Goal: Task Accomplishment & Management: Complete application form

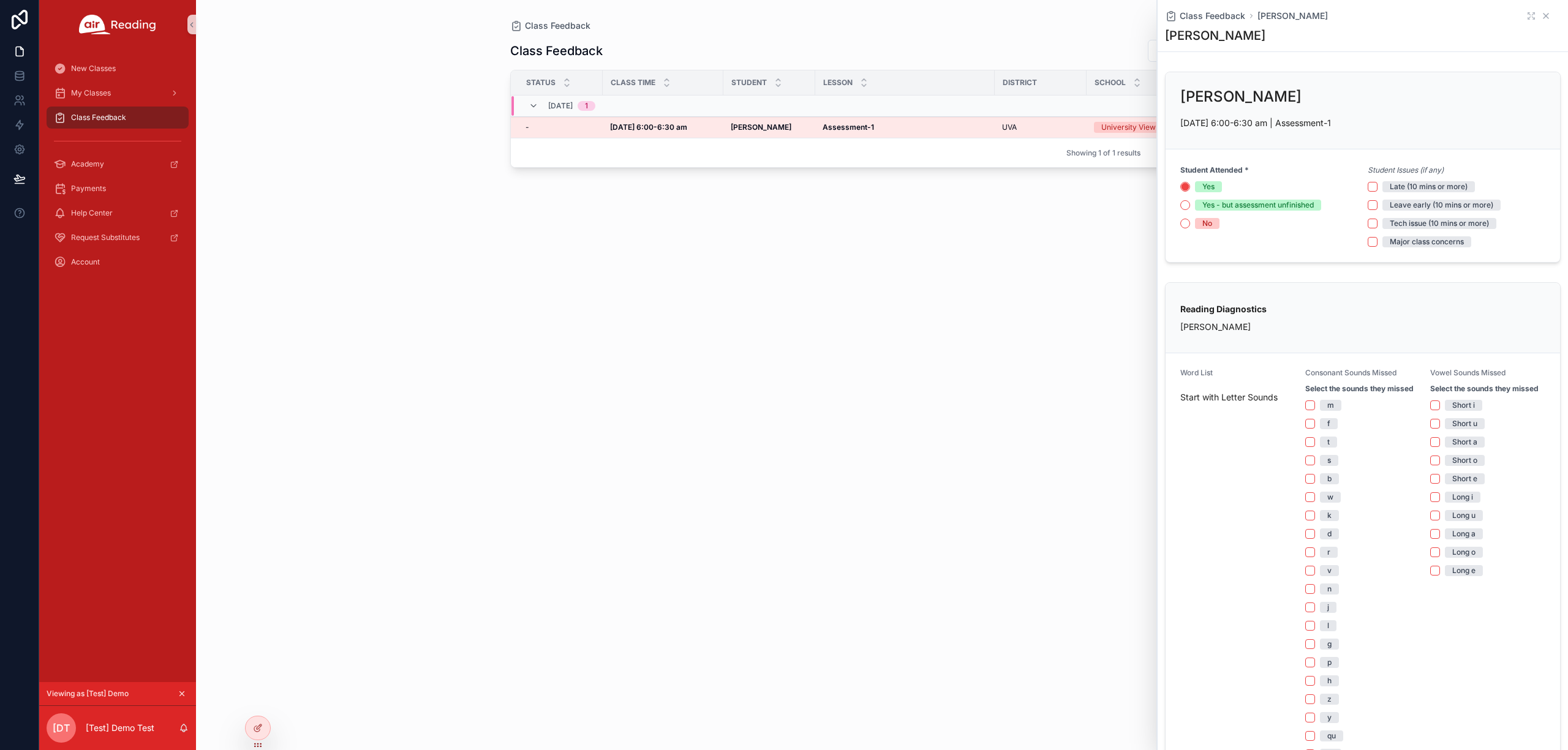
click at [1542, 17] on icon "scrollable content" at bounding box center [1546, 16] width 10 height 10
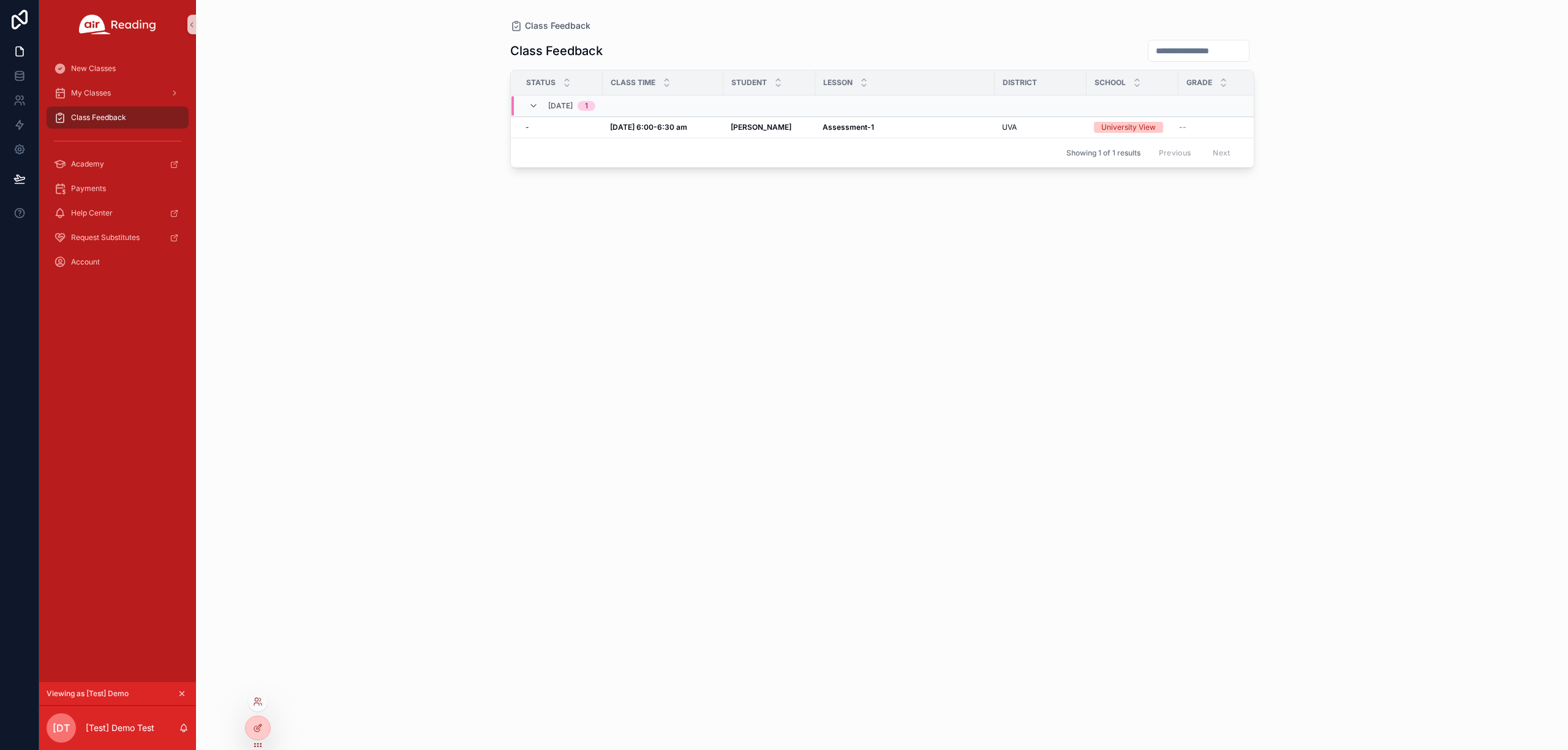
click at [258, 695] on div at bounding box center [258, 702] width 20 height 20
click at [258, 698] on icon at bounding box center [258, 701] width 10 height 10
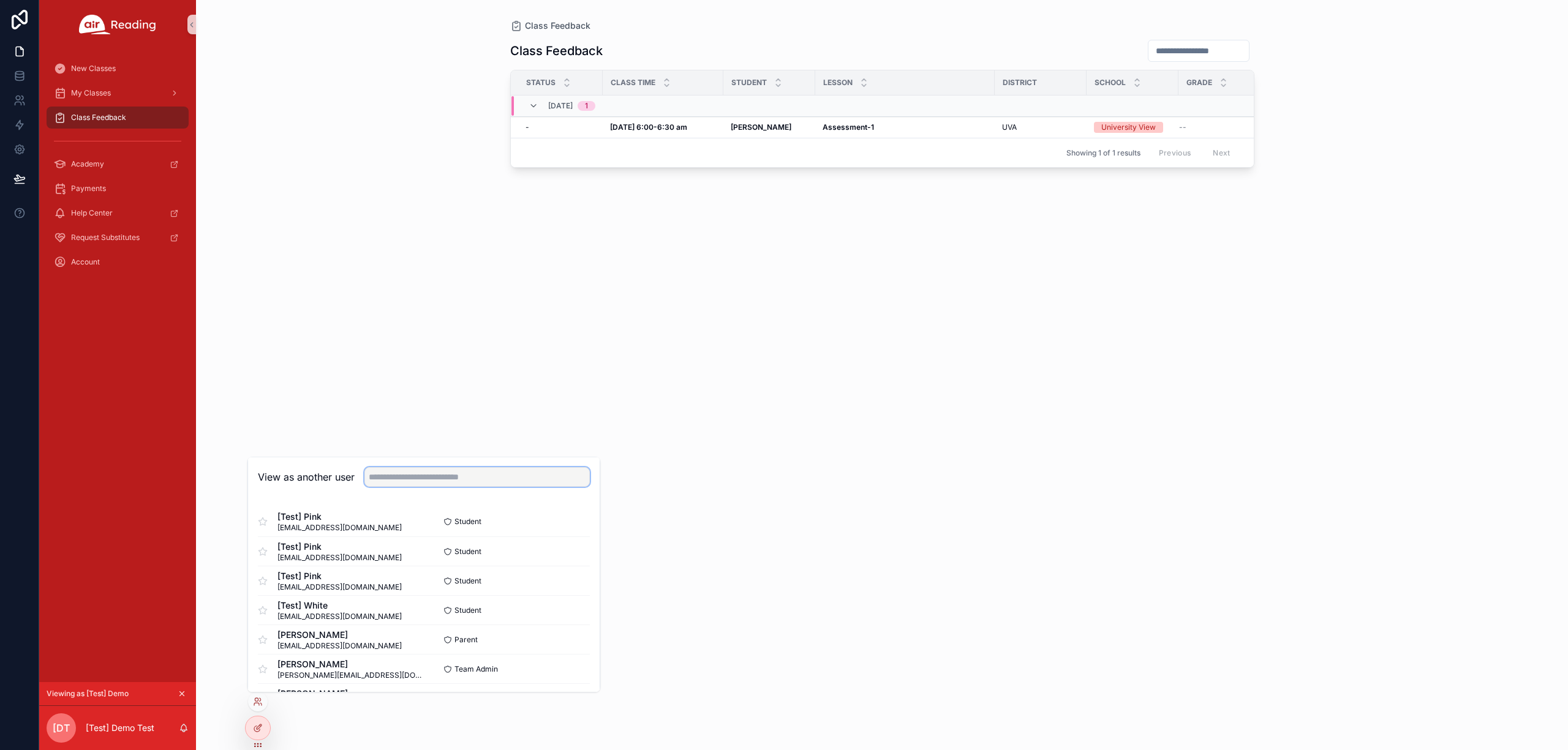
click at [422, 471] on input "text" at bounding box center [477, 477] width 225 height 20
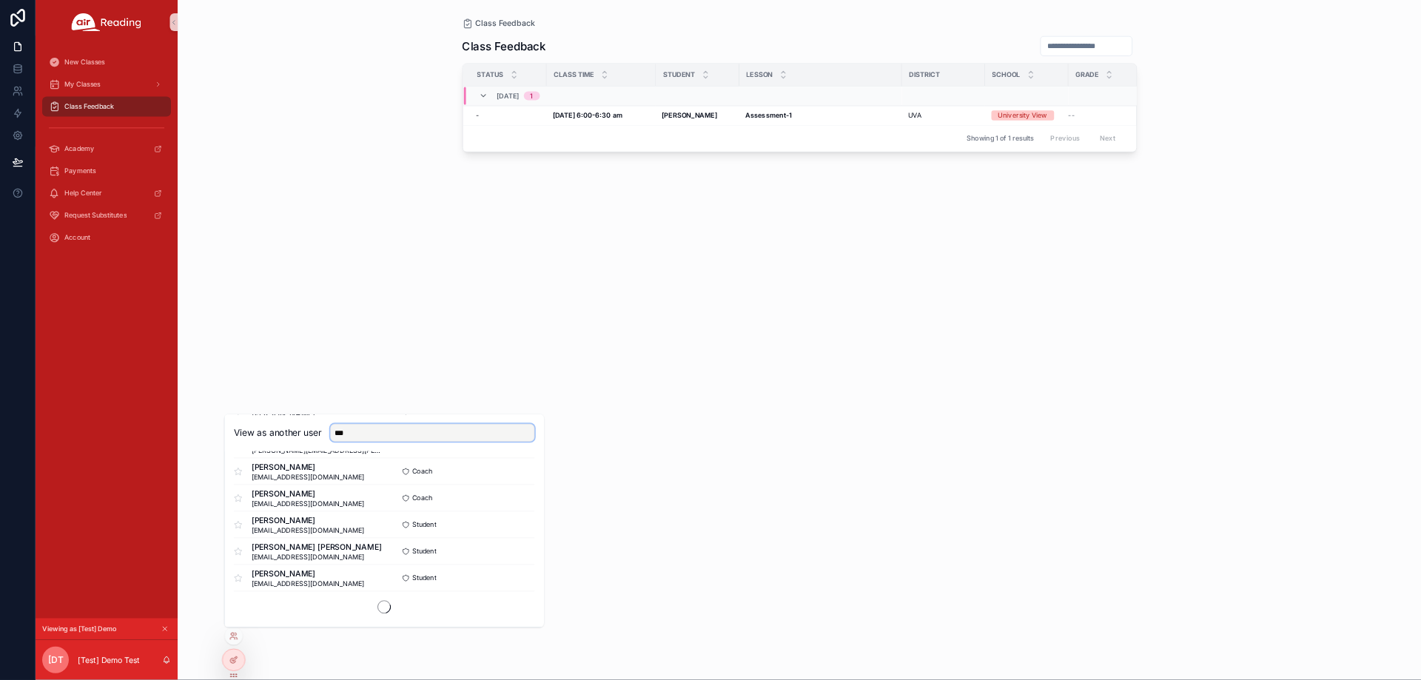
scroll to position [898, 0]
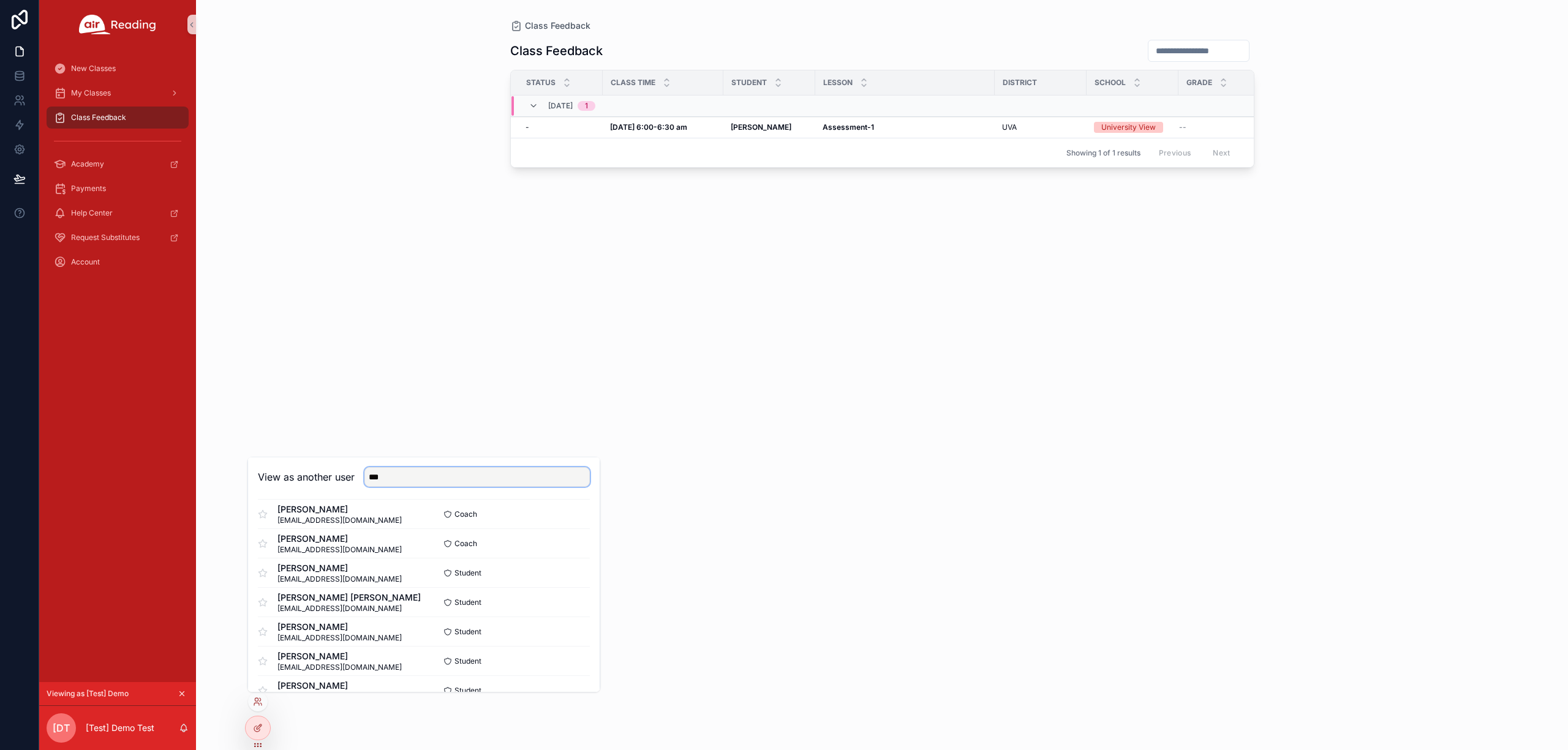
type input "***"
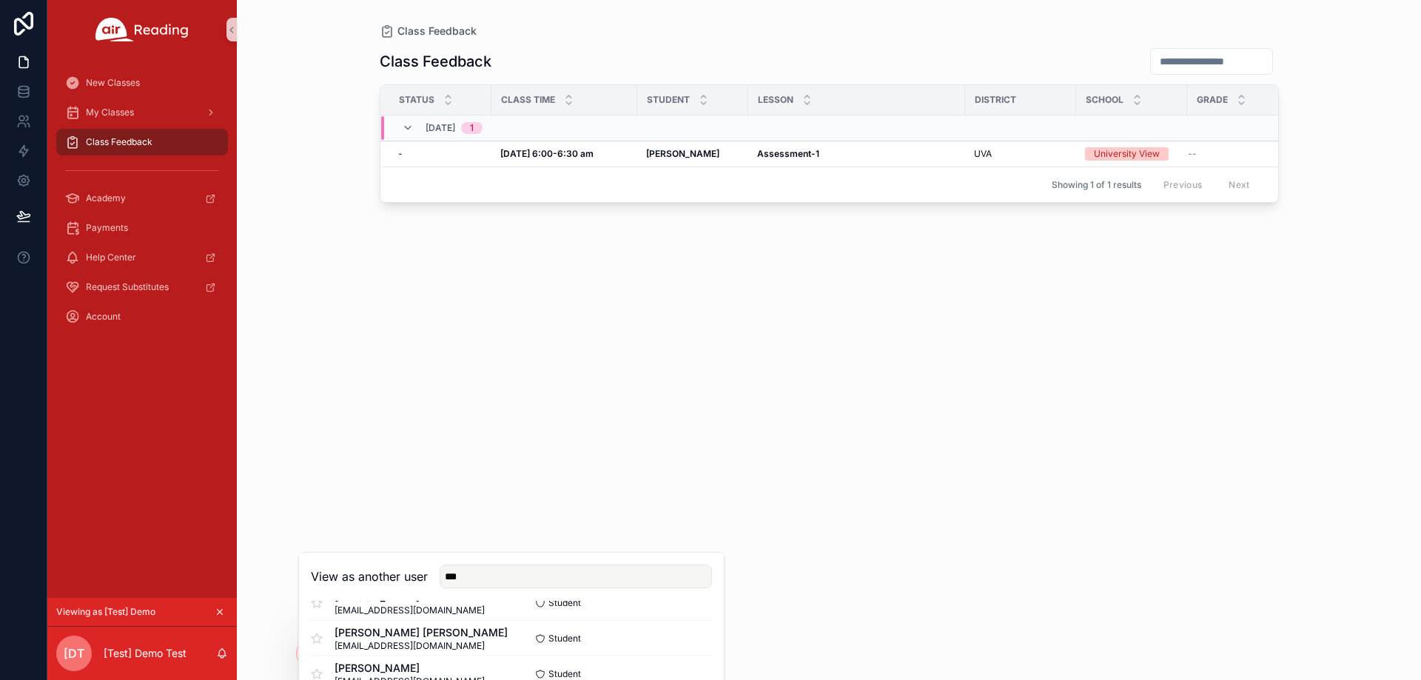
scroll to position [1194, 0]
click at [678, 646] on button "Select" at bounding box center [693, 644] width 38 height 21
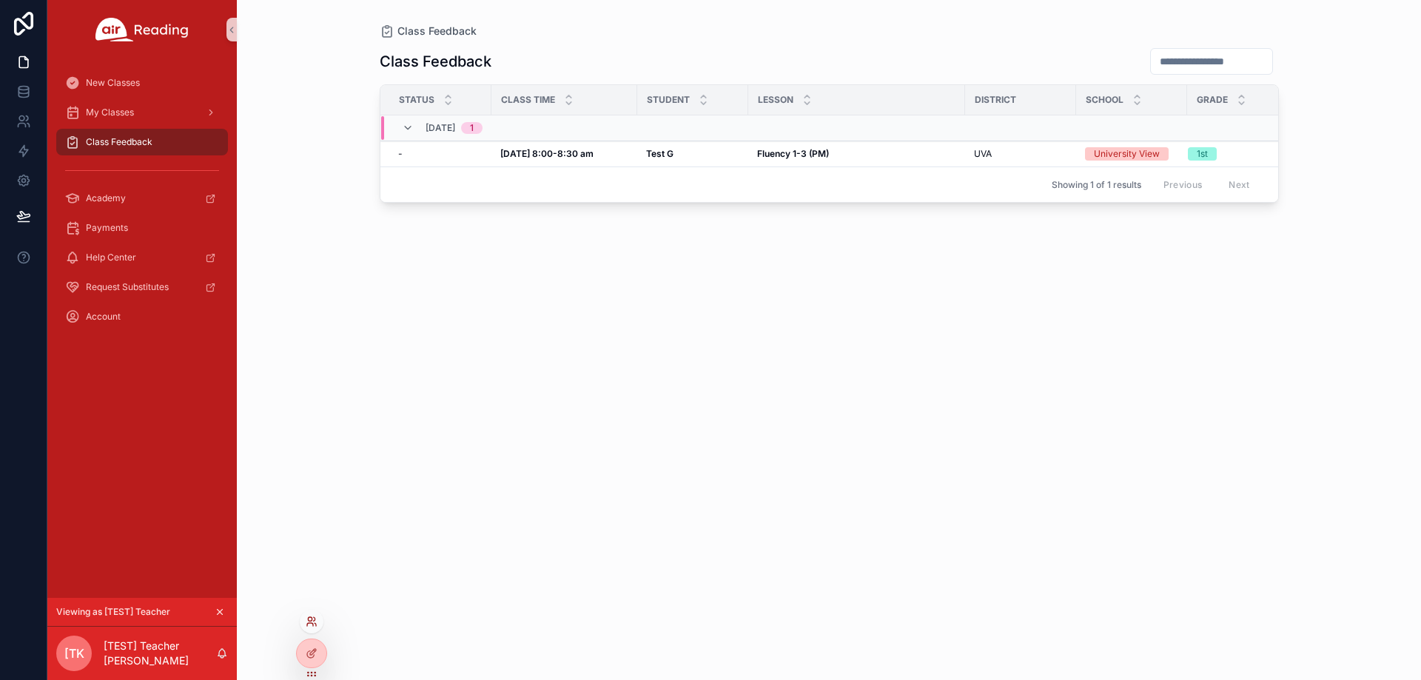
click at [316, 623] on icon at bounding box center [312, 622] width 12 height 12
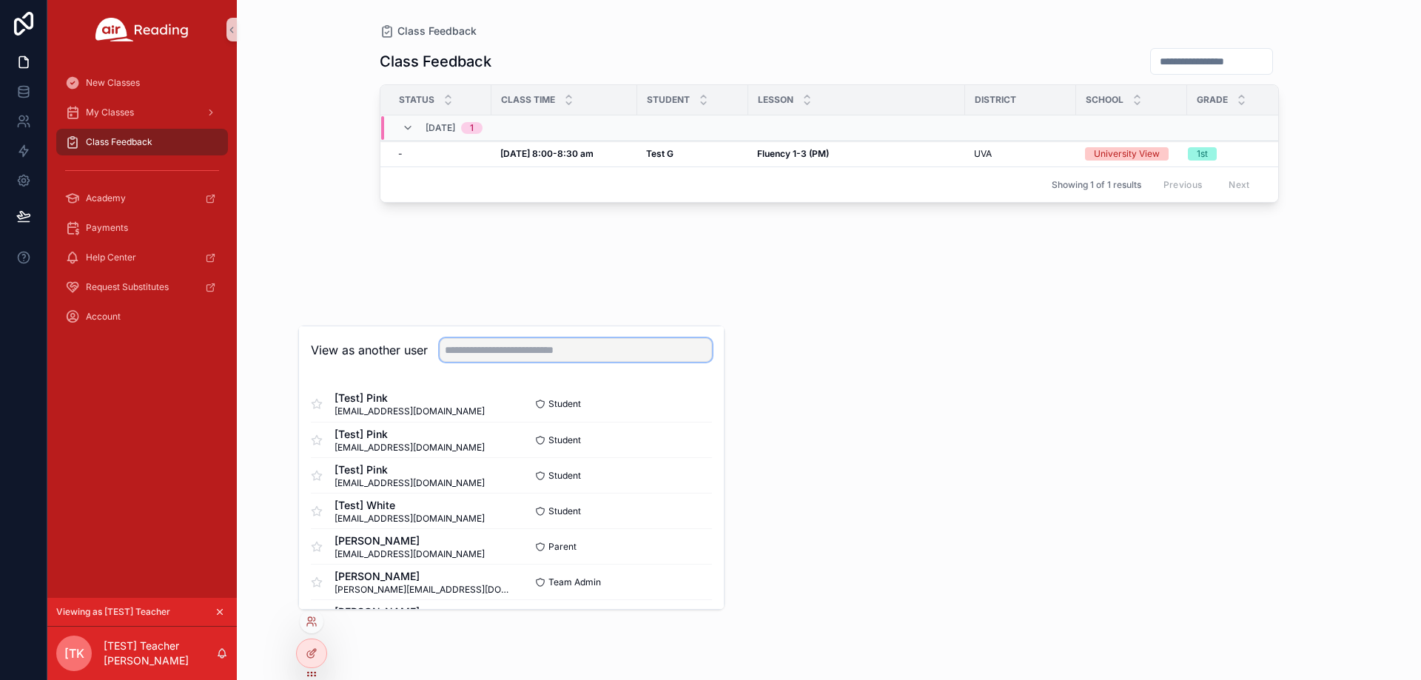
click at [531, 355] on input "text" at bounding box center [576, 350] width 272 height 24
paste input "**********"
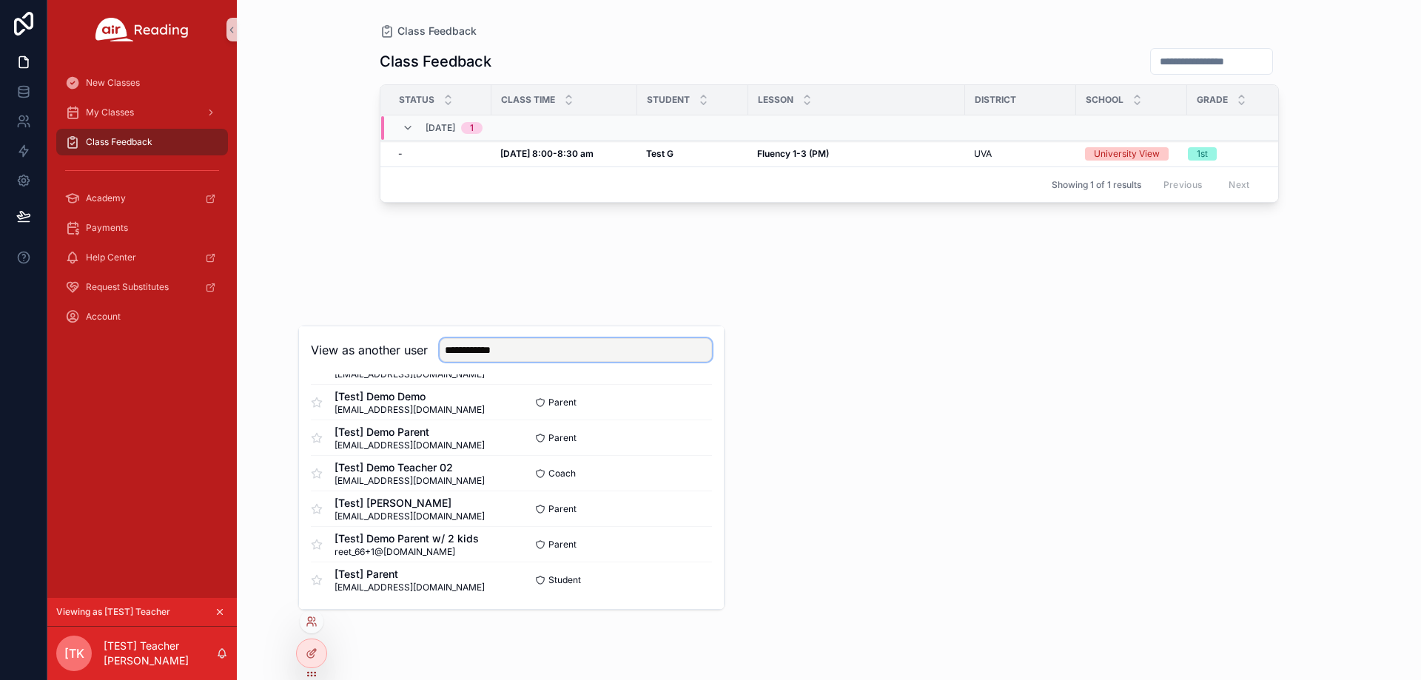
drag, startPoint x: 524, startPoint y: 355, endPoint x: 375, endPoint y: 341, distance: 150.3
click at [375, 341] on div "**********" at bounding box center [511, 350] width 401 height 24
paste input "**********"
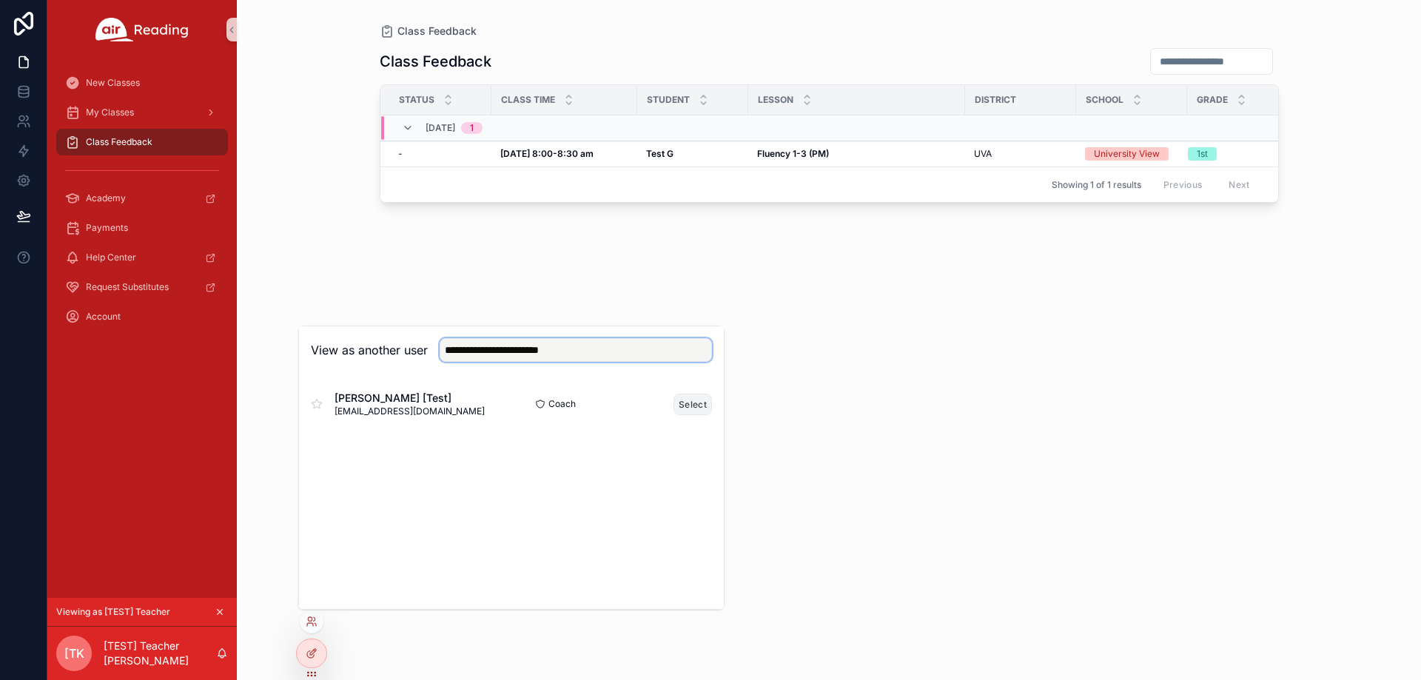
type input "**********"
click at [686, 402] on button "Select" at bounding box center [693, 404] width 38 height 21
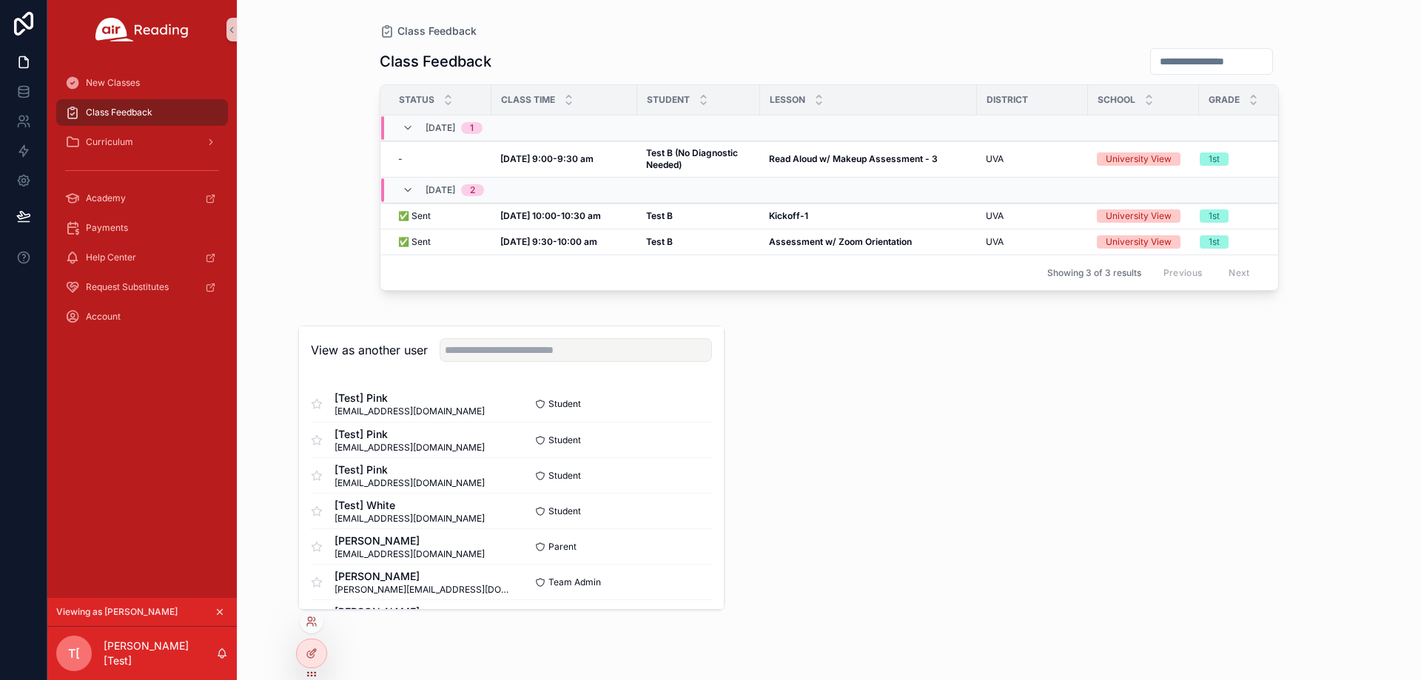
click at [962, 463] on div "Class Feedback Status Class Time Student [GEOGRAPHIC_DATA] Grade [DATE] 1 - - […" at bounding box center [829, 350] width 899 height 624
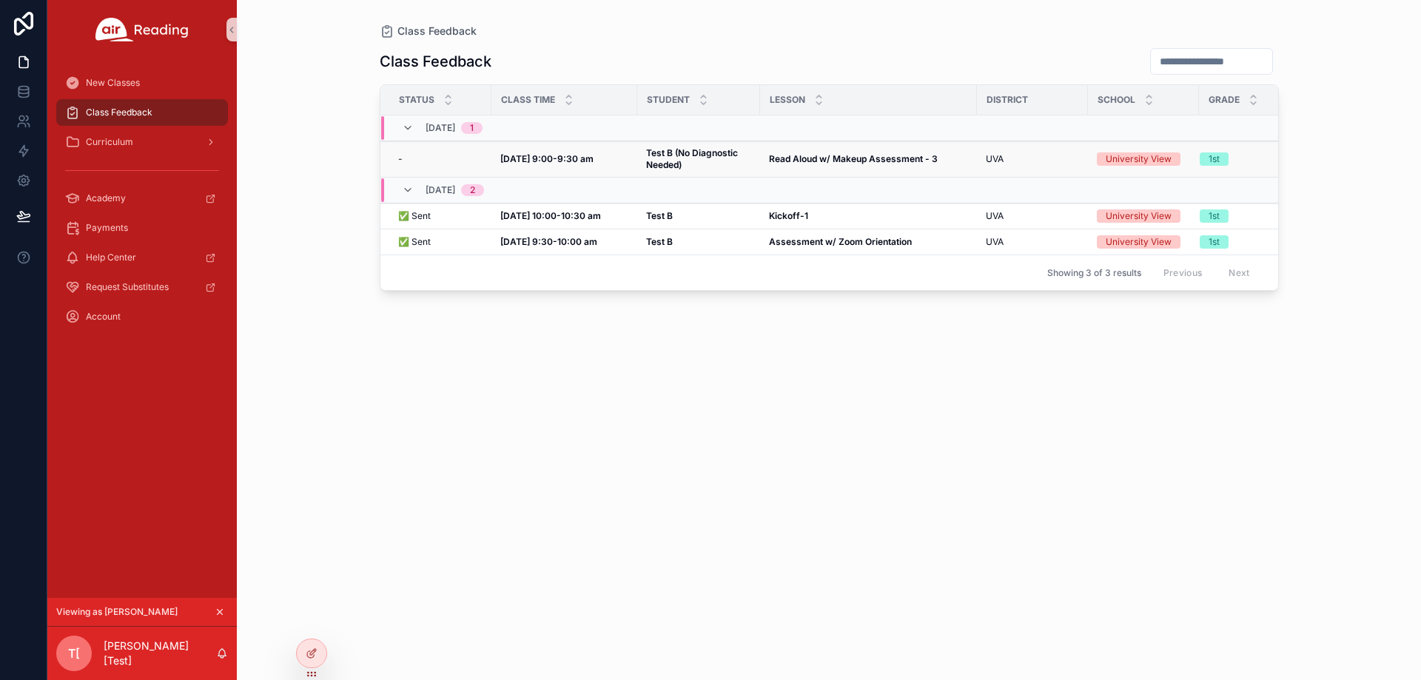
click at [769, 153] on strong "Read Aloud w/ Makeup Assessment - 3" at bounding box center [853, 158] width 169 height 11
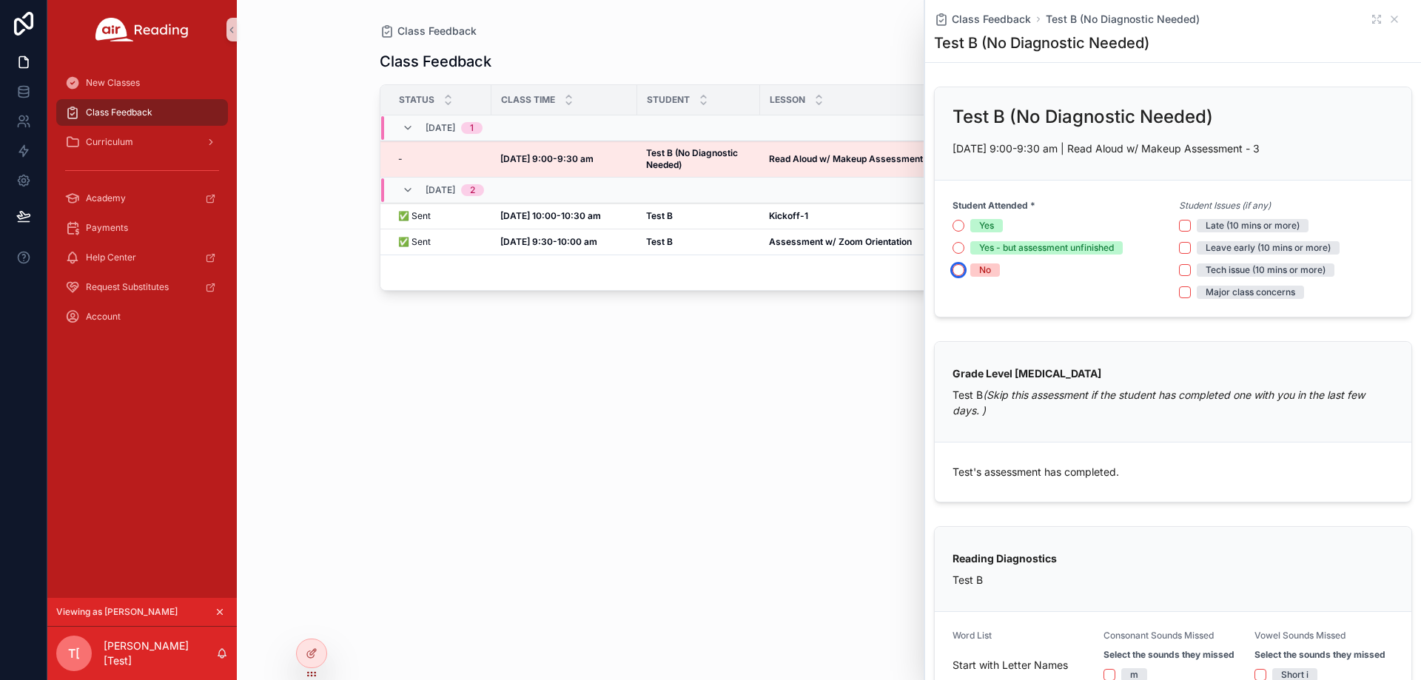
click at [962, 267] on button "No" at bounding box center [959, 270] width 12 height 12
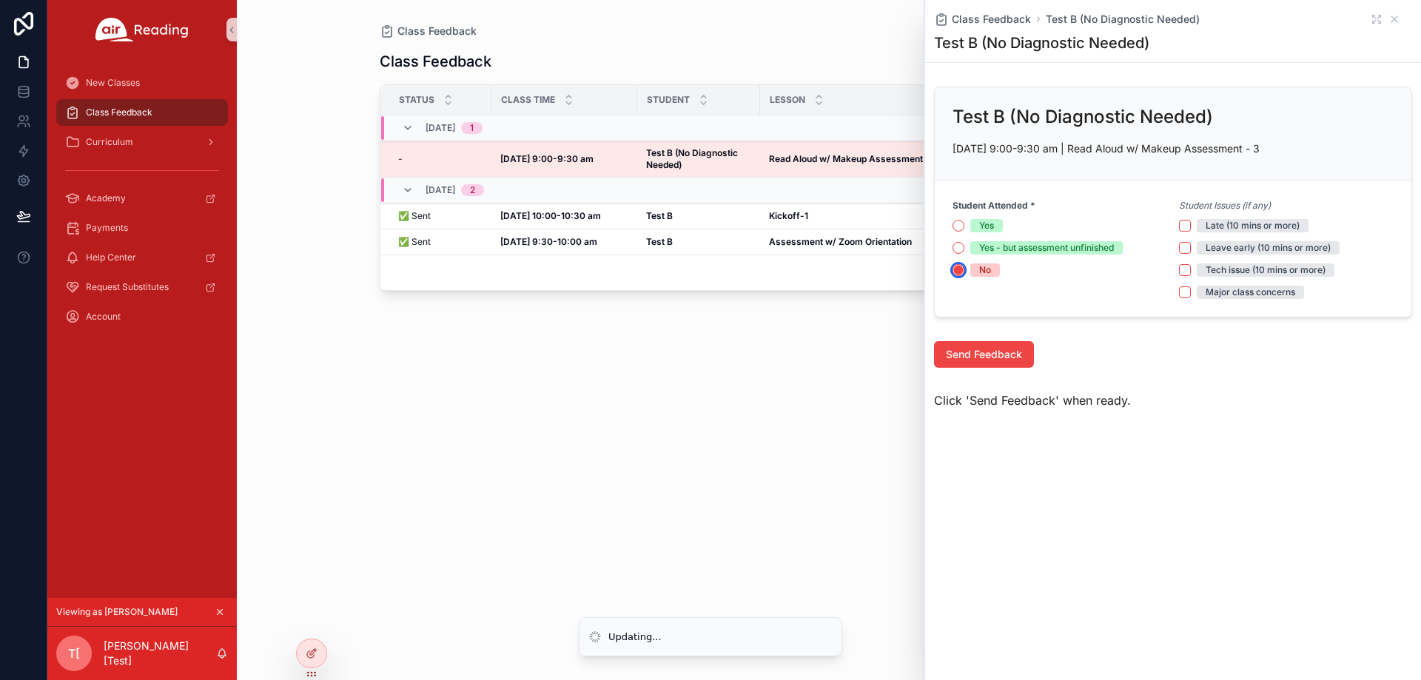
click at [962, 267] on circle "scrollable content" at bounding box center [958, 270] width 9 height 9
click at [961, 229] on button "Yes" at bounding box center [959, 226] width 12 height 12
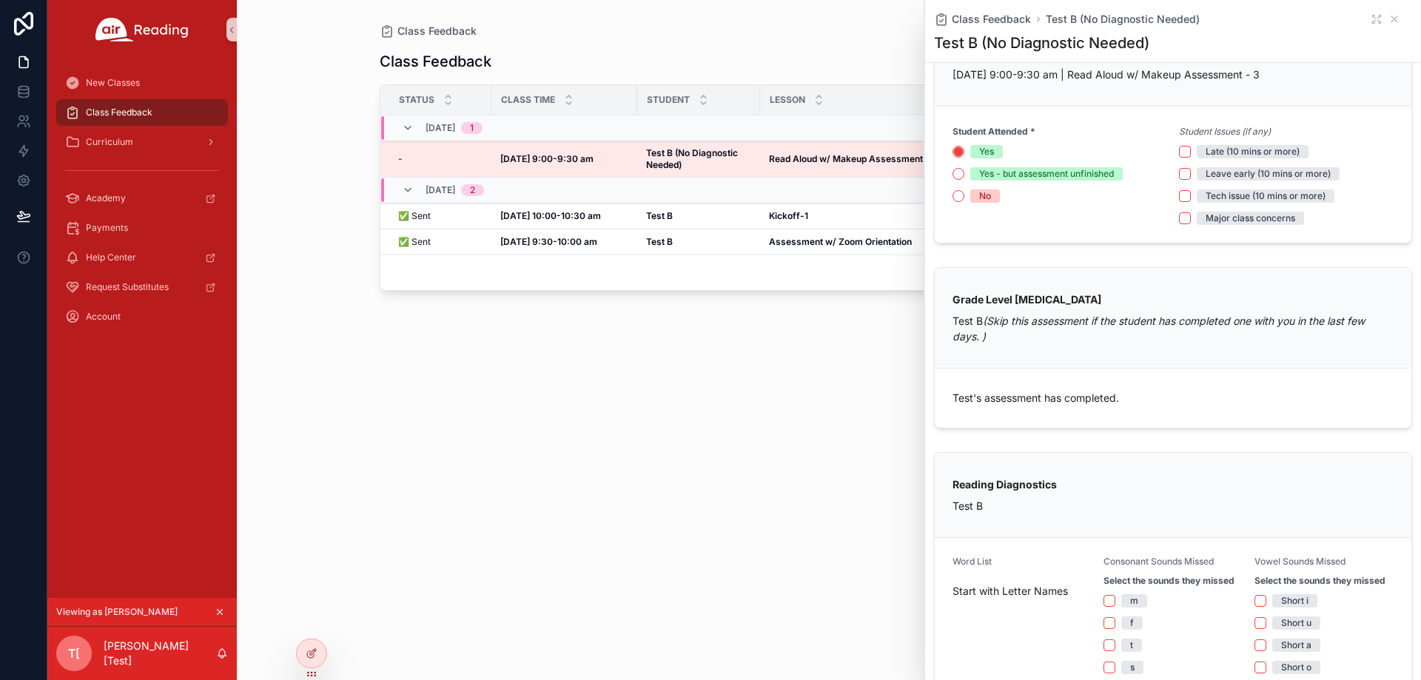
scroll to position [148, 0]
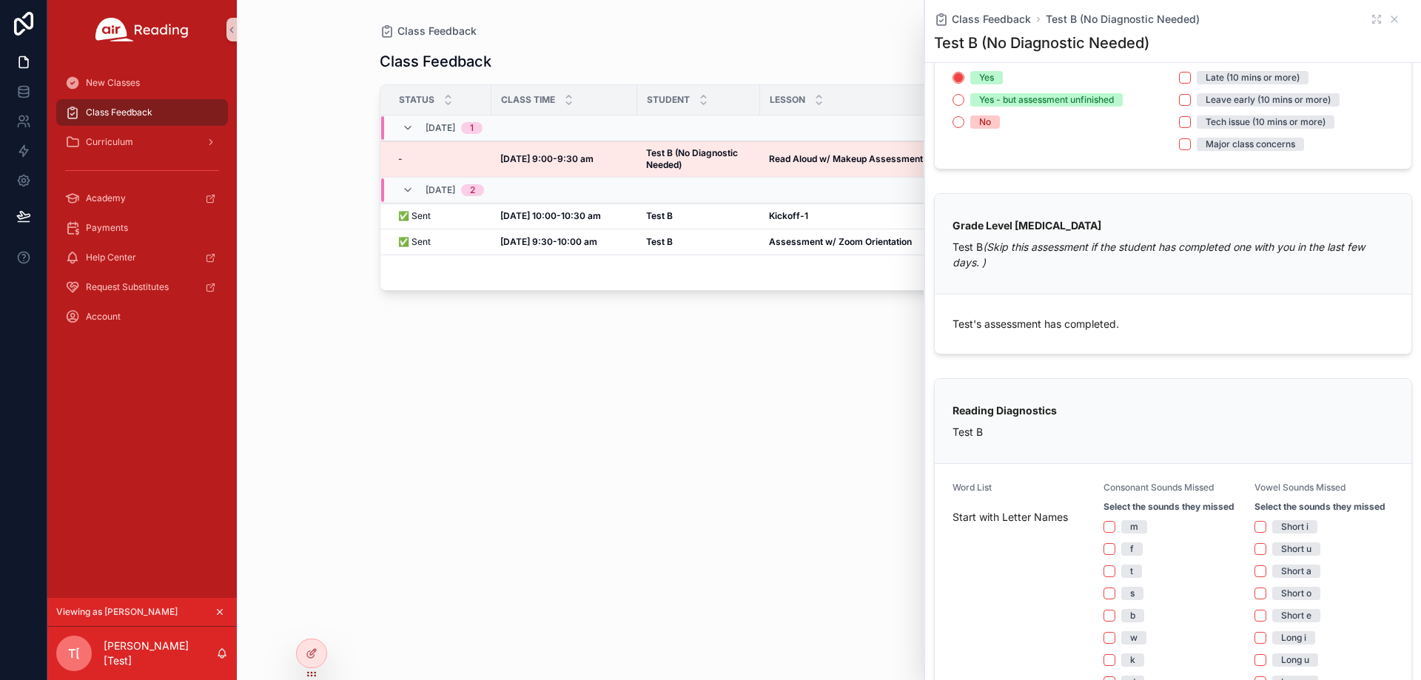
click at [840, 61] on div "Class Feedback" at bounding box center [829, 61] width 899 height 28
click at [1389, 16] on icon "scrollable content" at bounding box center [1395, 19] width 12 height 12
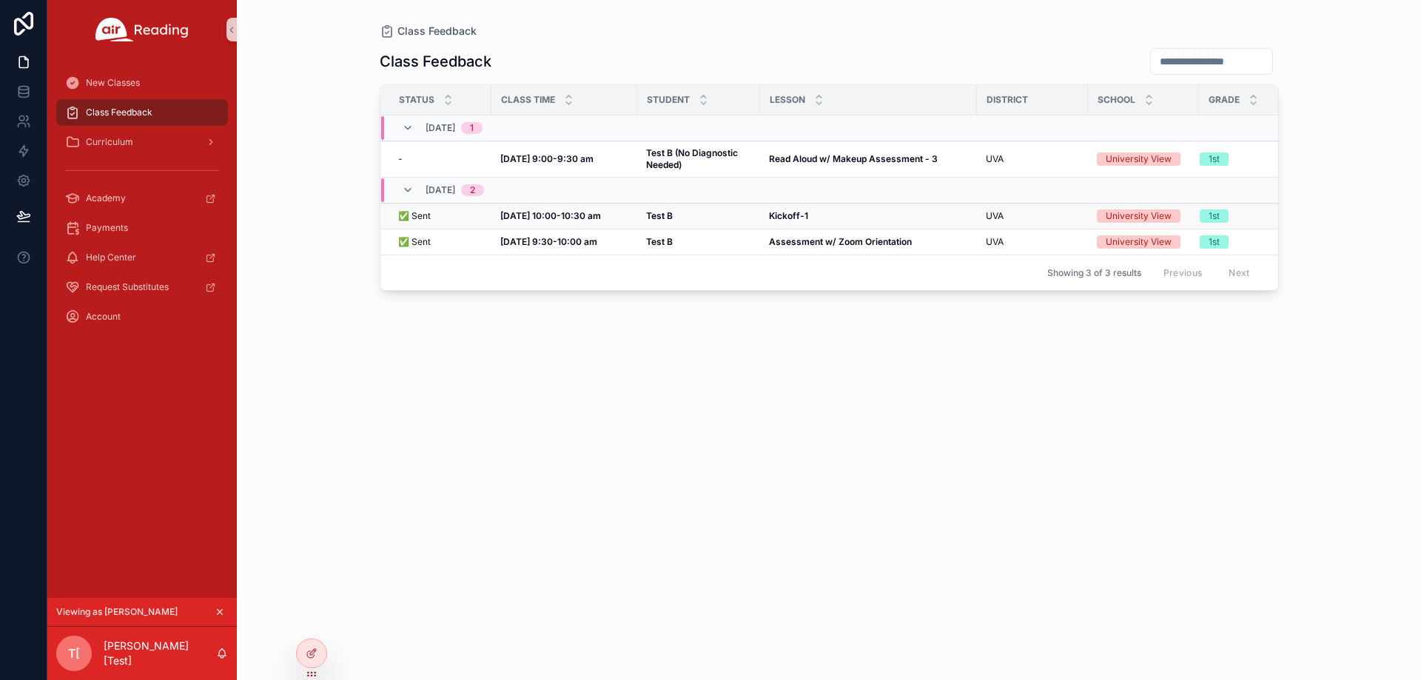
click at [696, 213] on div "Test B Test B" at bounding box center [698, 216] width 105 height 12
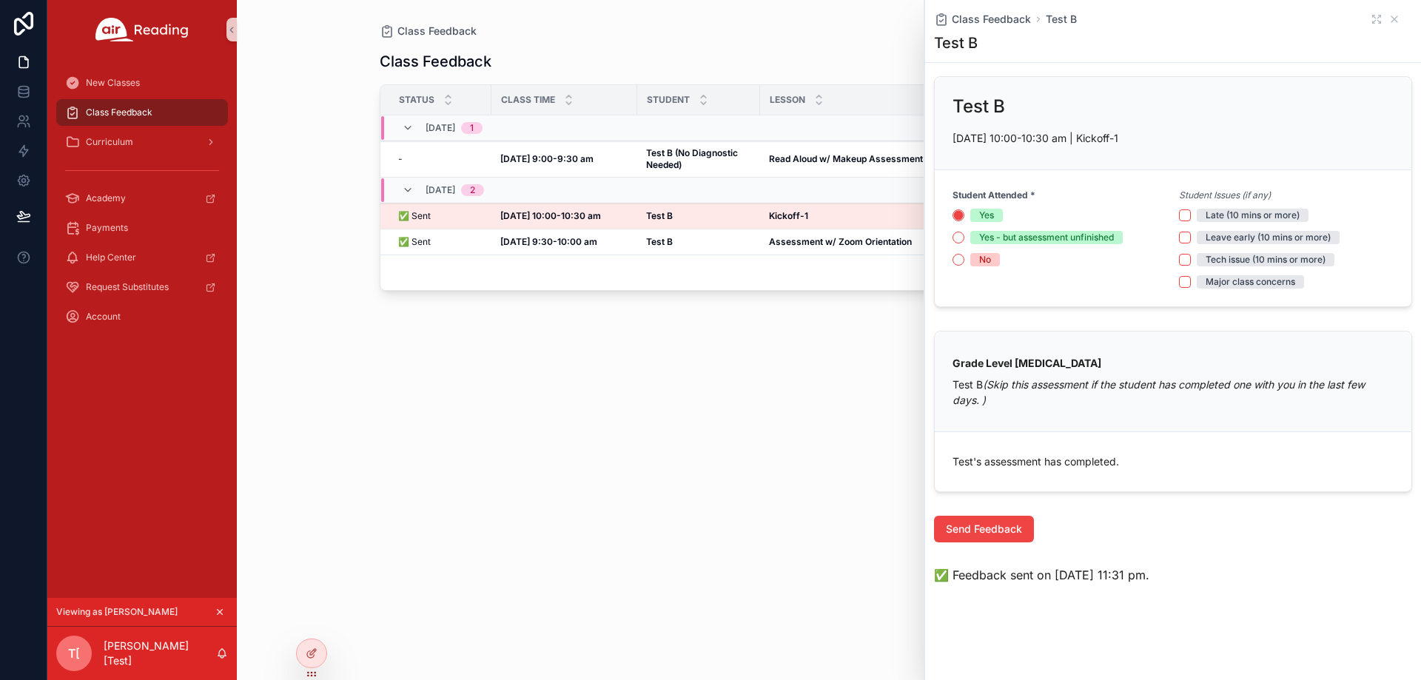
scroll to position [15, 0]
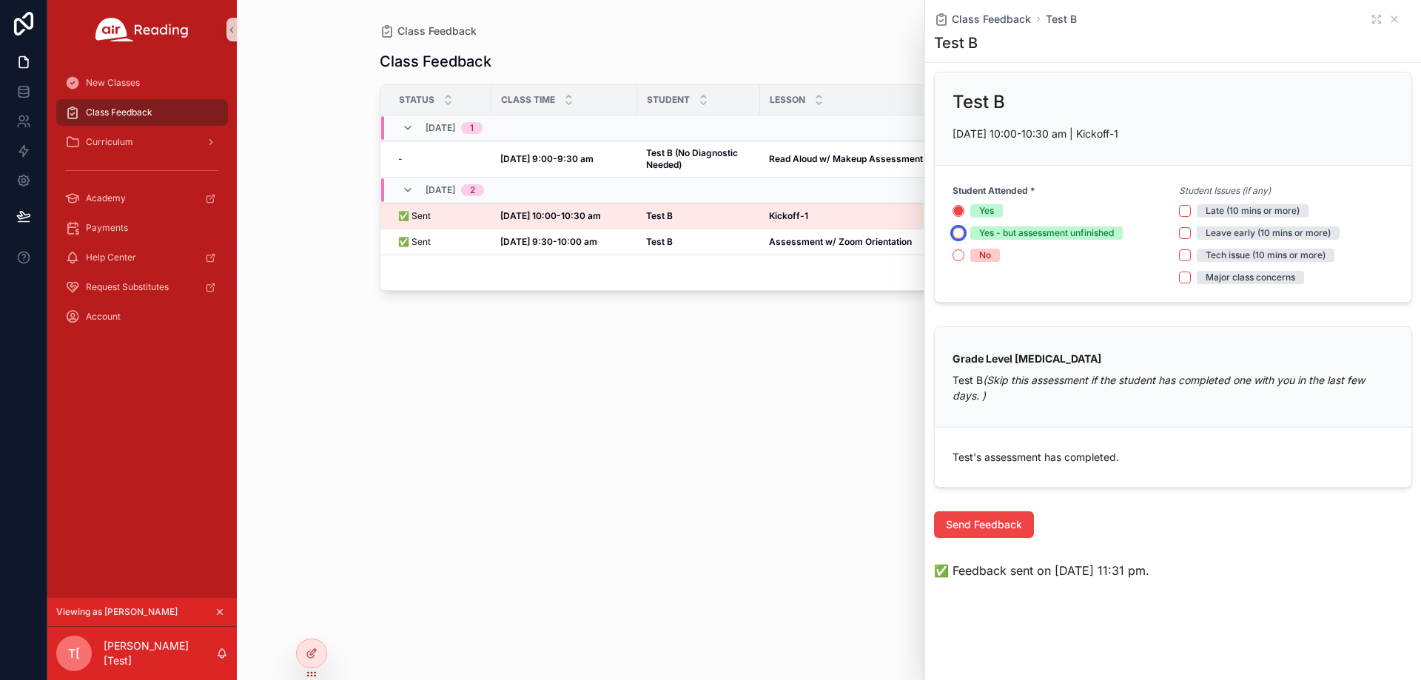
click at [956, 231] on button "Yes - but assessment unfinished" at bounding box center [959, 233] width 12 height 12
click at [959, 206] on button "Yes" at bounding box center [959, 211] width 12 height 12
click at [842, 381] on div "Class Feedback Status Class Time Student [GEOGRAPHIC_DATA] Grade [DATE] 1 - - […" at bounding box center [829, 350] width 899 height 624
click at [814, 235] on td "Assessment w/ Zoom Orientation Assessment w/ Zoom Orientation" at bounding box center [868, 242] width 217 height 26
click at [817, 239] on strong "Assessment w/ Zoom Orientation" at bounding box center [840, 241] width 143 height 11
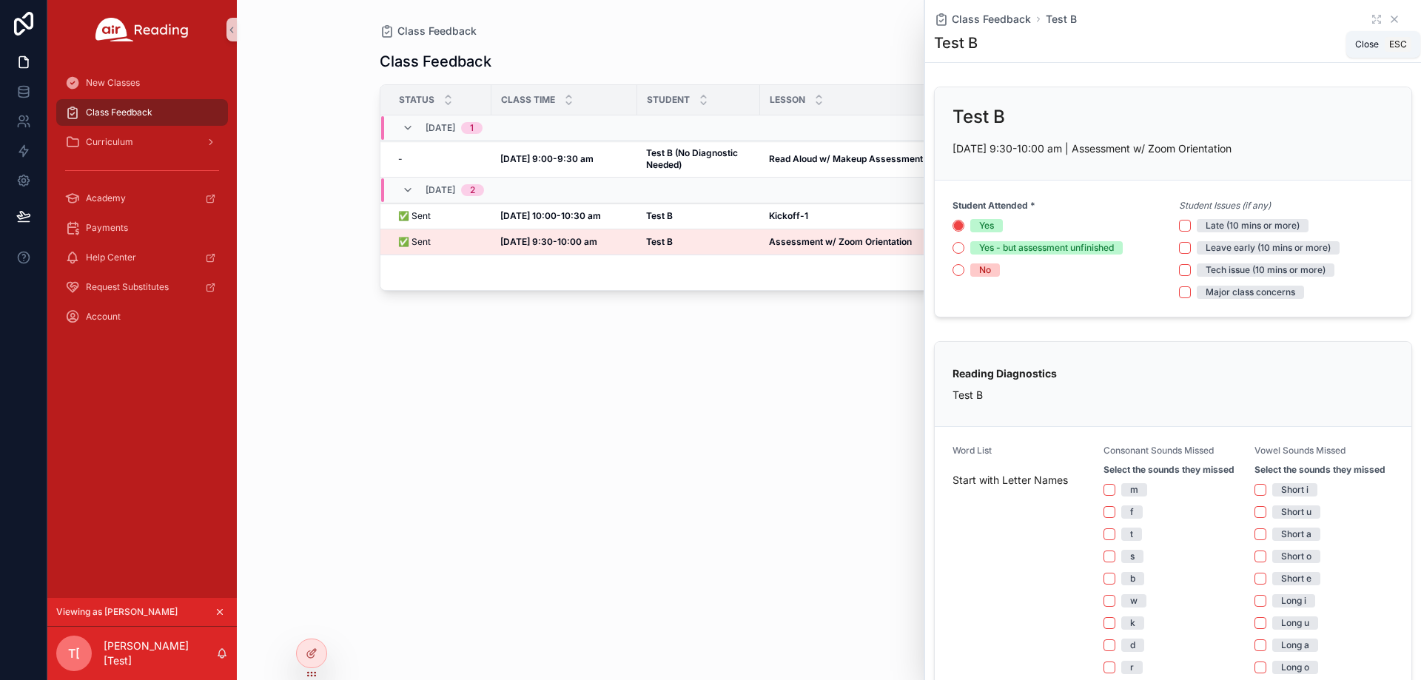
click at [1389, 13] on icon "scrollable content" at bounding box center [1395, 19] width 12 height 12
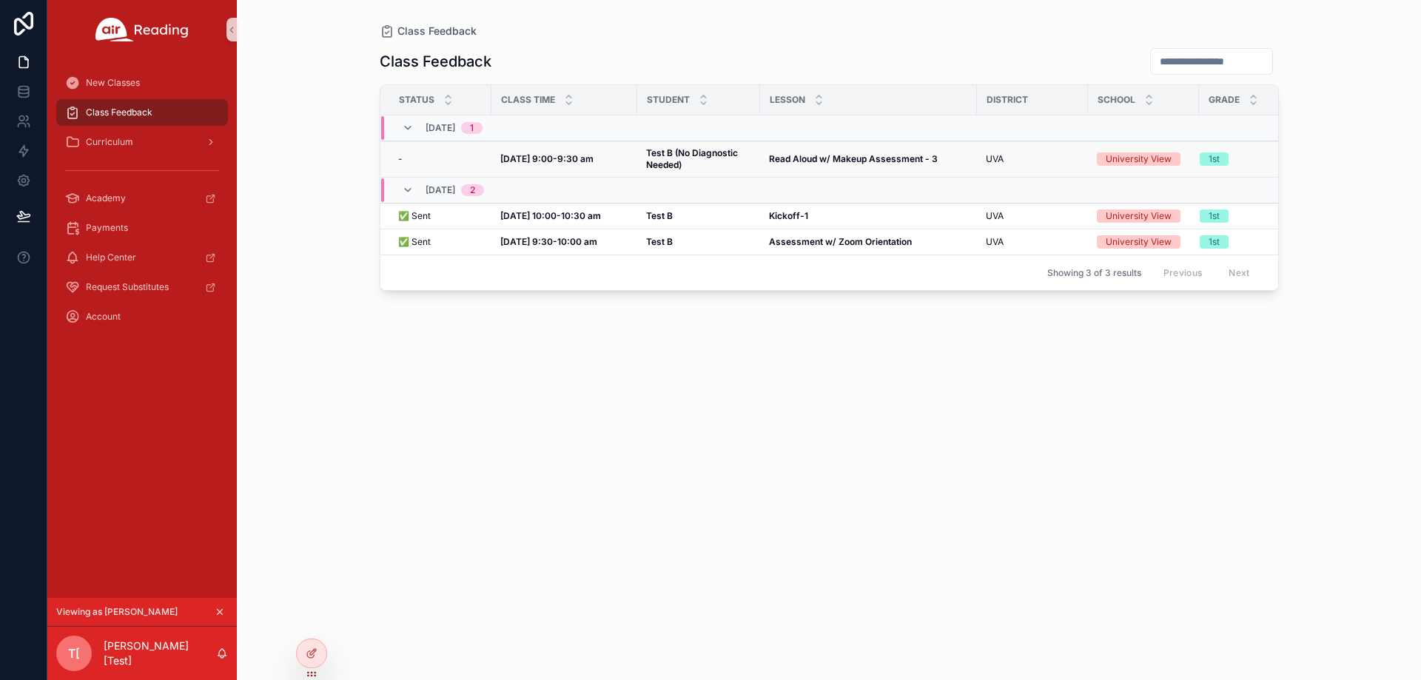
click at [847, 156] on strong "Read Aloud w/ Makeup Assessment - 3" at bounding box center [853, 158] width 169 height 11
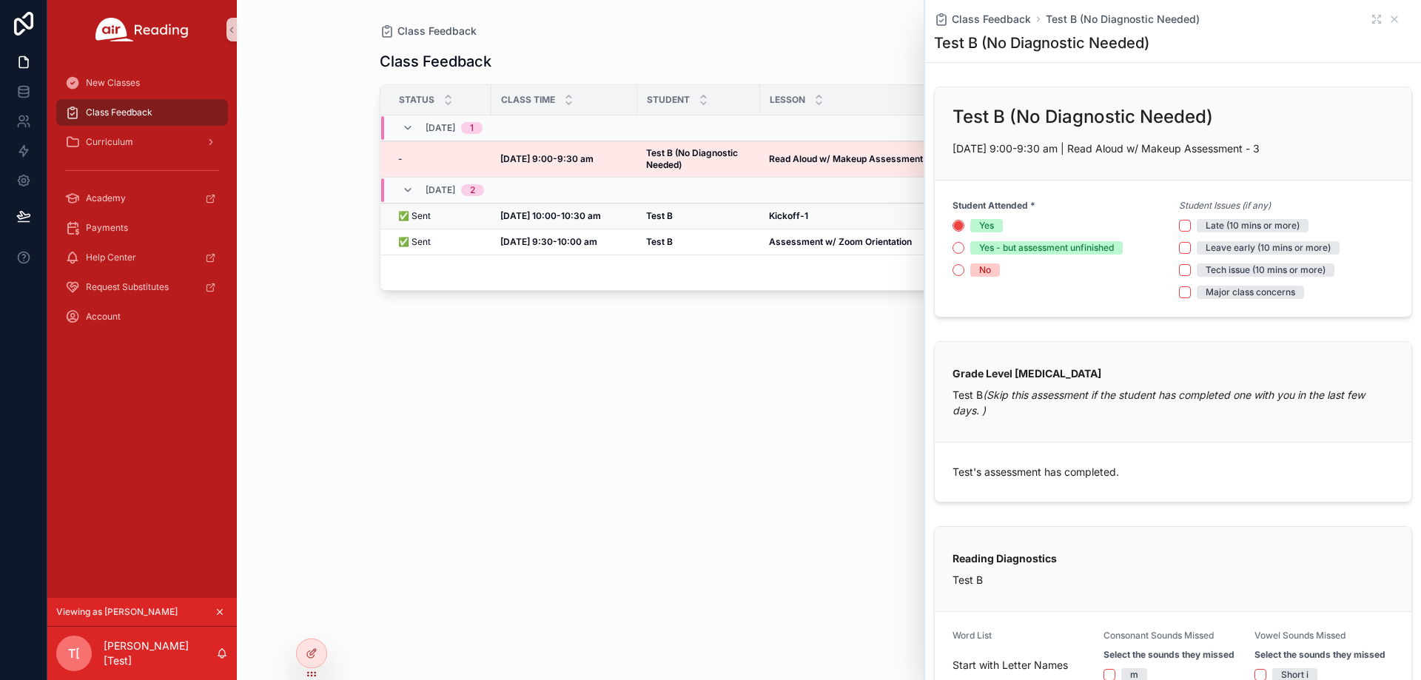
click at [731, 220] on div "Test B Test B" at bounding box center [698, 216] width 105 height 12
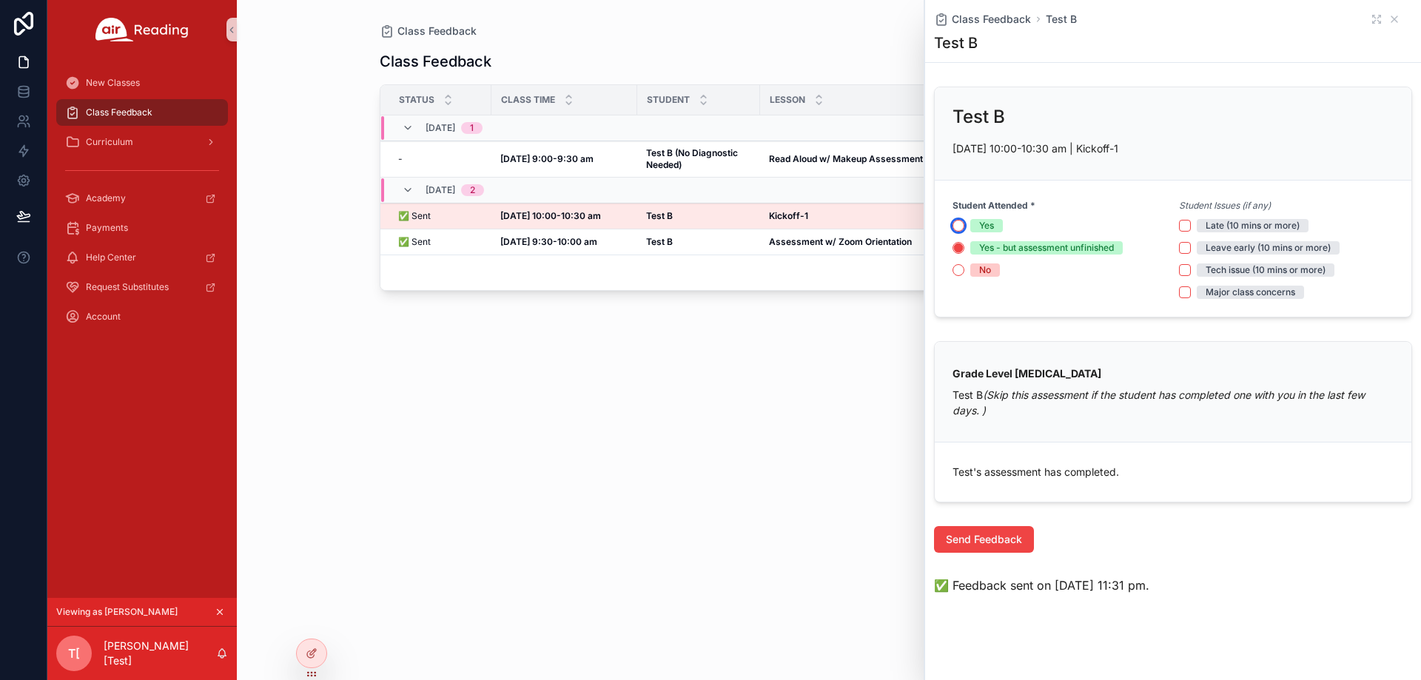
click at [962, 226] on button "Yes" at bounding box center [959, 226] width 12 height 12
click at [849, 167] on td "Read Aloud w/ Makeup Assessment - 3 Read Aloud w/ Makeup Assessment - 3" at bounding box center [868, 159] width 217 height 36
click at [785, 159] on strong "Read Aloud w/ Makeup Assessment - 3" at bounding box center [853, 158] width 169 height 11
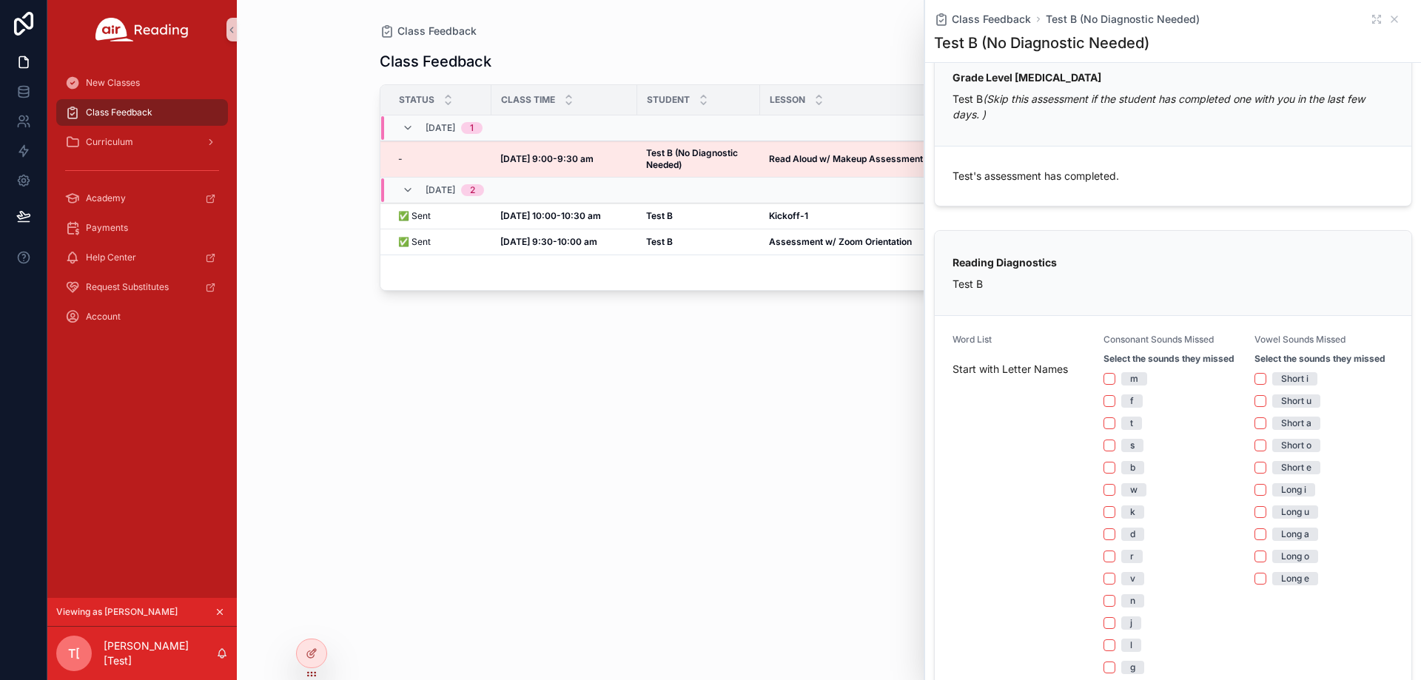
scroll to position [370, 0]
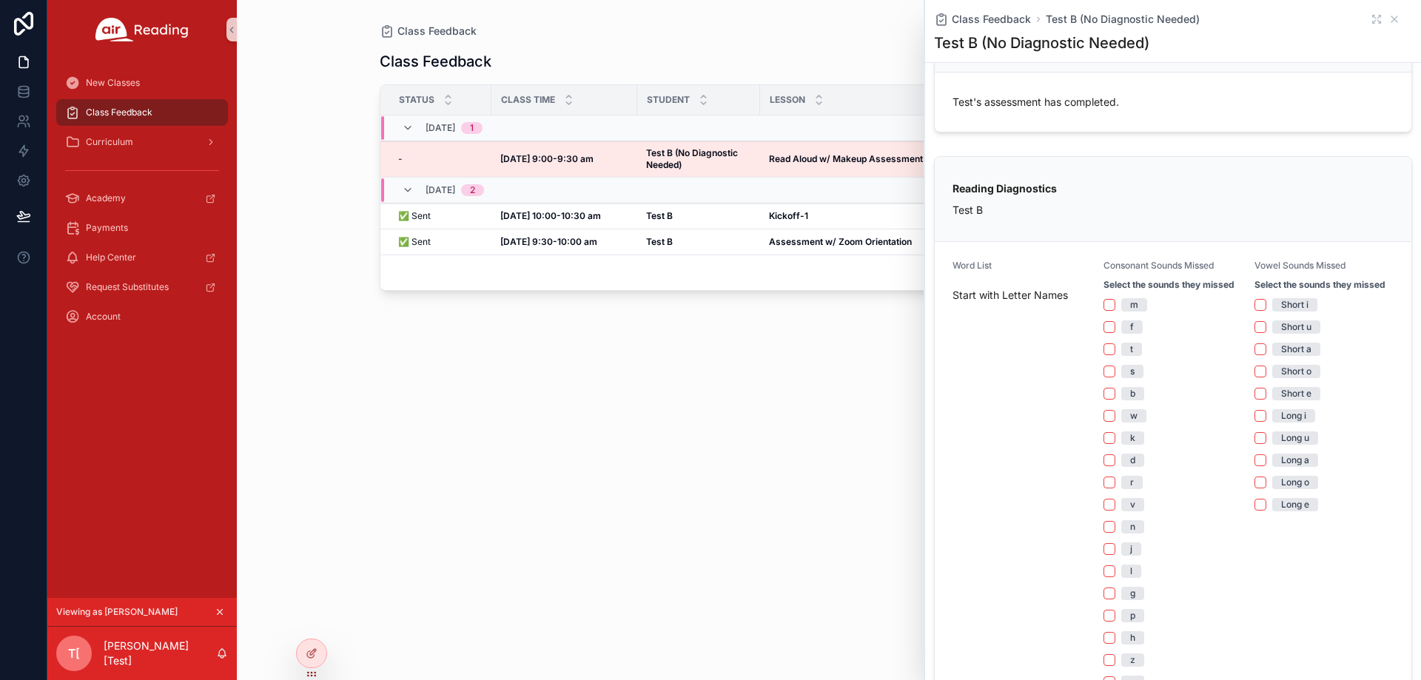
click at [677, 549] on div "Class Feedback Status Class Time Student [GEOGRAPHIC_DATA] Grade [DATE] 1 - - […" at bounding box center [829, 350] width 899 height 624
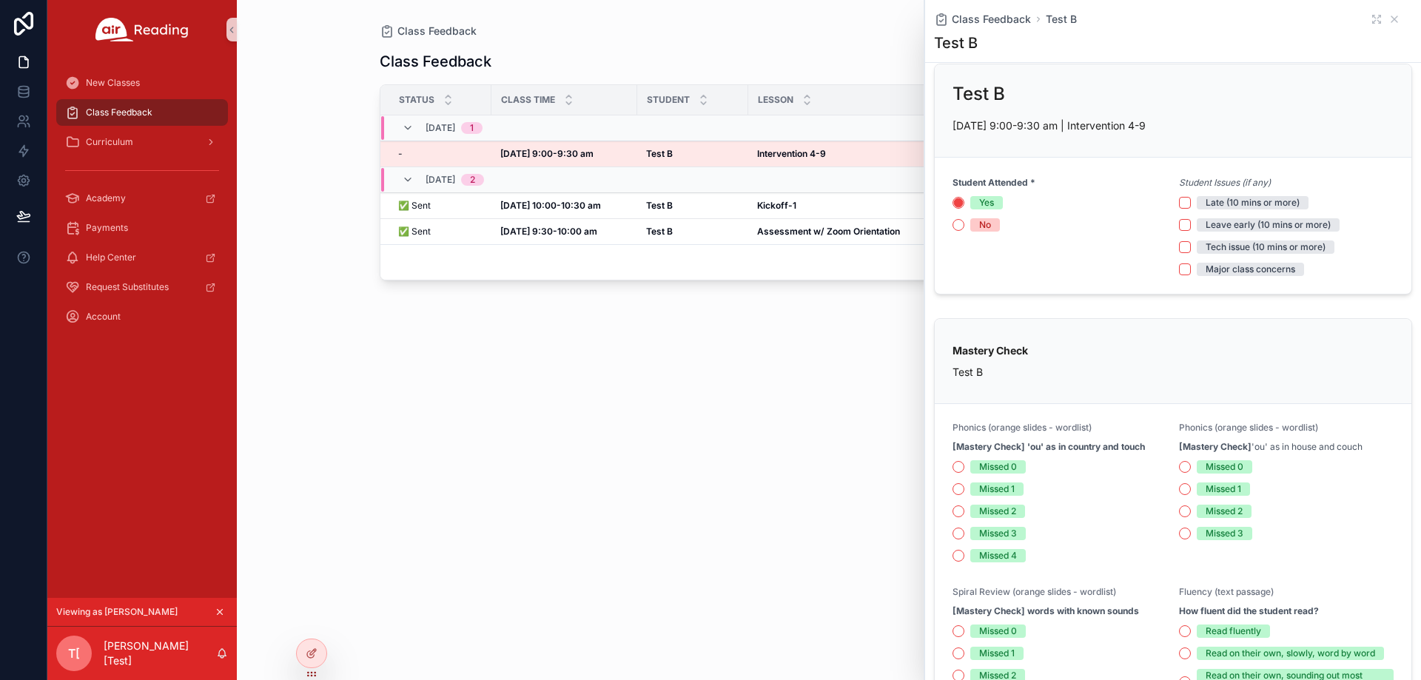
scroll to position [0, 0]
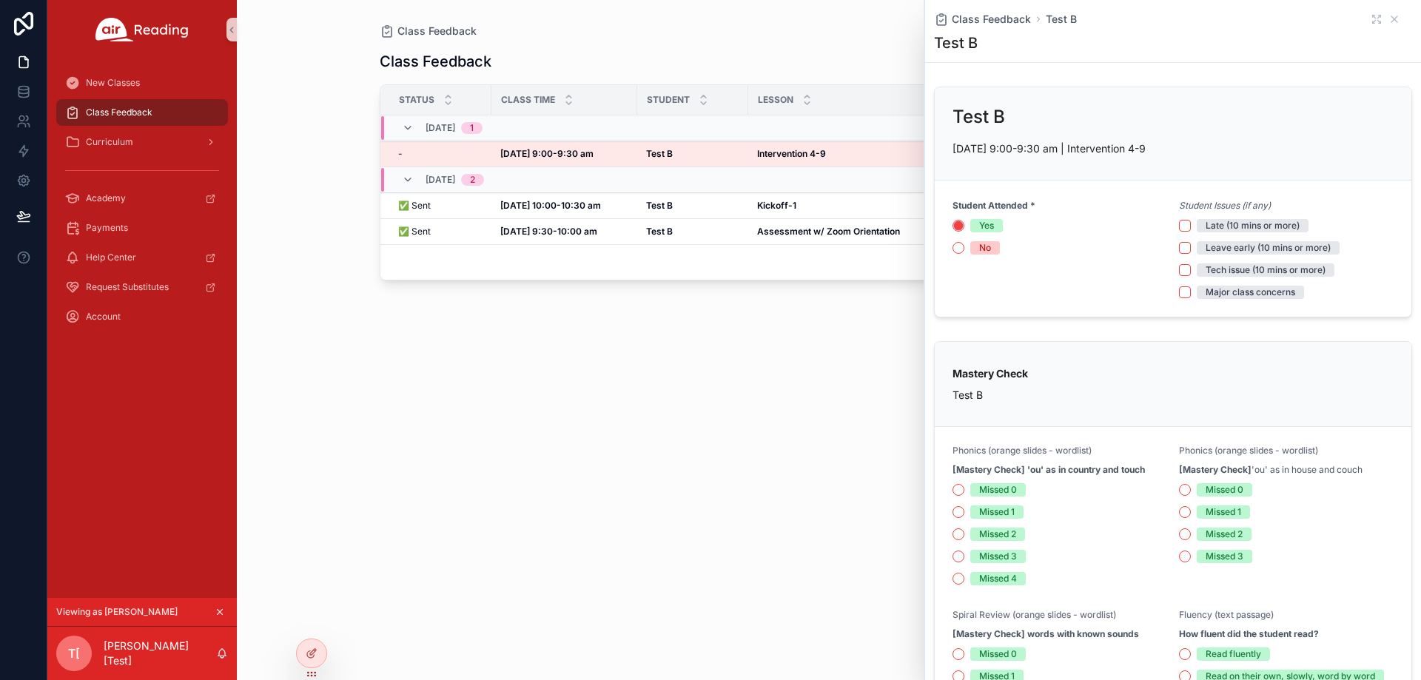
click at [641, 419] on div "Class Feedback Status Class Time Student [GEOGRAPHIC_DATA] Grade [DATE] 1 - - […" at bounding box center [829, 350] width 899 height 624
click at [1389, 16] on icon "scrollable content" at bounding box center [1395, 19] width 12 height 12
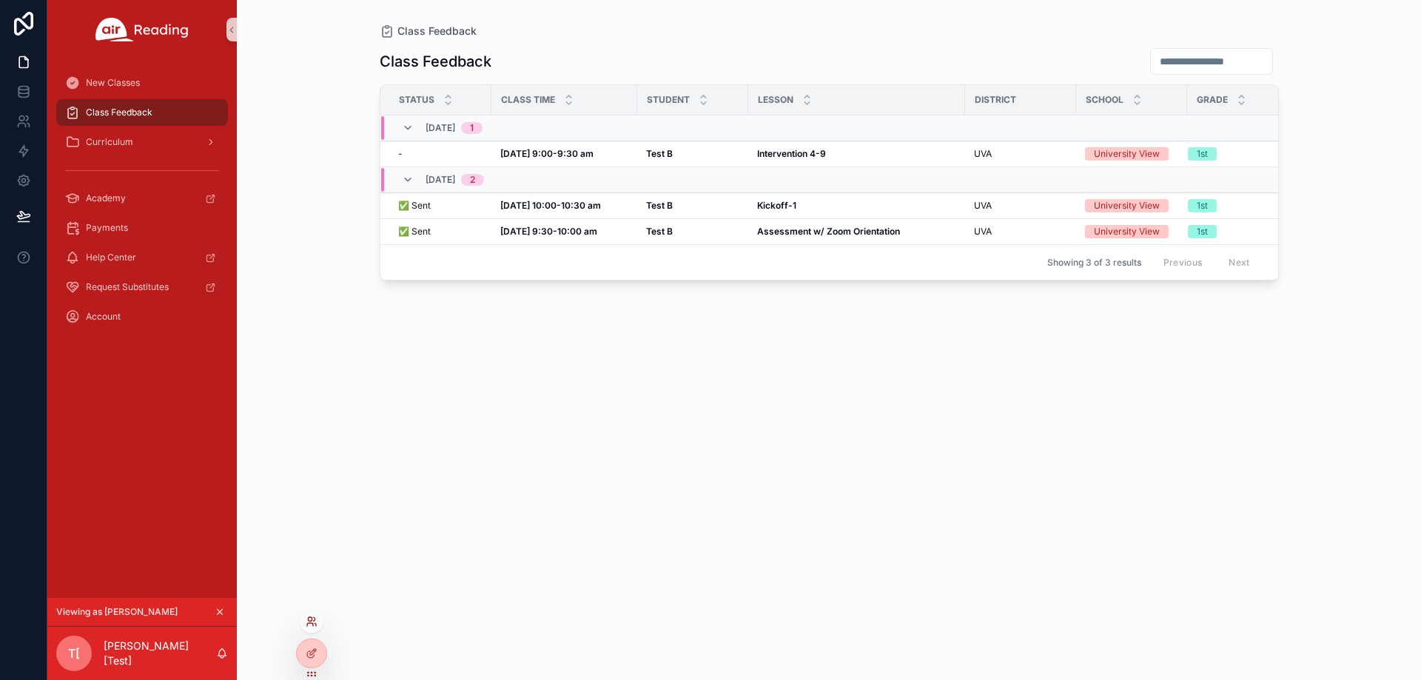
click at [314, 621] on icon at bounding box center [314, 619] width 1 height 4
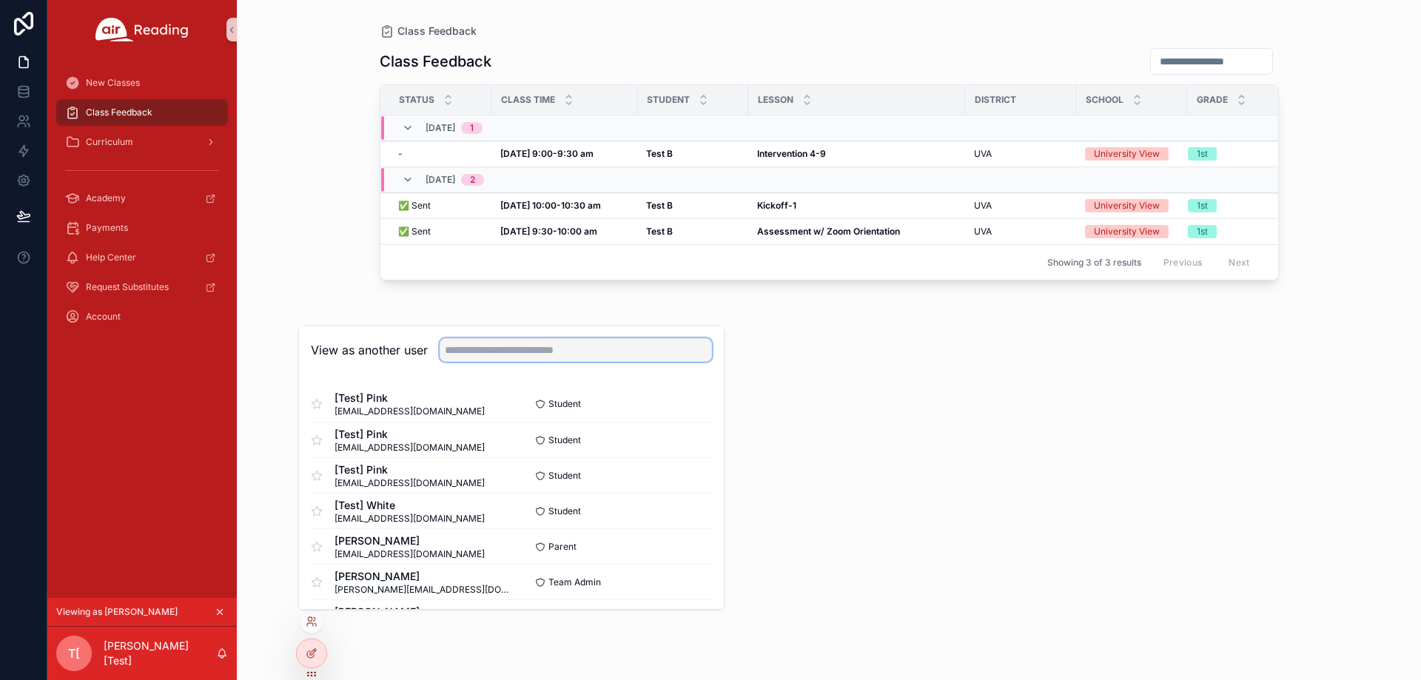
click at [512, 356] on input "text" at bounding box center [576, 350] width 272 height 24
paste input "**********"
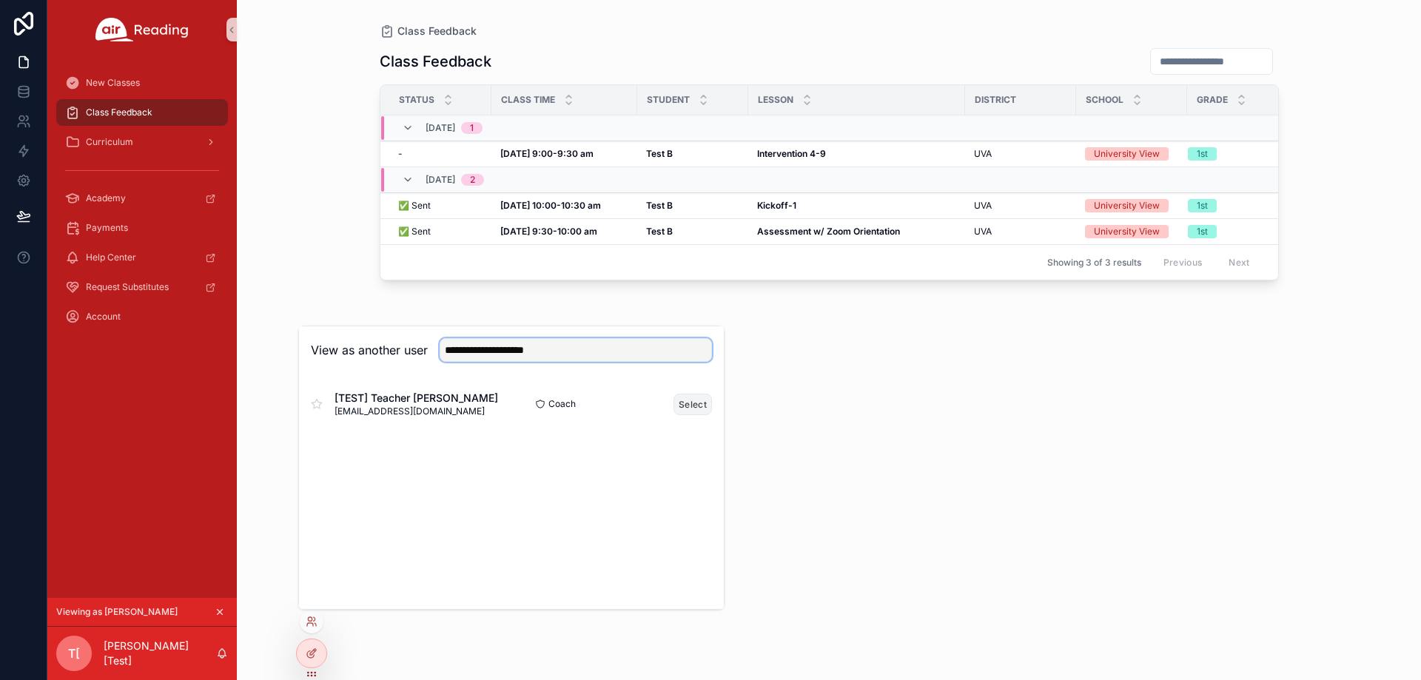
type input "**********"
click at [695, 403] on button "Select" at bounding box center [693, 404] width 38 height 21
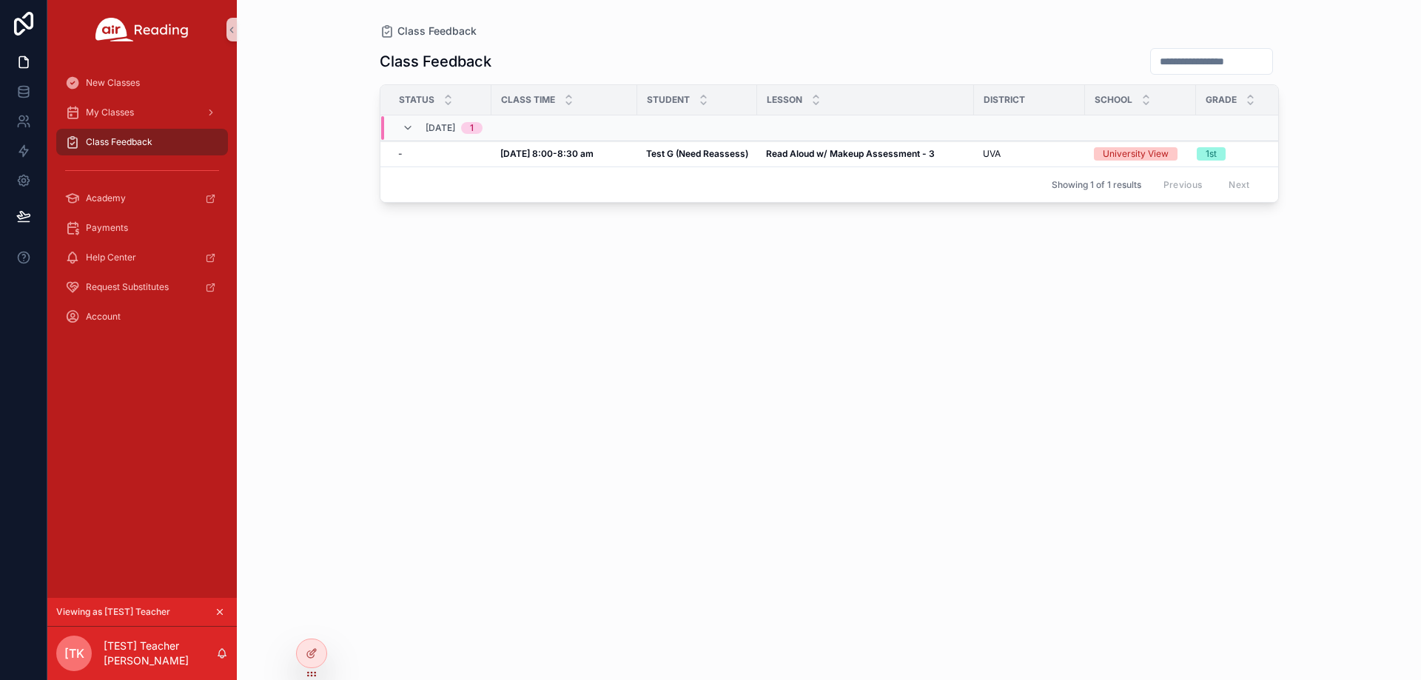
click at [1053, 415] on div "Class Feedback Status Class Time Student [GEOGRAPHIC_DATA] Grade [DATE] 1 - - […" at bounding box center [829, 350] width 899 height 624
click at [737, 153] on strong "Test G (Need Reassess)" at bounding box center [697, 153] width 102 height 11
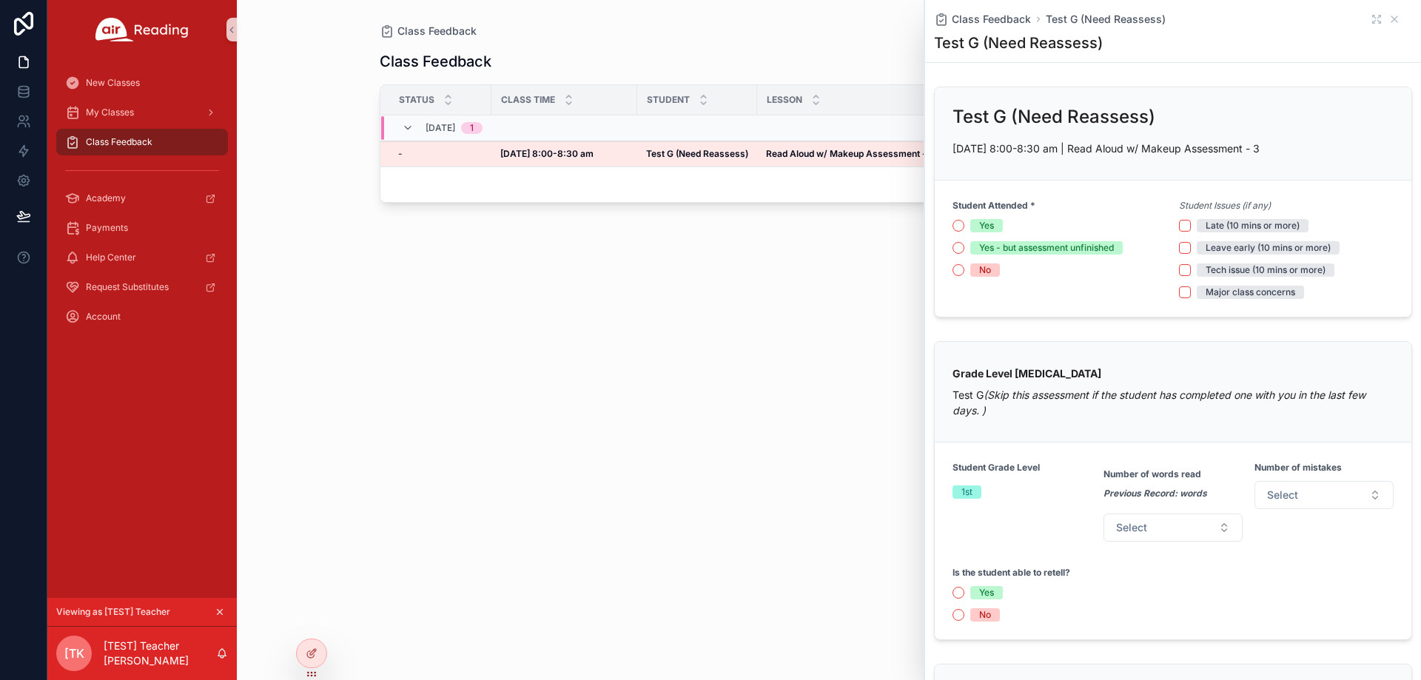
click at [765, 470] on div "Class Feedback Status Class Time Student [GEOGRAPHIC_DATA] Grade [DATE] 1 - - […" at bounding box center [829, 350] width 899 height 624
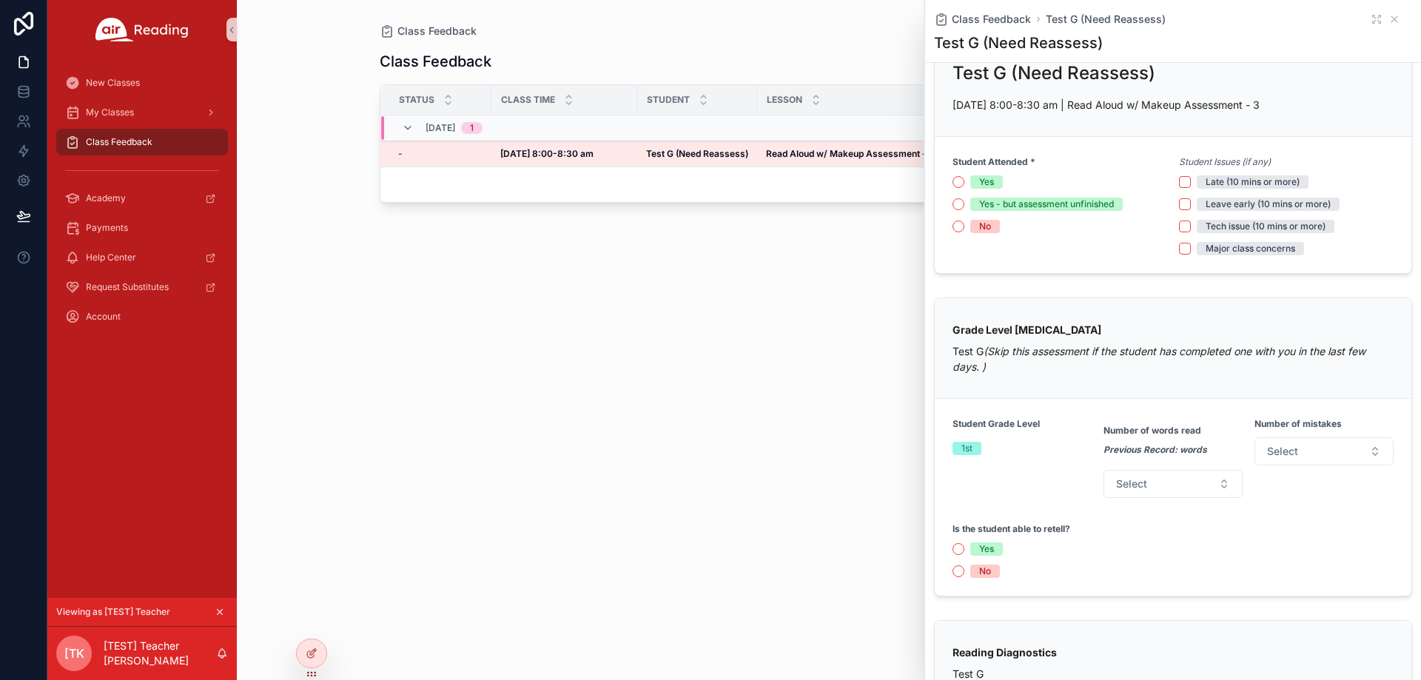
scroll to position [74, 0]
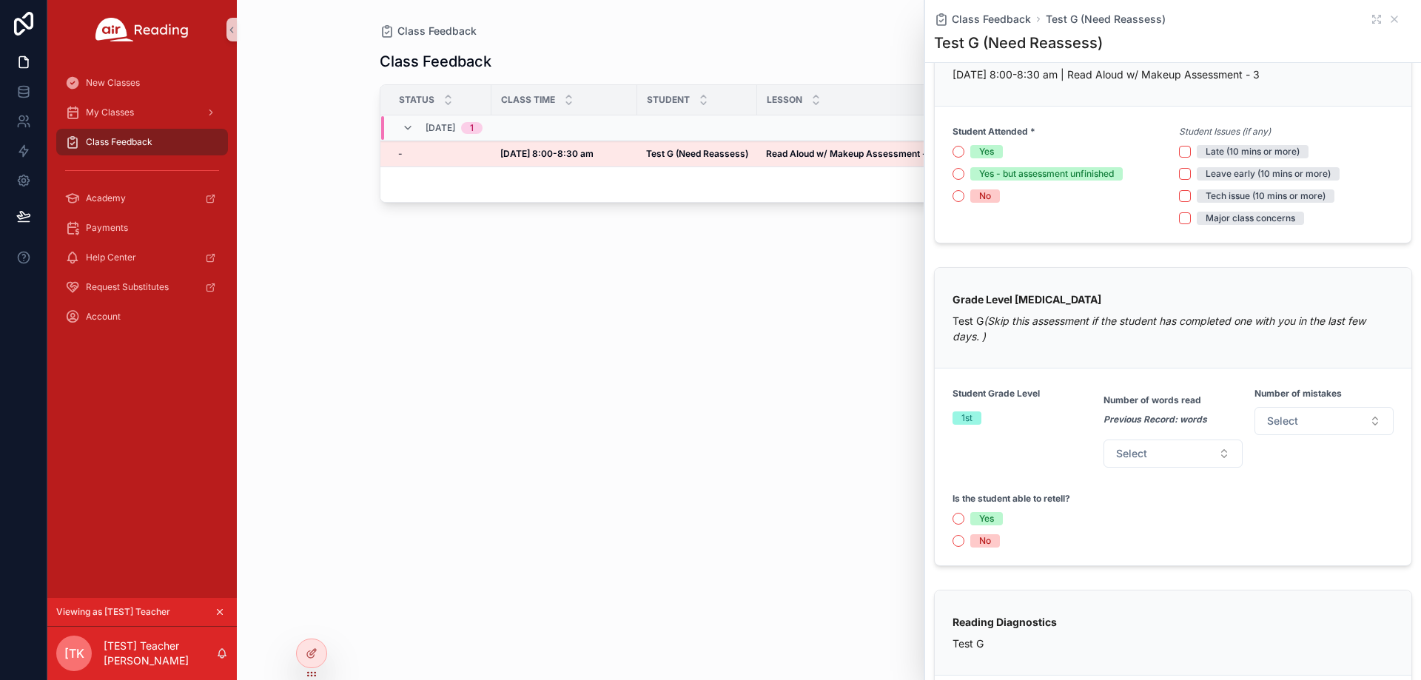
click at [609, 495] on div "Class Feedback Status Class Time Student [GEOGRAPHIC_DATA] Grade [DATE] 1 - - […" at bounding box center [829, 350] width 899 height 624
drag, startPoint x: 1120, startPoint y: 297, endPoint x: 948, endPoint y: 302, distance: 171.8
click at [948, 302] on div "Grade Level [MEDICAL_DATA] Test G (Skip this assessment if the student has comp…" at bounding box center [1173, 318] width 477 height 101
drag, startPoint x: 1039, startPoint y: 395, endPoint x: 936, endPoint y: 390, distance: 103.0
click at [936, 390] on form "Student Grade Level 1st Number of words read Previous Record: words Select Numb…" at bounding box center [1173, 467] width 477 height 197
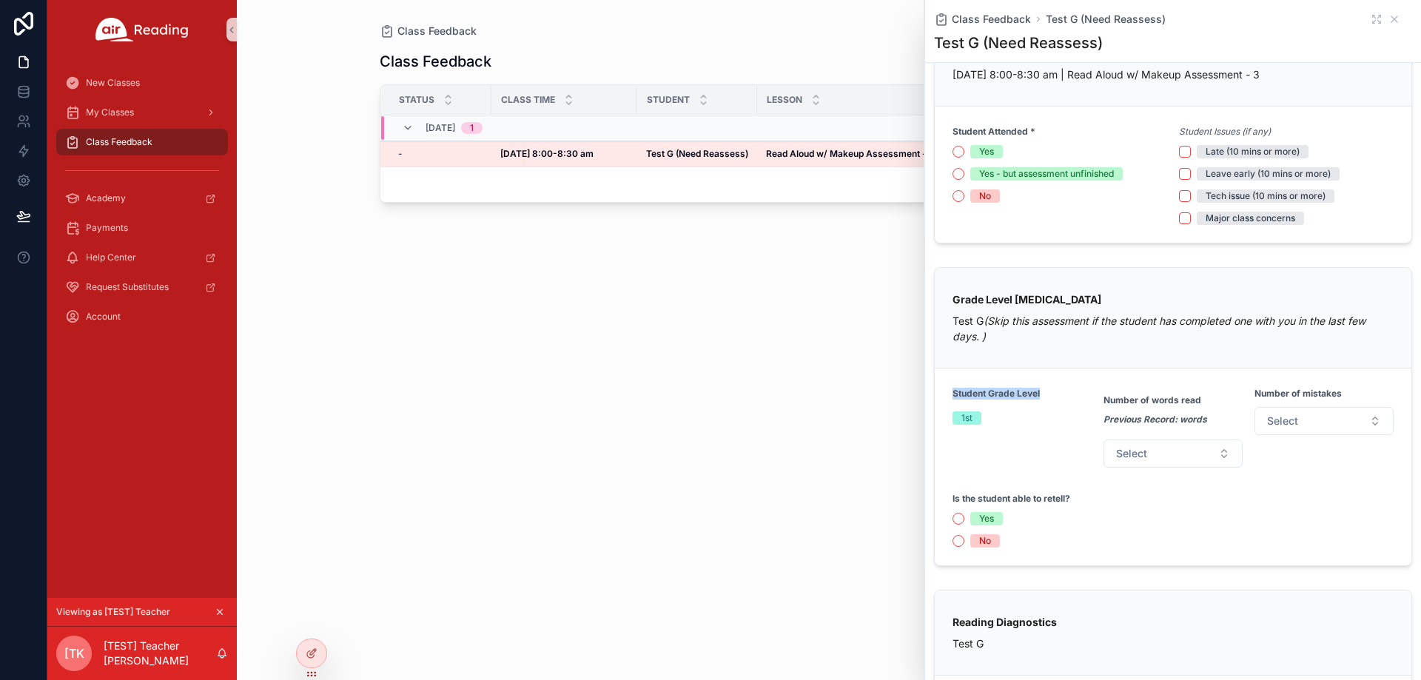
copy strong "Student Grade Level"
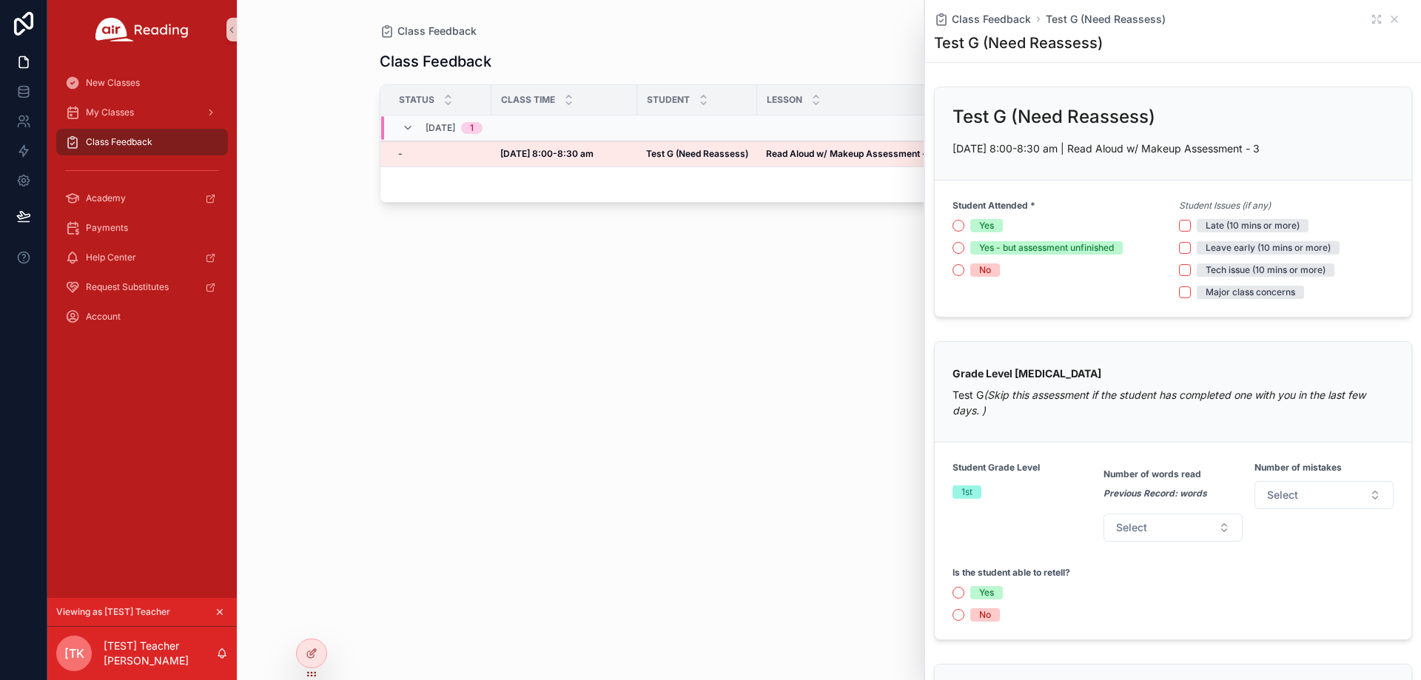
click at [899, 498] on div "Class Feedback Status Class Time Student [GEOGRAPHIC_DATA] Grade [DATE] 1 - - […" at bounding box center [829, 350] width 899 height 624
click at [1359, 21] on div "Class Feedback Test G (Need Reassess)" at bounding box center [1173, 19] width 478 height 15
click at [1373, 21] on div "Class Feedback Test G (Need Reassess)" at bounding box center [1173, 19] width 478 height 15
click at [1378, 20] on icon "scrollable content" at bounding box center [1379, 21] width 3 height 3
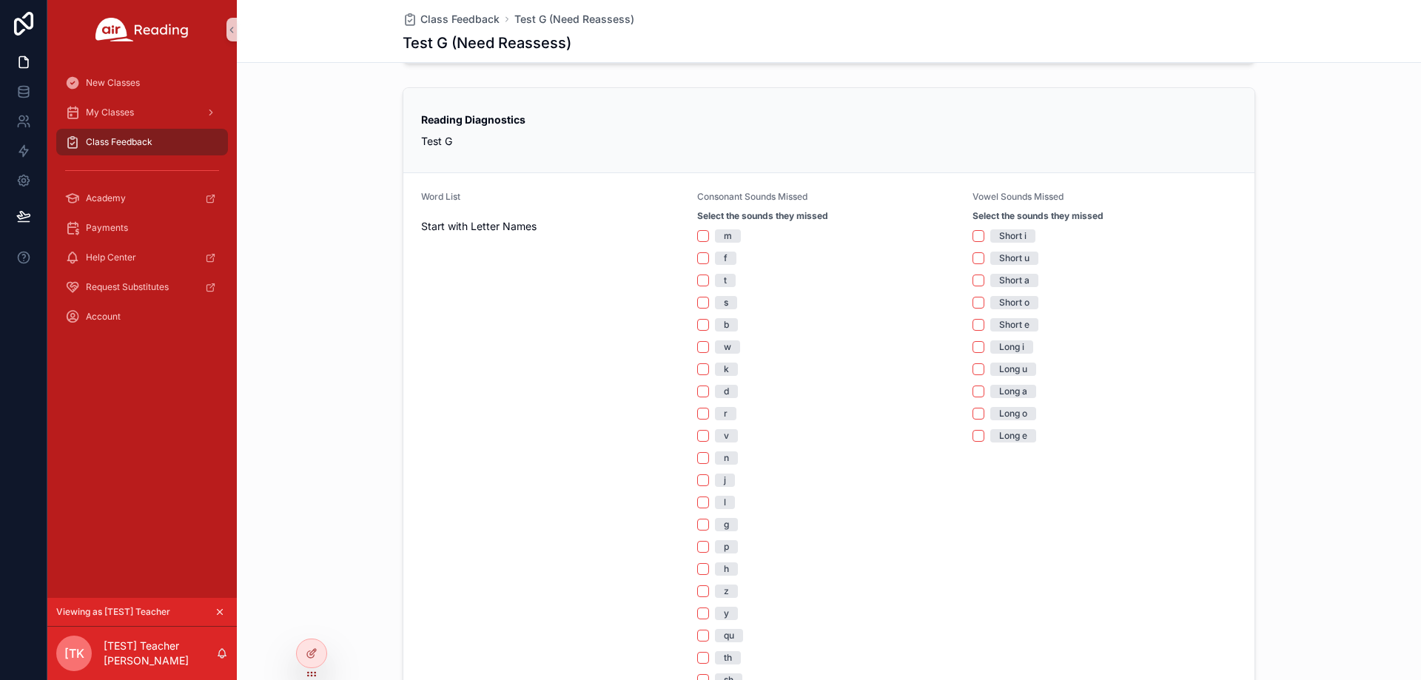
scroll to position [592, 0]
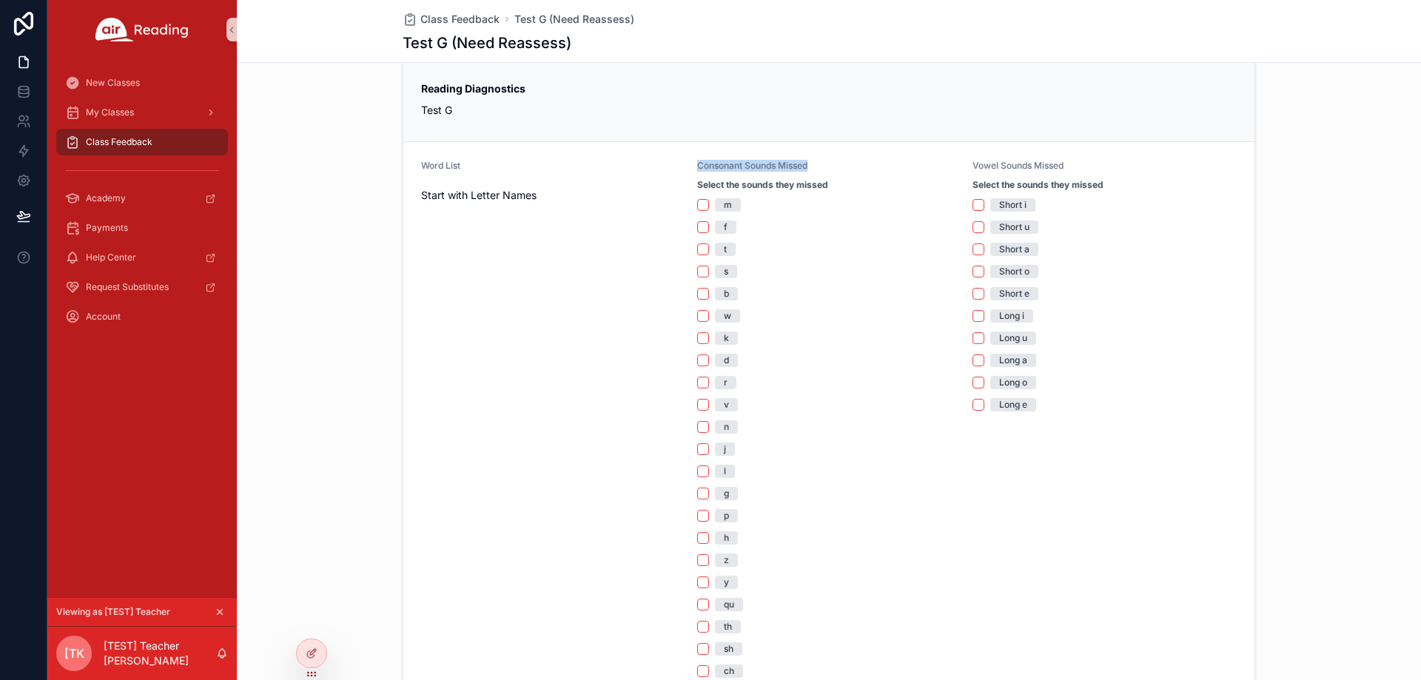
drag, startPoint x: 686, startPoint y: 162, endPoint x: 828, endPoint y: 169, distance: 143.0
click at [828, 169] on form "Word List Start with Letter Names Consonant Sounds Missed Select the sounds the…" at bounding box center [828, 618] width 851 height 952
click at [1093, 157] on form "Word List Start with Letter Names Consonant Sounds Missed Select the sounds the…" at bounding box center [828, 618] width 851 height 952
drag, startPoint x: 1078, startPoint y: 176, endPoint x: 1110, endPoint y: 176, distance: 31.8
click at [1110, 176] on div "Vowel Sounds Missed" at bounding box center [1105, 169] width 264 height 18
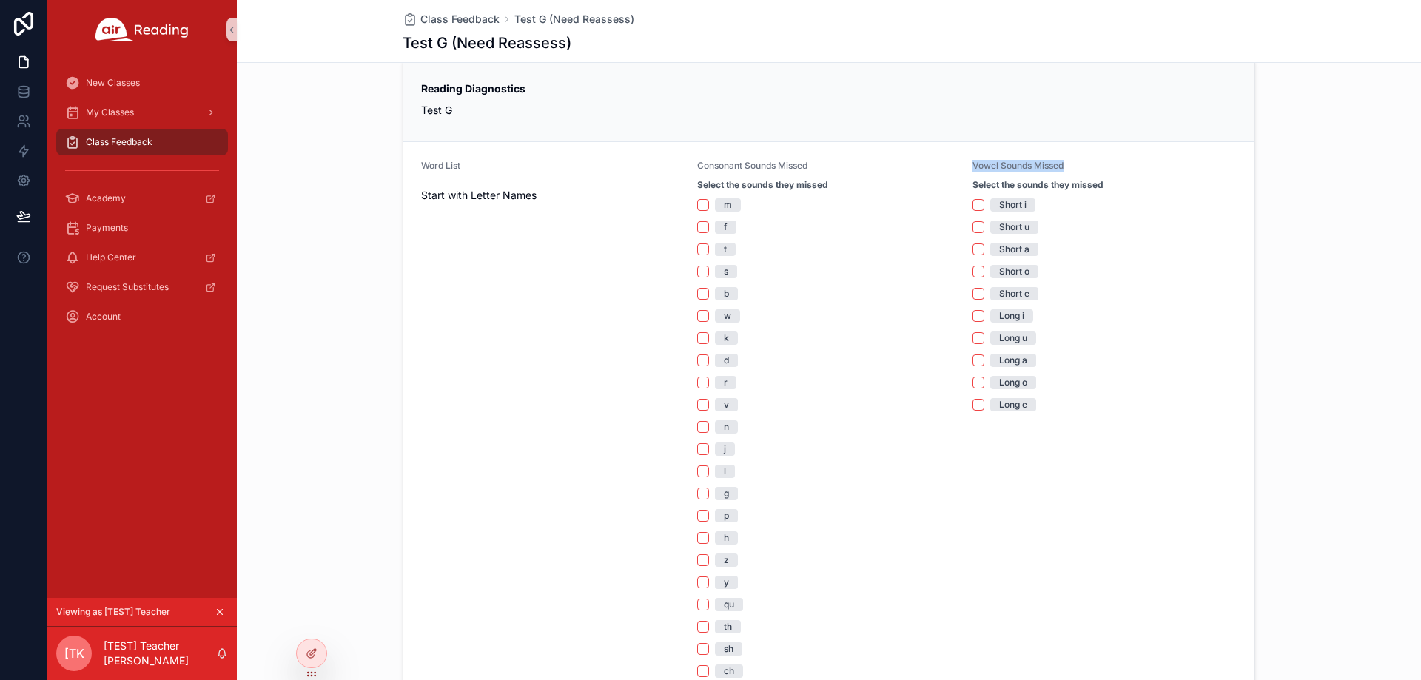
click at [1110, 176] on div "Vowel Sounds Missed" at bounding box center [1105, 169] width 264 height 18
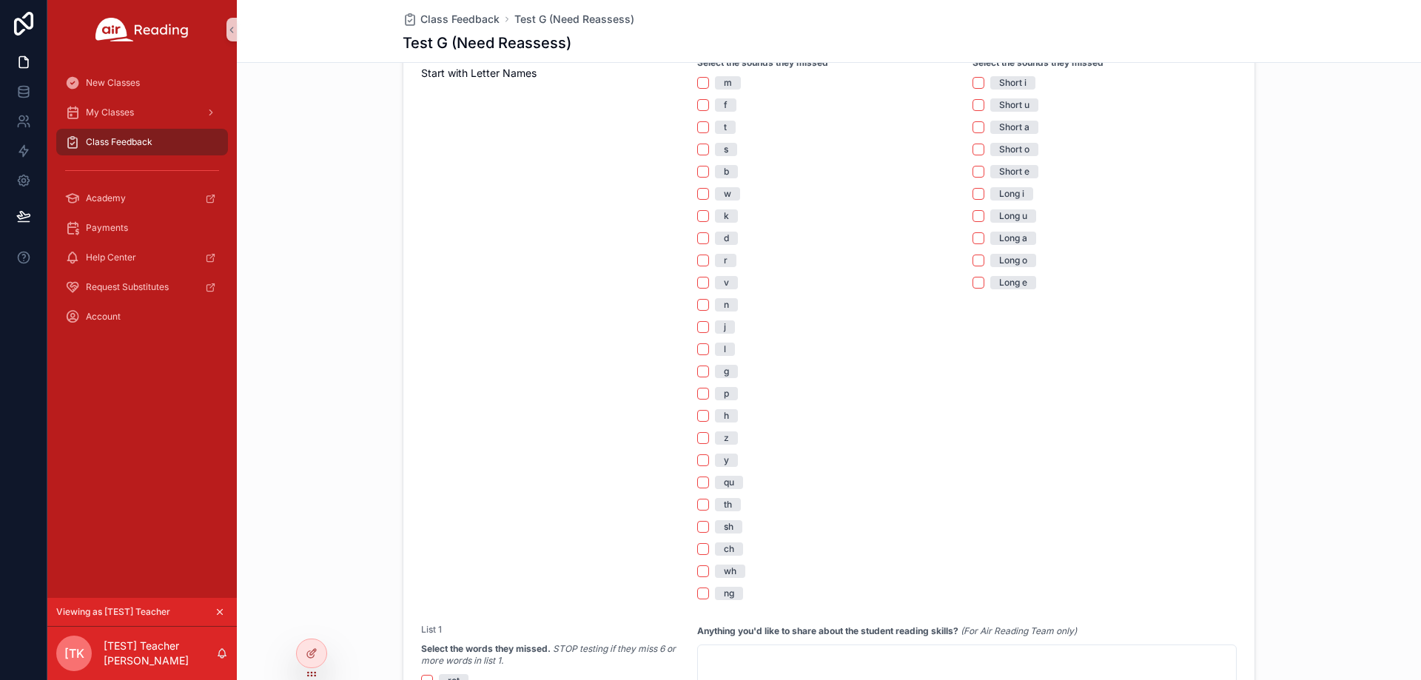
scroll to position [518, 0]
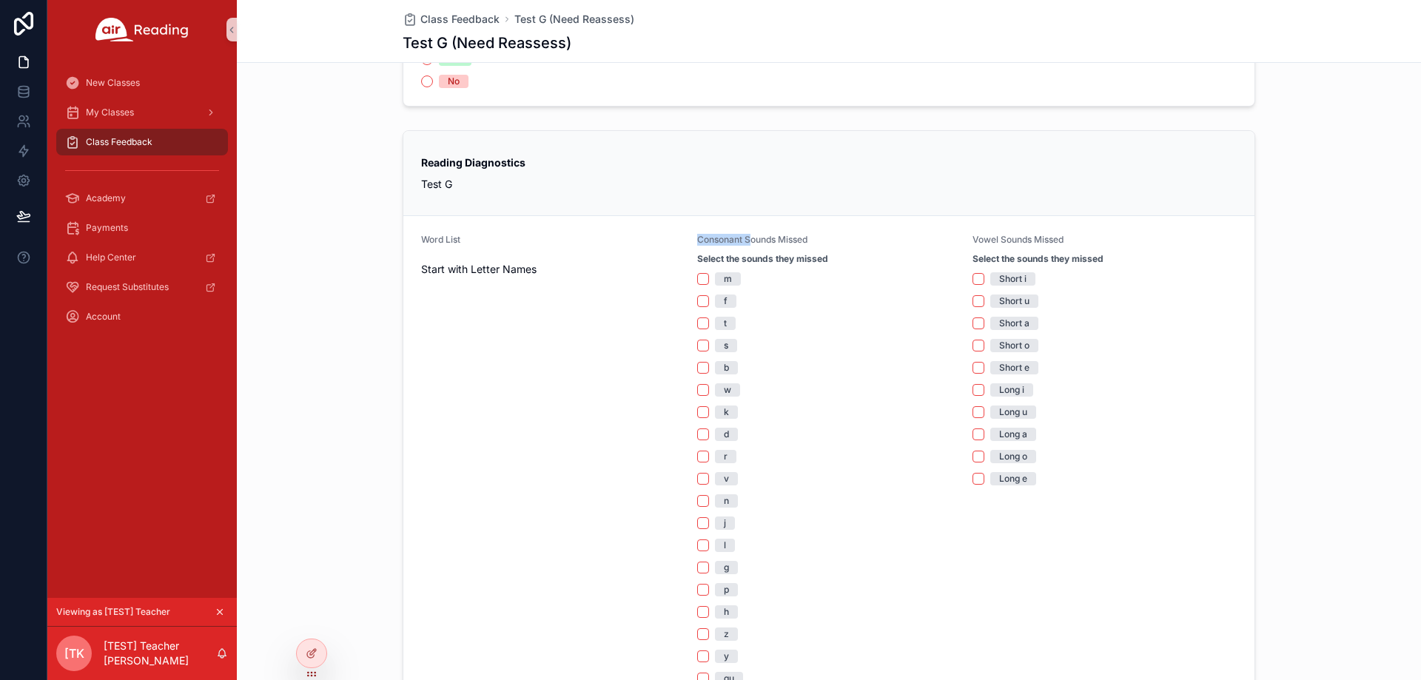
drag, startPoint x: 729, startPoint y: 239, endPoint x: 743, endPoint y: 238, distance: 14.1
click at [743, 238] on label "Consonant Sounds Missed" at bounding box center [752, 240] width 110 height 12
drag, startPoint x: 968, startPoint y: 241, endPoint x: 1061, endPoint y: 241, distance: 93.3
click at [1061, 241] on div "Vowel Sounds Missed" at bounding box center [1105, 243] width 264 height 18
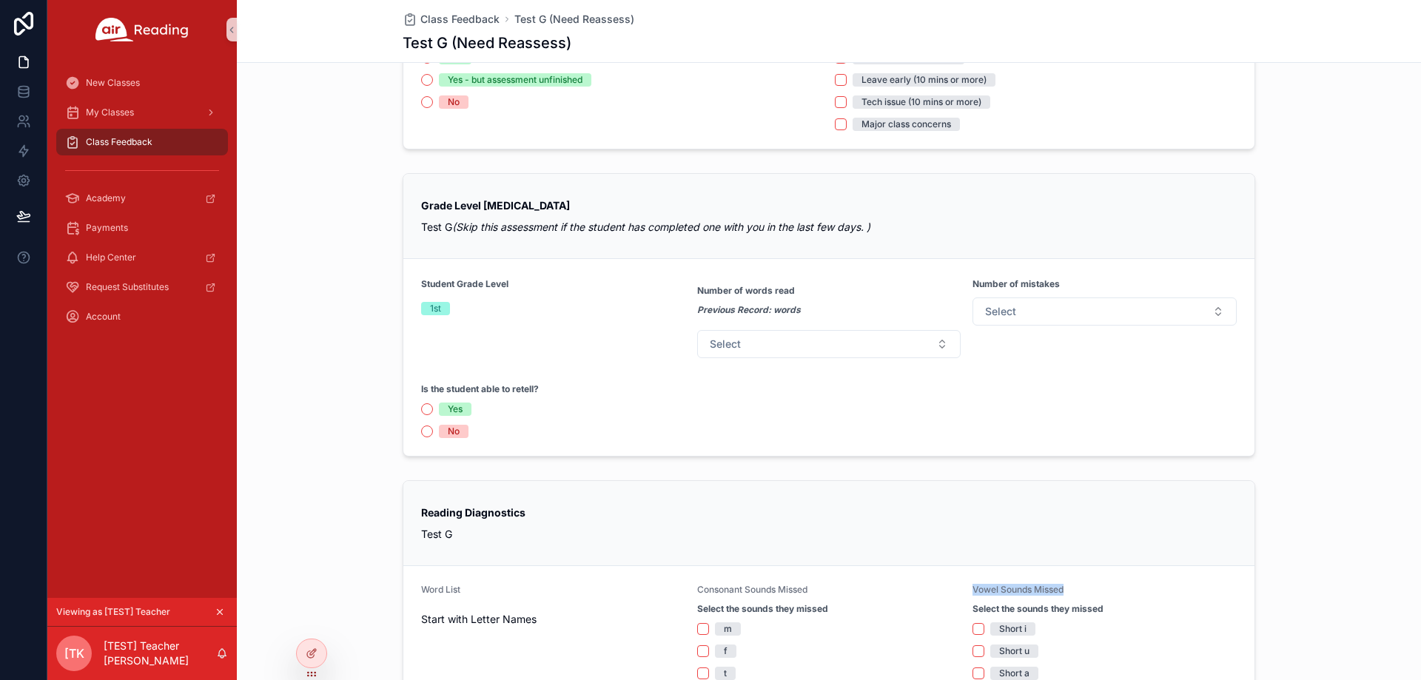
scroll to position [148, 0]
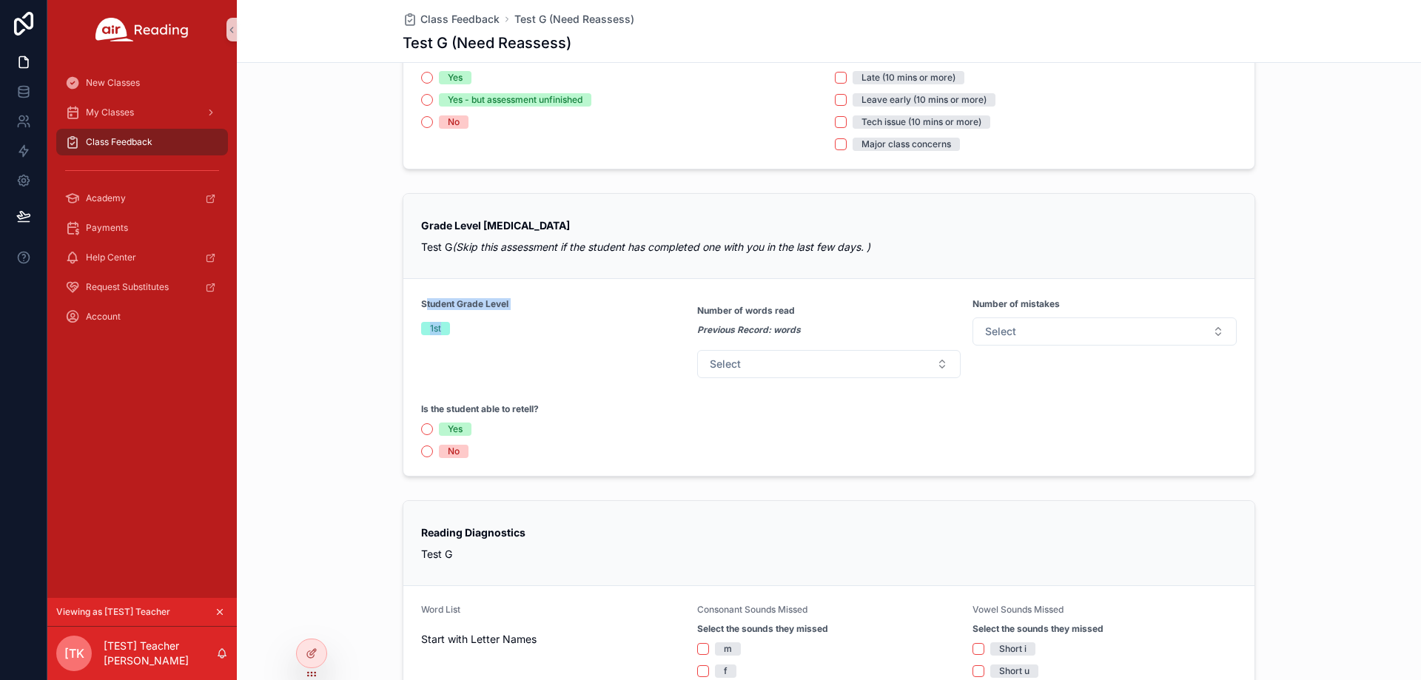
drag, startPoint x: 419, startPoint y: 301, endPoint x: 510, endPoint y: 328, distance: 95.1
click at [509, 327] on div "Student Grade Level 1st" at bounding box center [553, 337] width 264 height 81
click at [444, 338] on div "1st" at bounding box center [553, 329] width 264 height 22
click at [520, 330] on div "Student Grade Level 1st" at bounding box center [553, 337] width 264 height 81
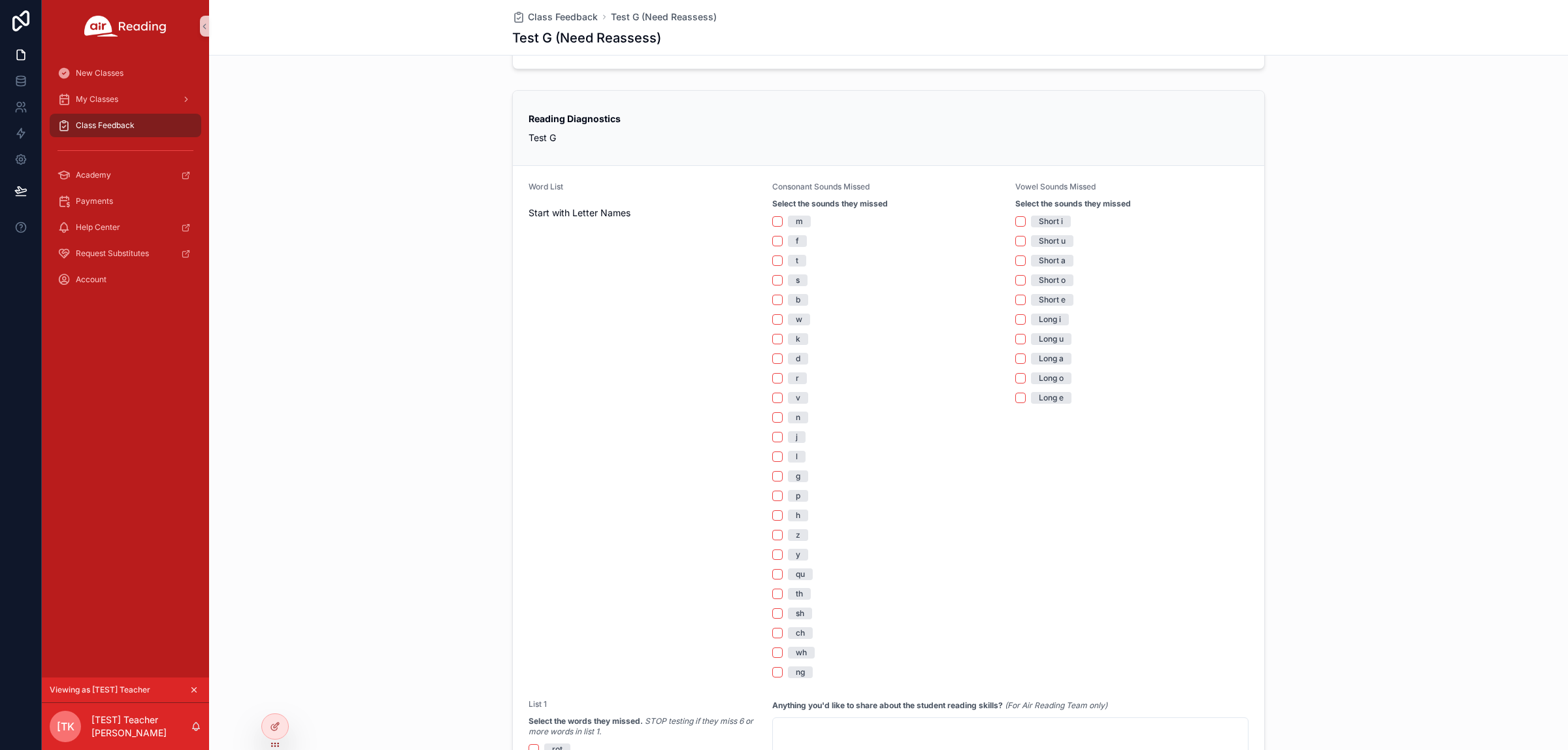
scroll to position [441, 0]
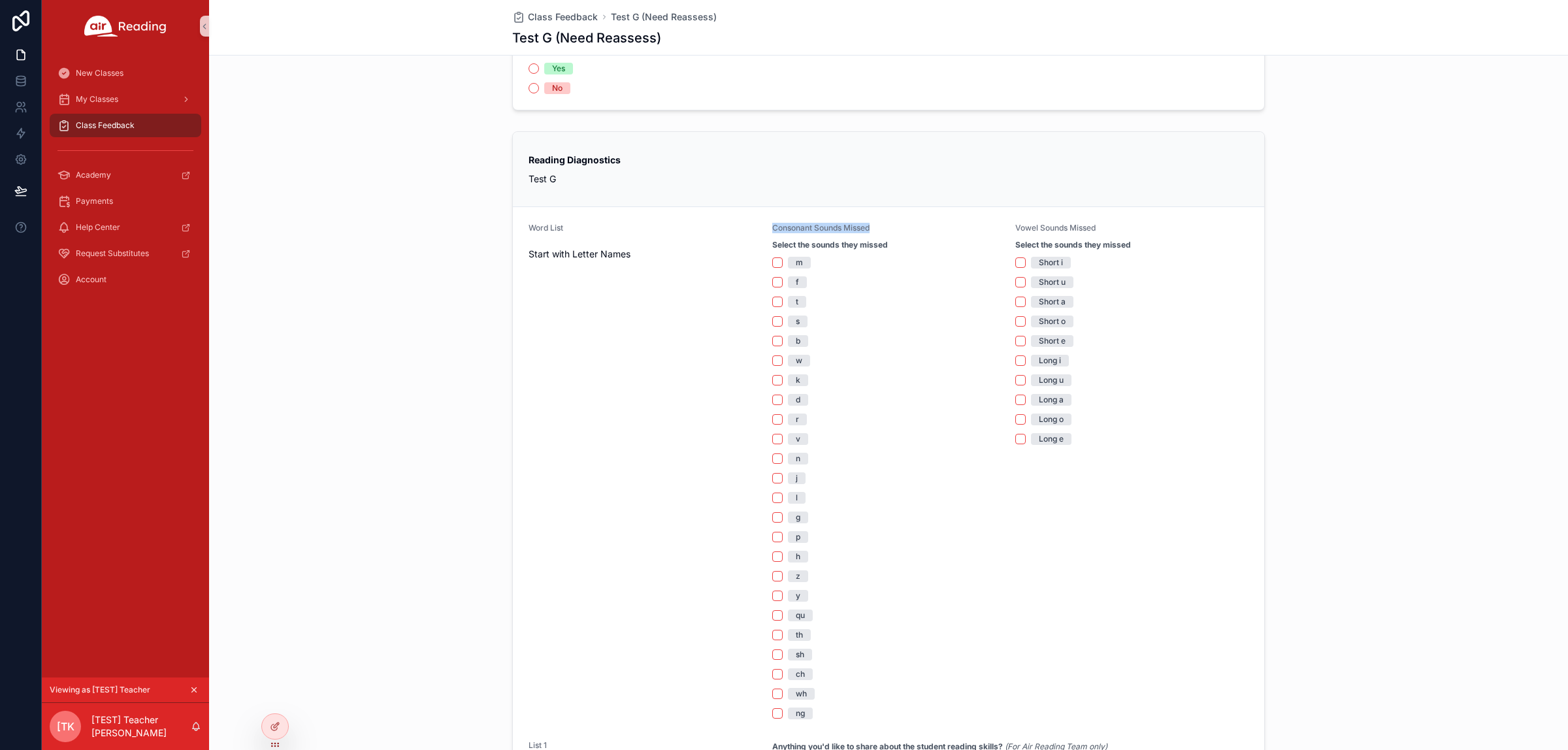
drag, startPoint x: 761, startPoint y: 223, endPoint x: 874, endPoint y: 227, distance: 113.1
click at [874, 227] on form "Word List Start with Letter Names Consonant Sounds Missed Select the sounds the…" at bounding box center [888, 627] width 751 height 840
copy span "Consonant Sounds Missed"
click at [1025, 222] on form "Word List Start with Letter Names Consonant Sounds Missed Select the sounds the…" at bounding box center [888, 627] width 751 height 840
drag, startPoint x: 1005, startPoint y: 229, endPoint x: 1098, endPoint y: 225, distance: 93.1
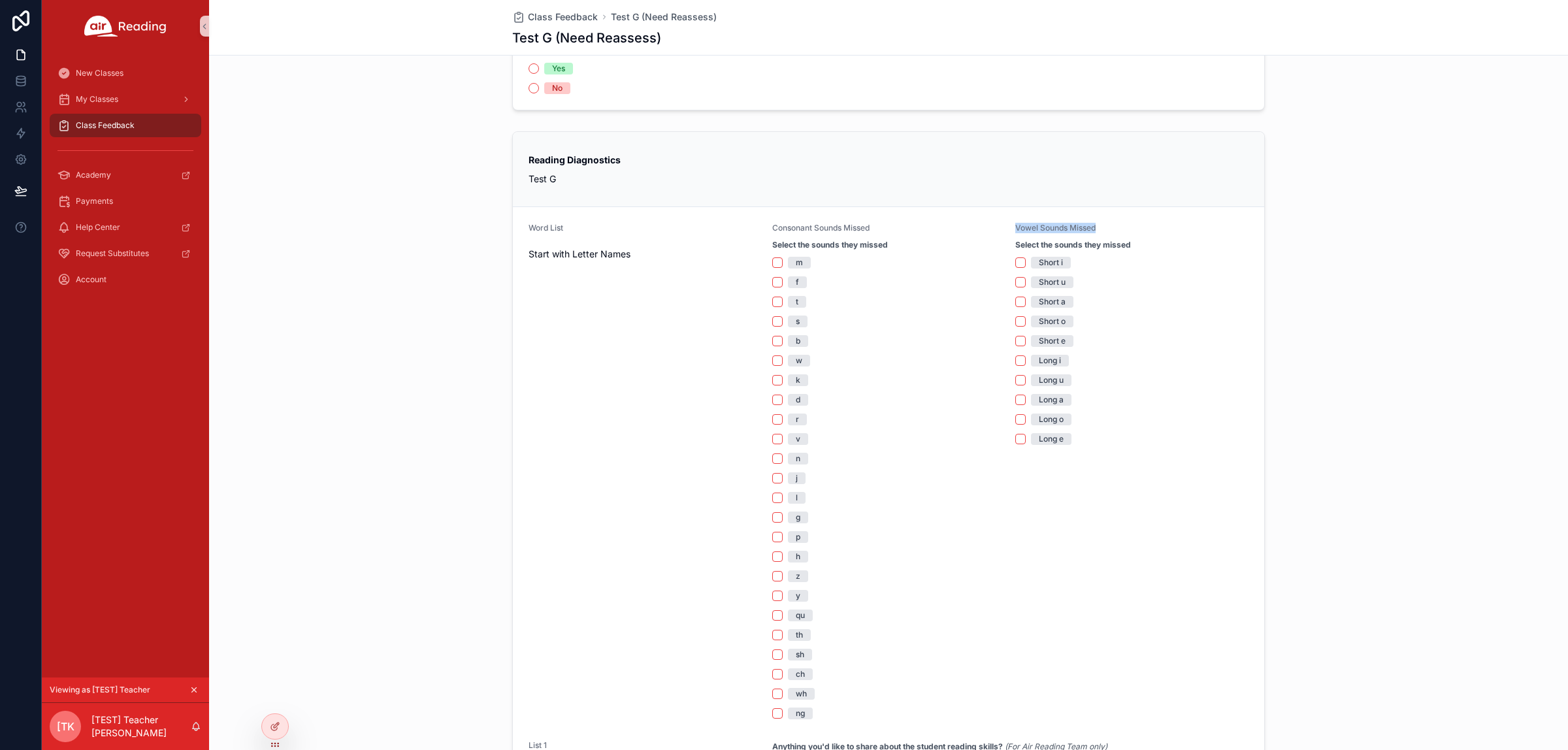
click at [1098, 225] on form "Word List Start with Letter Names Consonant Sounds Missed Select the sounds the…" at bounding box center [888, 627] width 751 height 840
copy span "Vowel Sounds Missed"
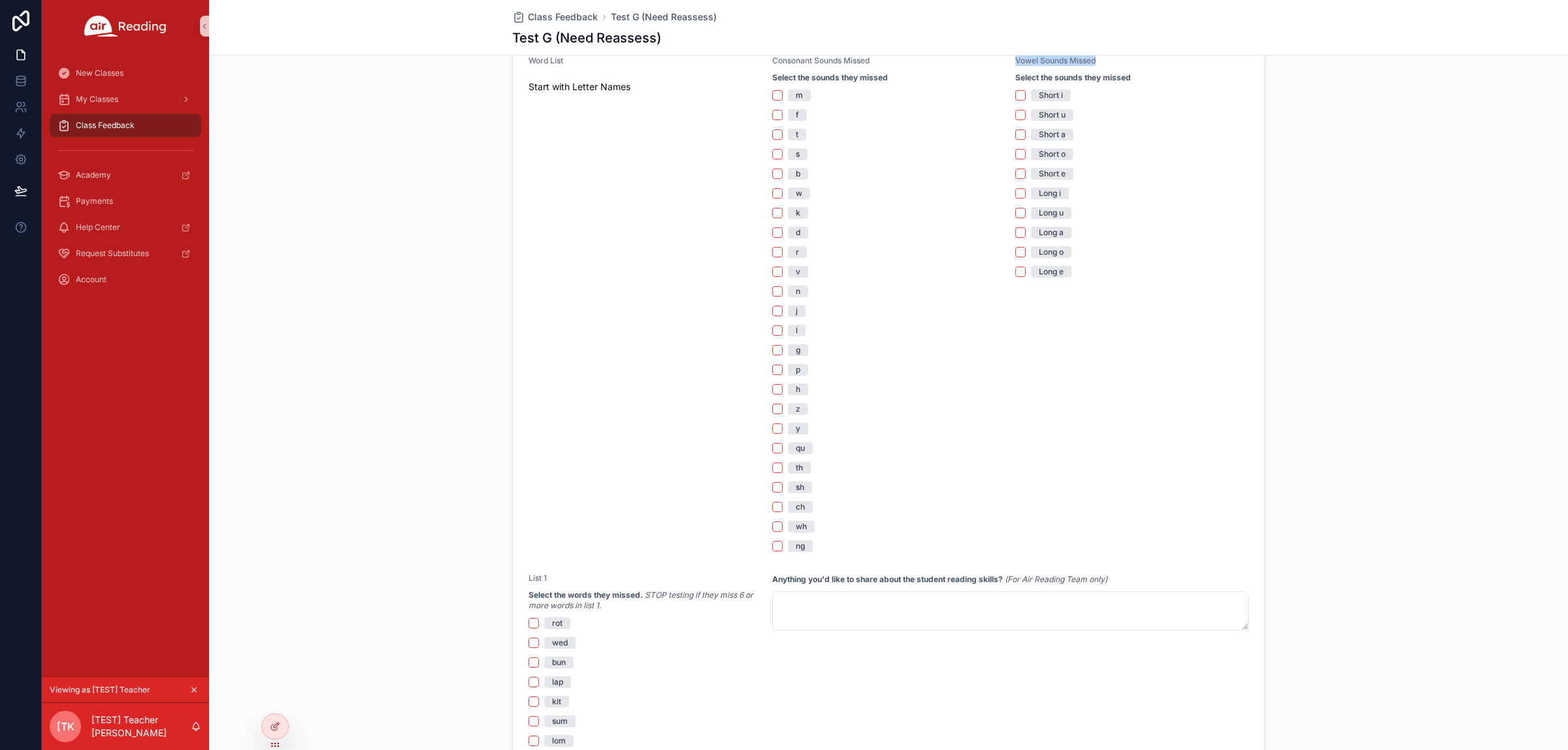
scroll to position [909, 0]
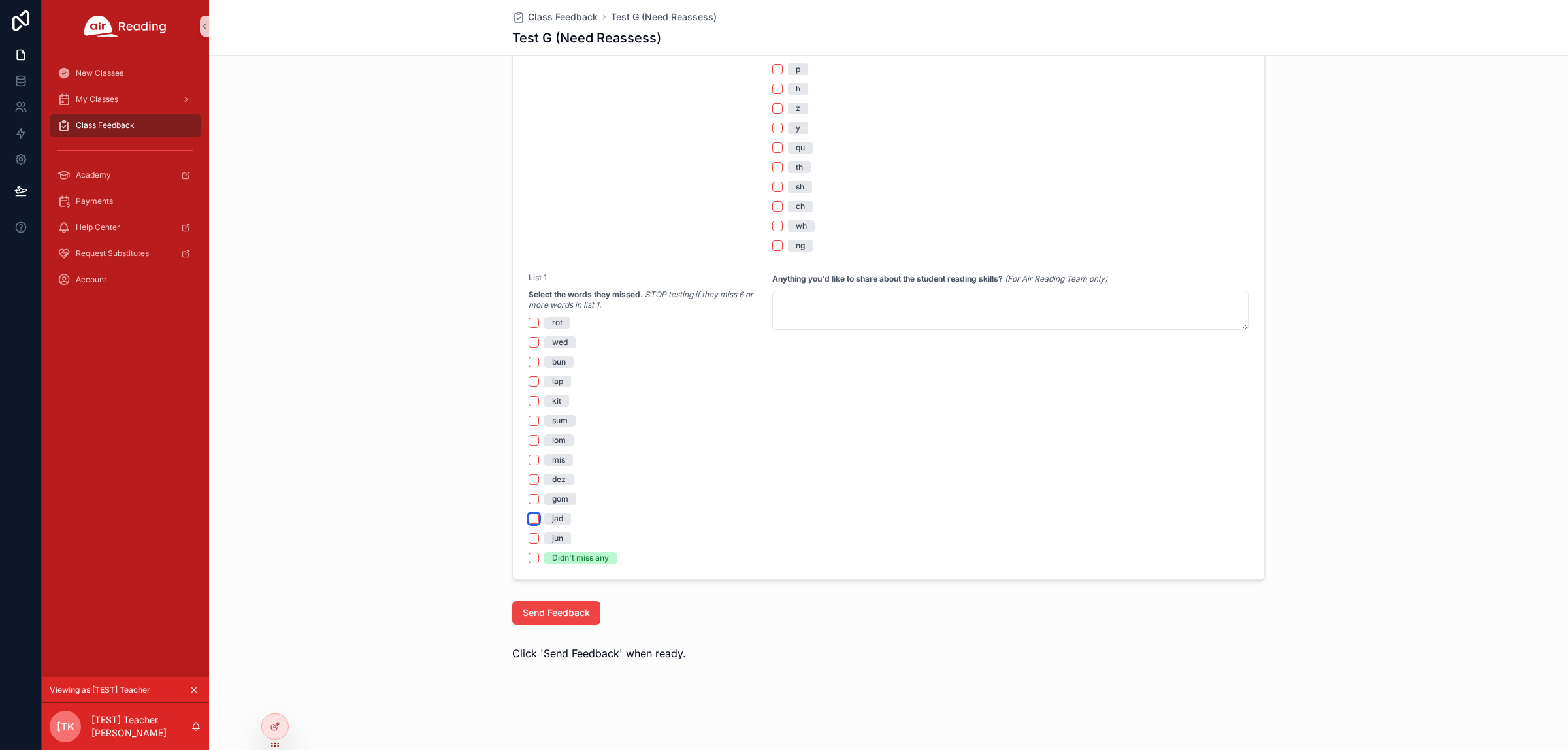
click at [529, 520] on button "jad" at bounding box center [534, 519] width 11 height 11
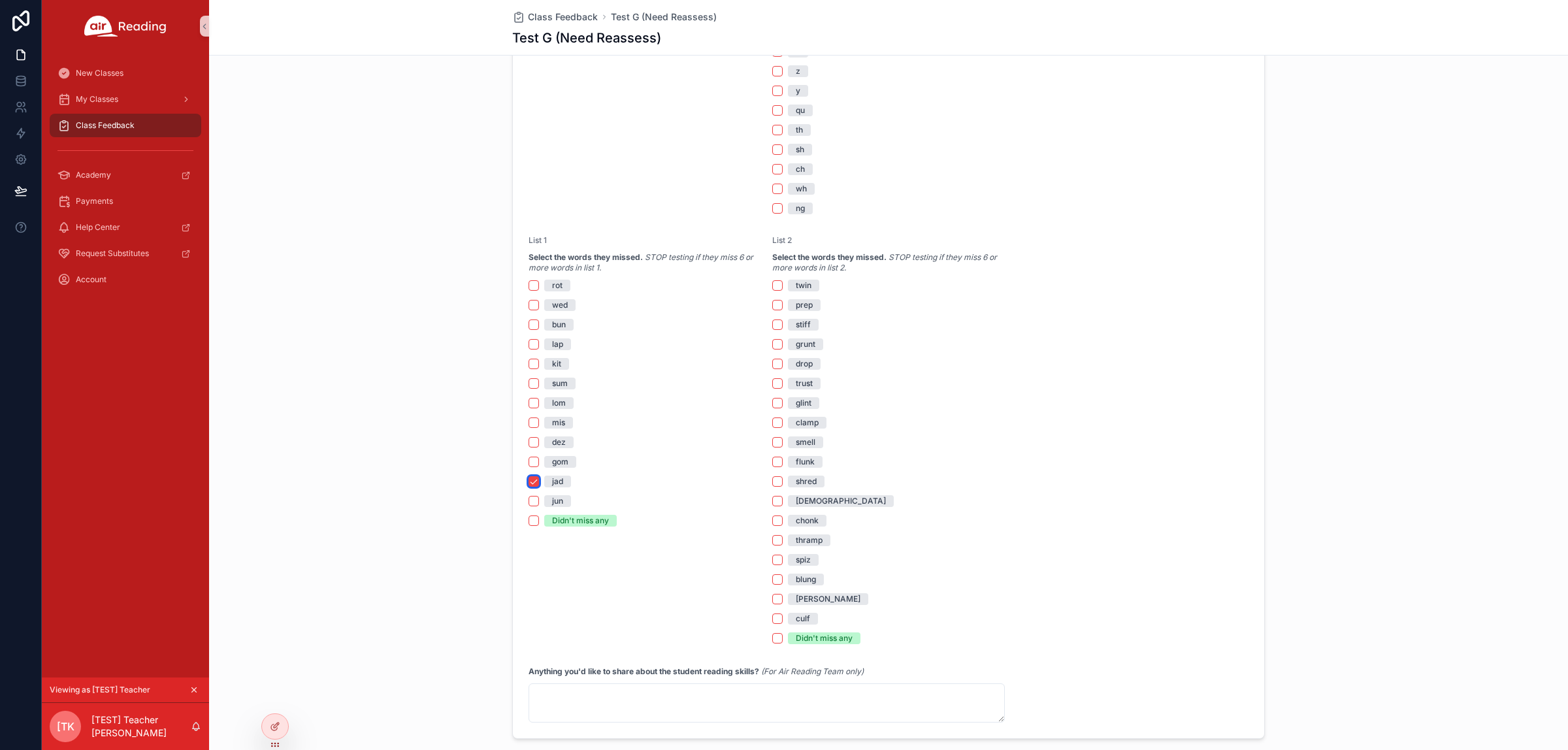
scroll to position [990, 0]
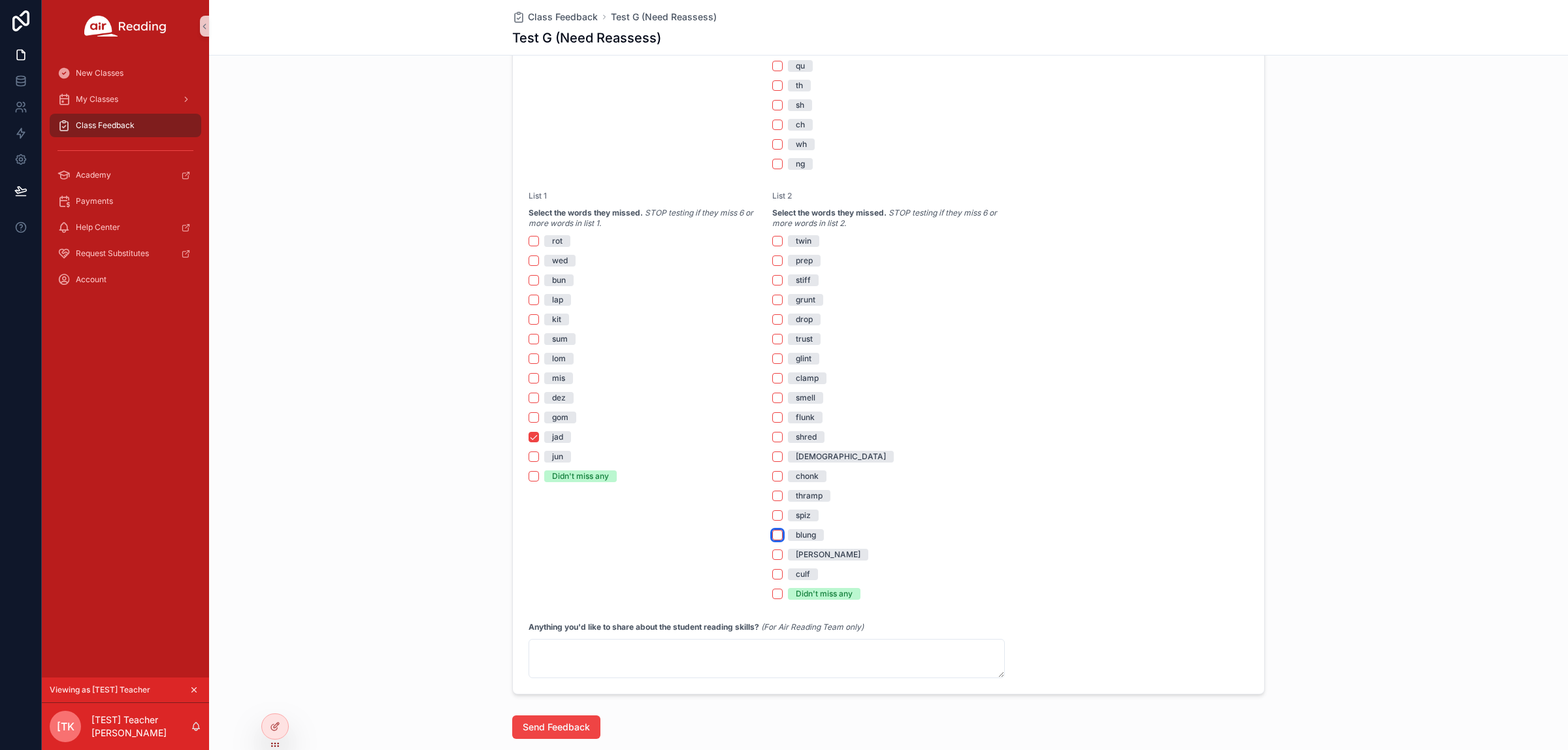
click at [772, 537] on button "blung" at bounding box center [777, 535] width 11 height 11
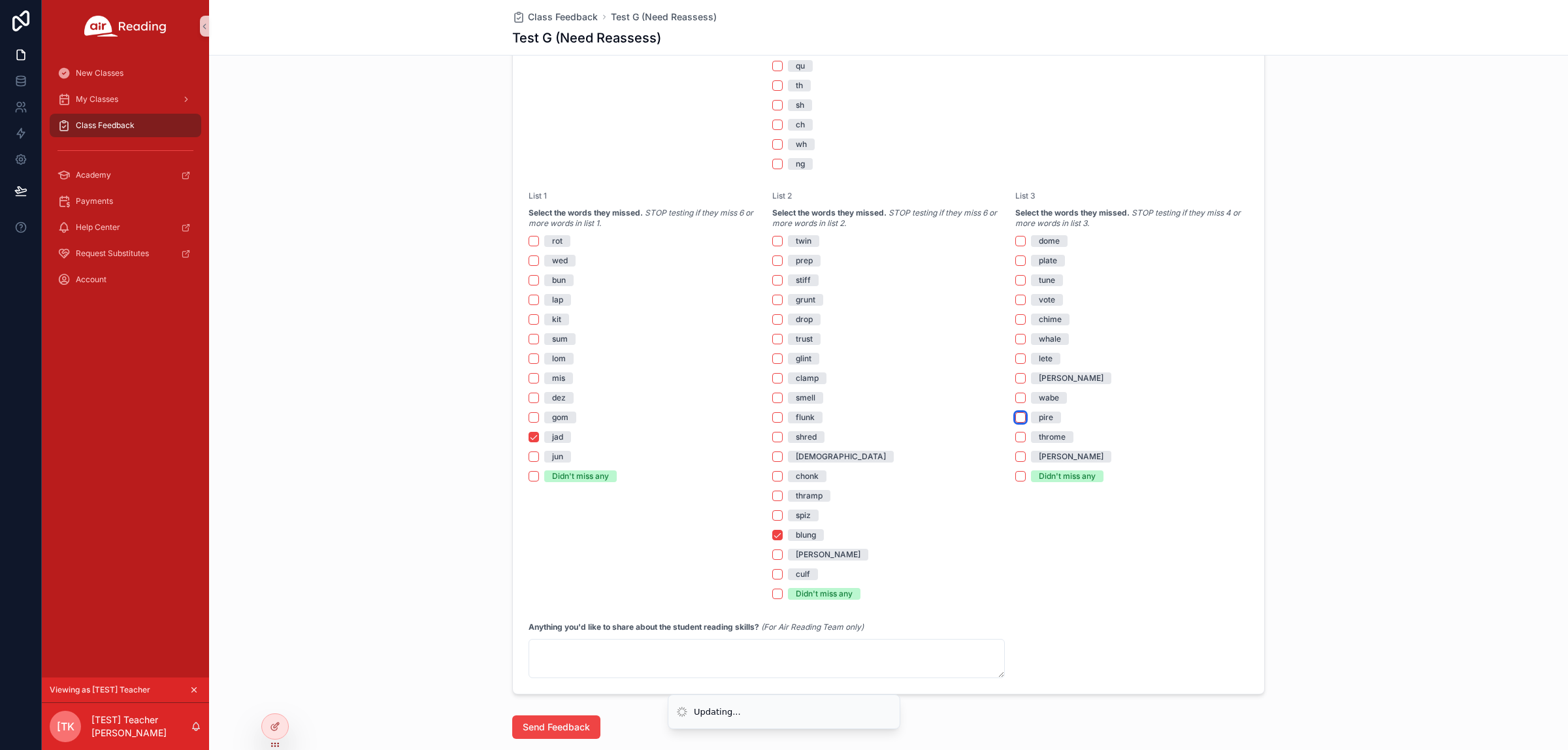
click at [1016, 416] on button "pire" at bounding box center [1020, 417] width 11 height 11
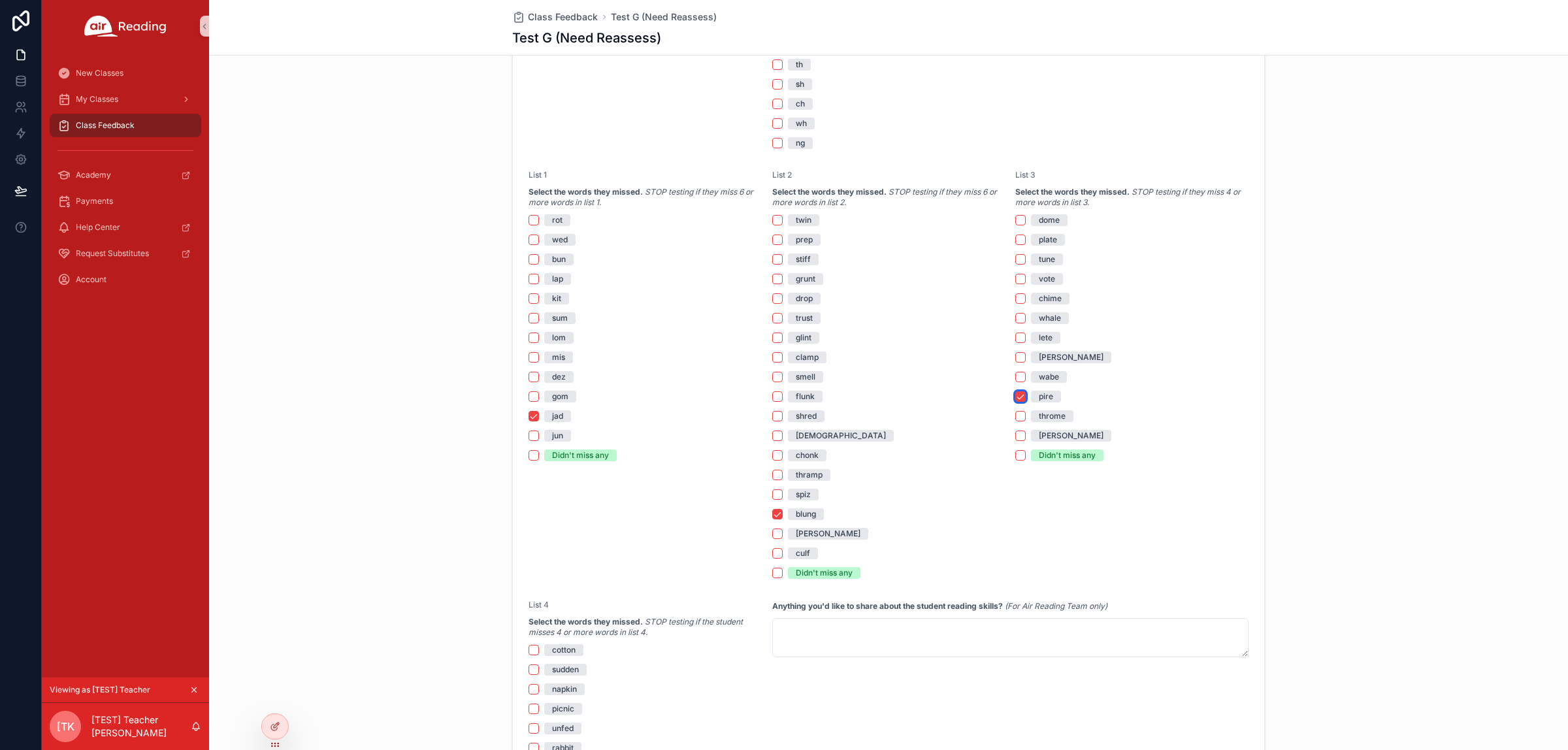
scroll to position [1093, 0]
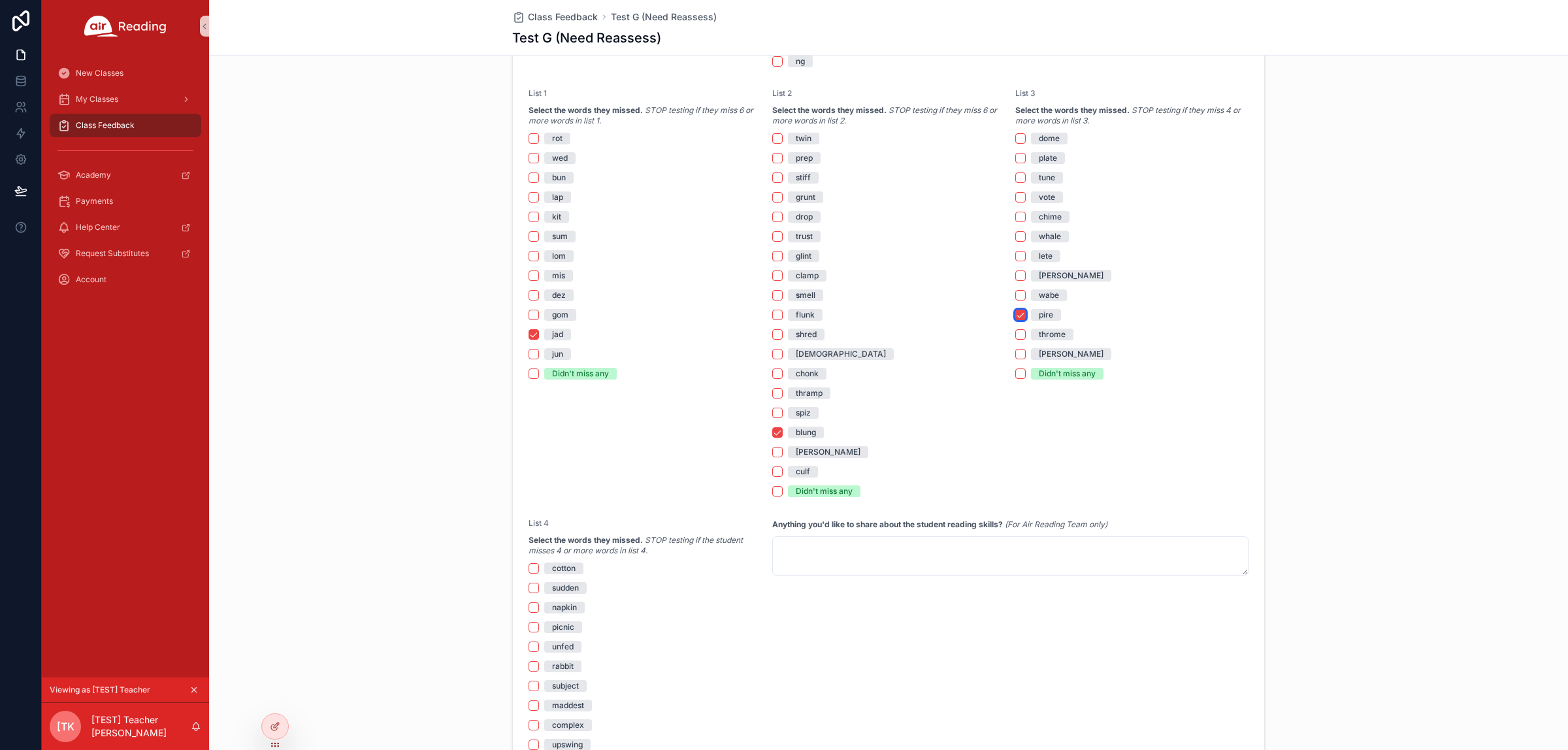
type button "on"
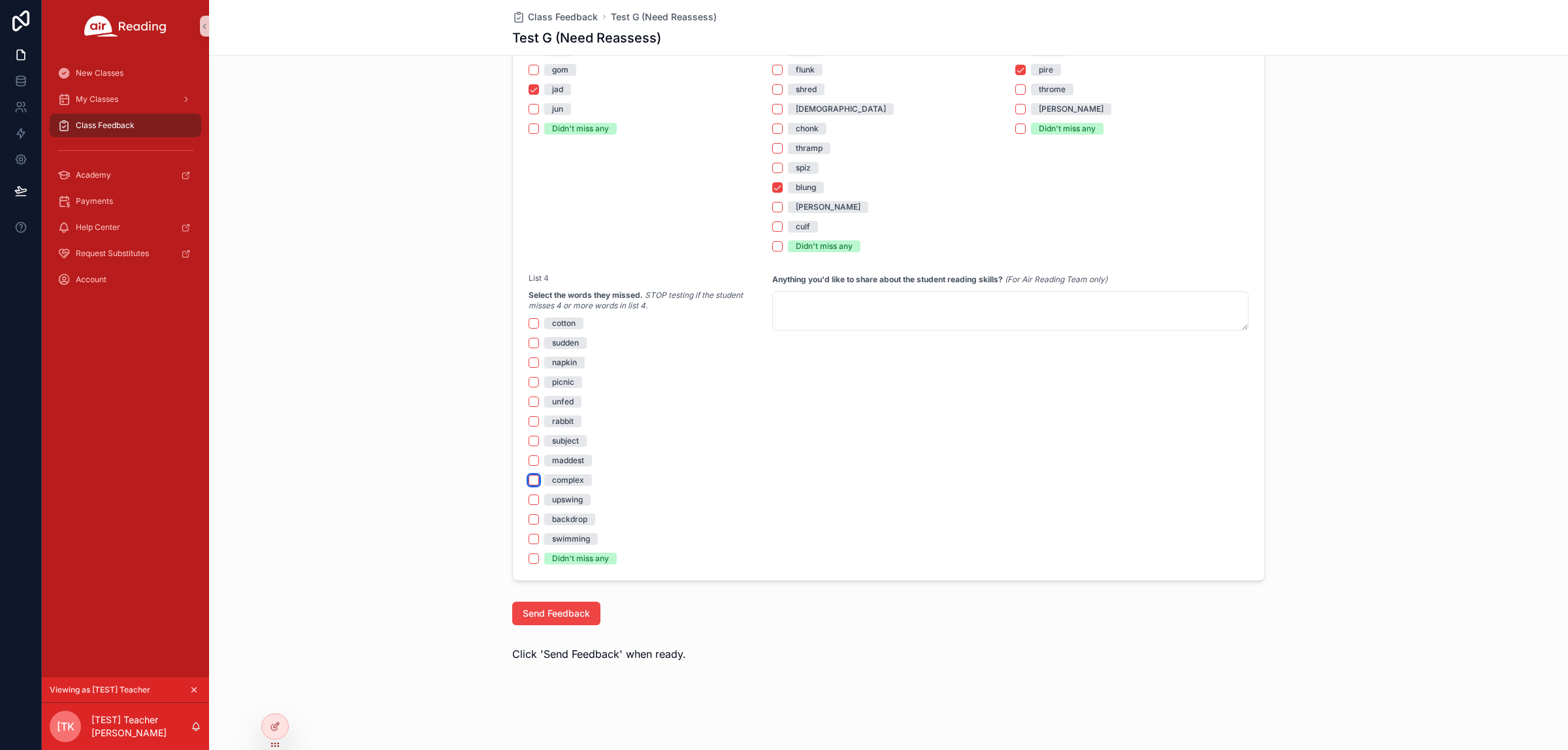
click at [529, 484] on button "complex" at bounding box center [534, 480] width 11 height 11
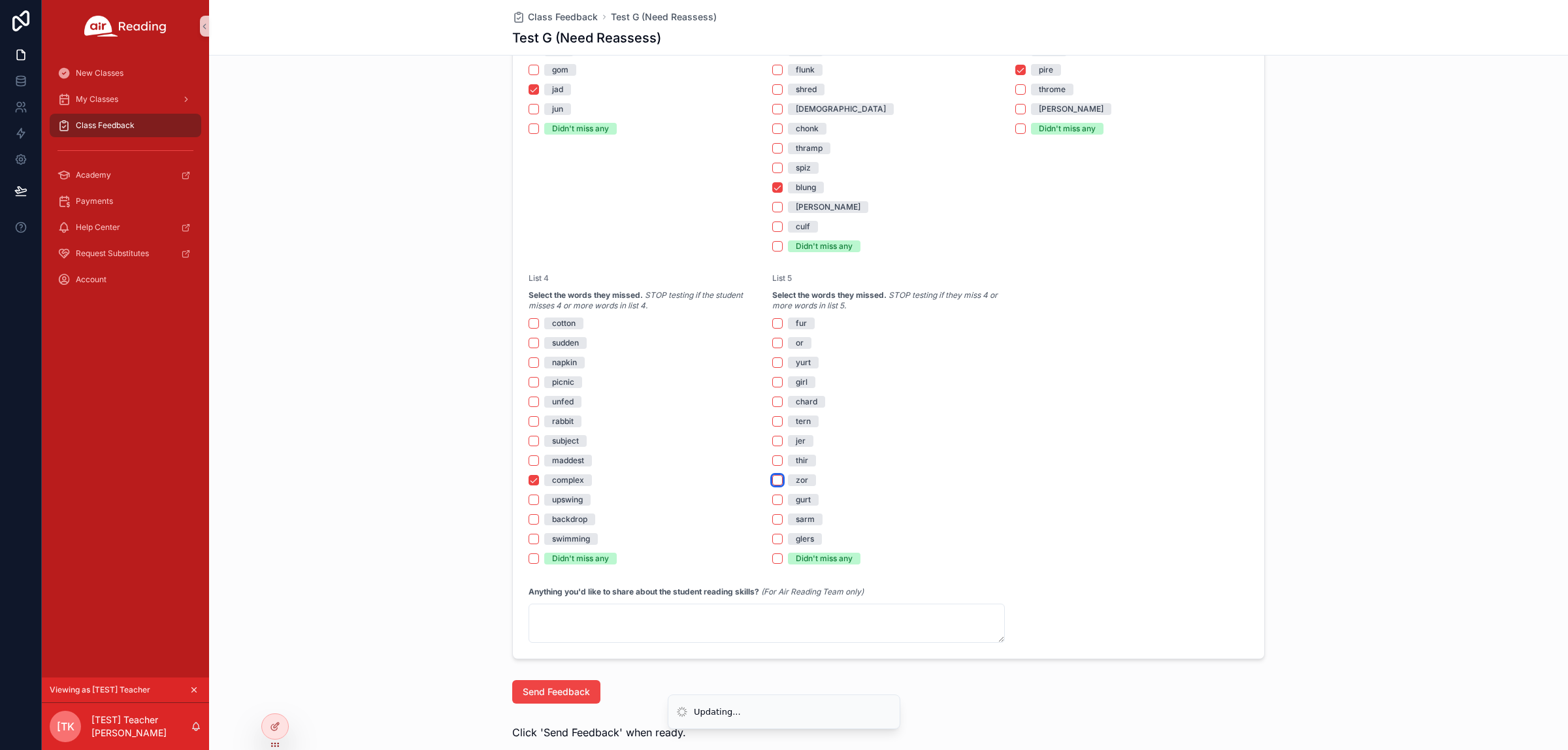
click at [776, 479] on button "zor" at bounding box center [777, 480] width 11 height 11
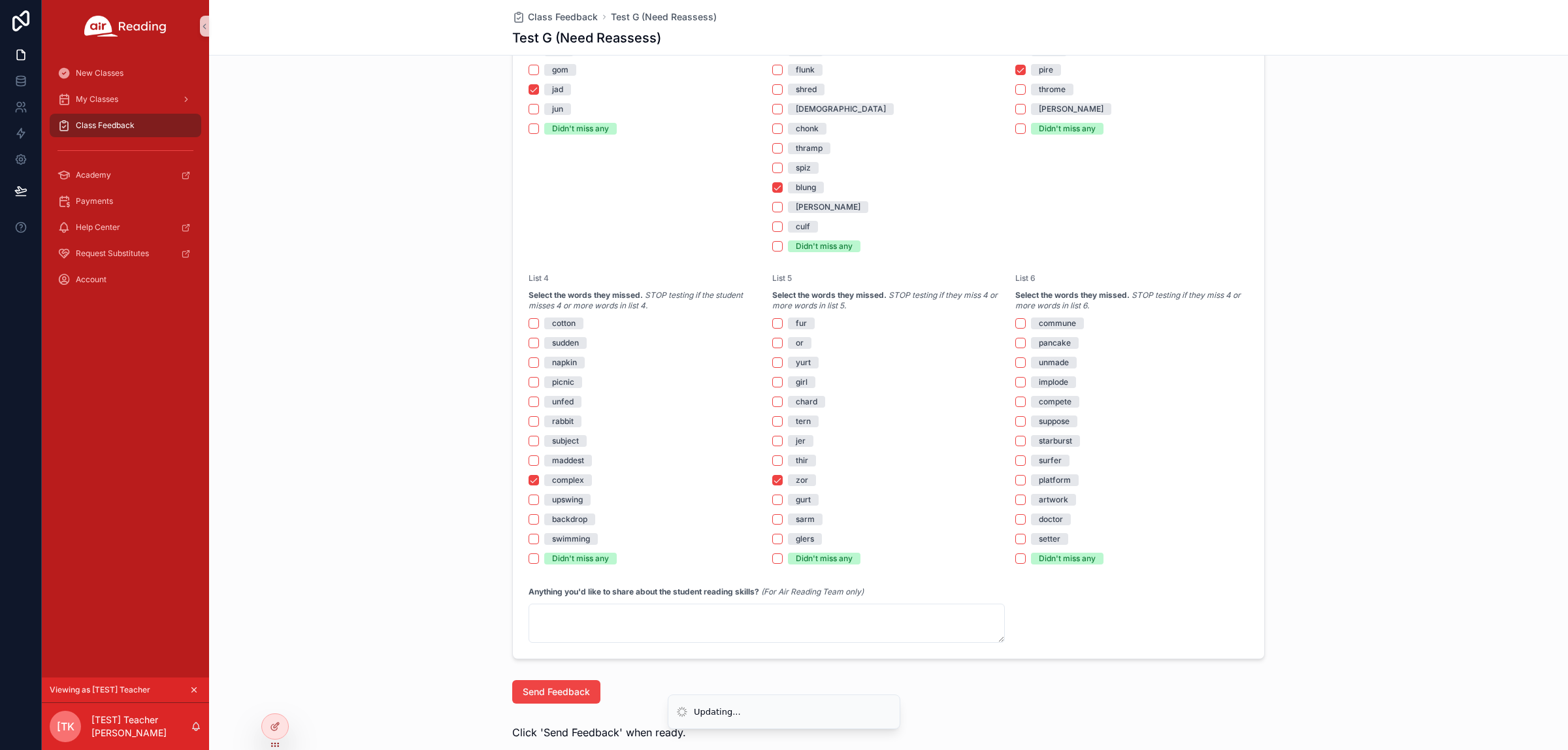
click at [1019, 526] on div "commune pancake unmade implode compete suppose starburst surfer platform artwor…" at bounding box center [1131, 441] width 233 height 247
click at [1016, 520] on button "doctor" at bounding box center [1020, 520] width 11 height 11
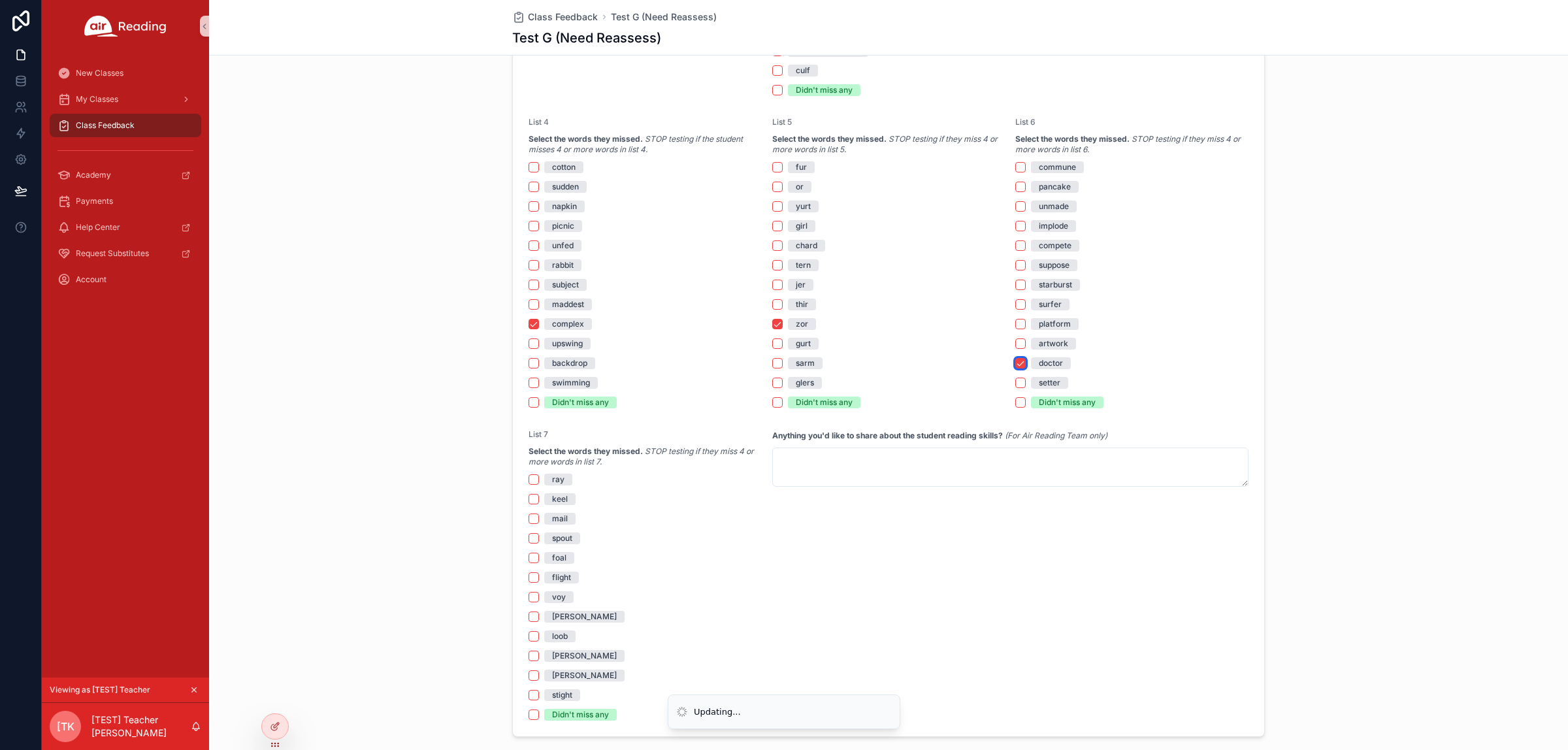
scroll to position [1501, 0]
click at [529, 572] on button "flight" at bounding box center [534, 570] width 11 height 11
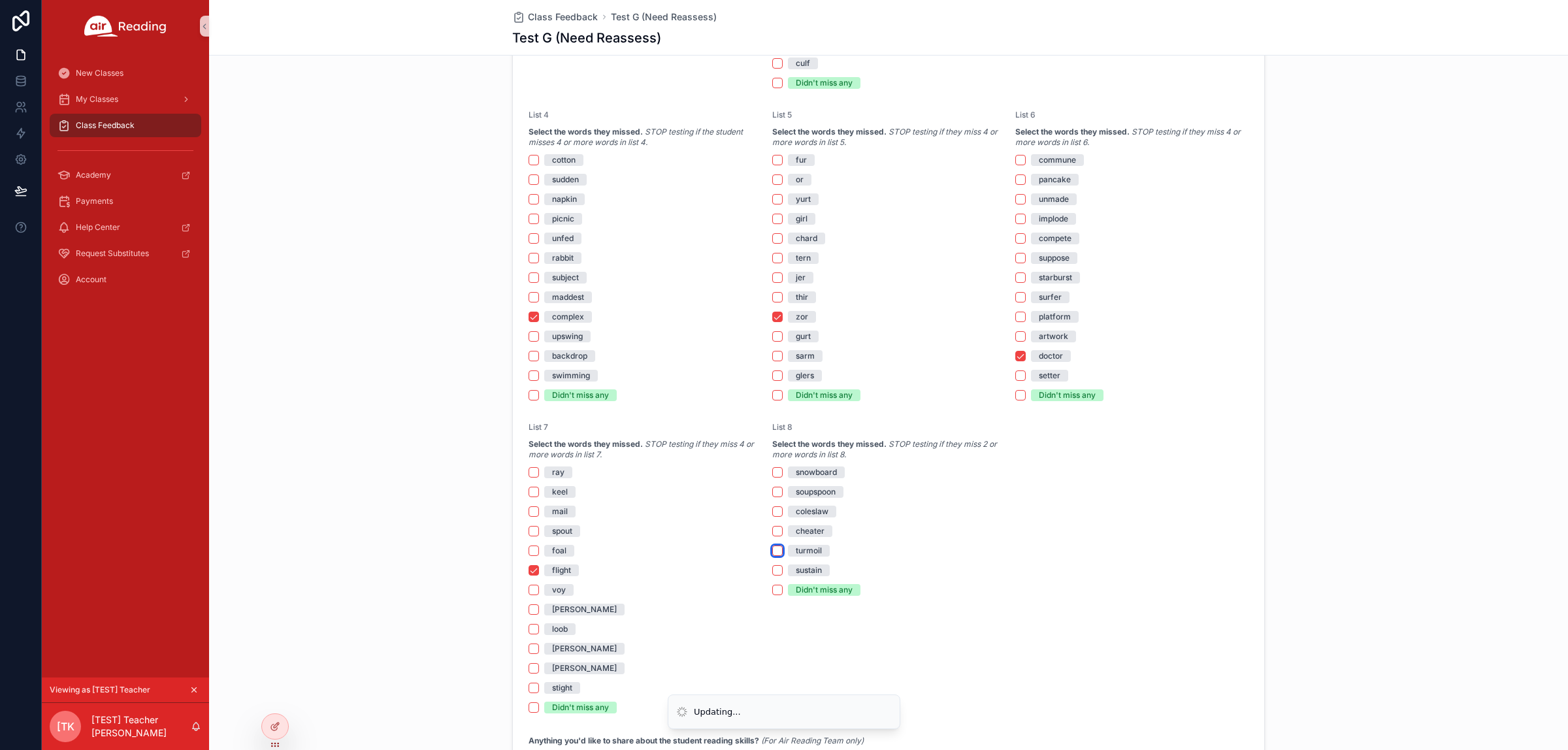
click at [772, 545] on button "turmoil" at bounding box center [777, 551] width 11 height 11
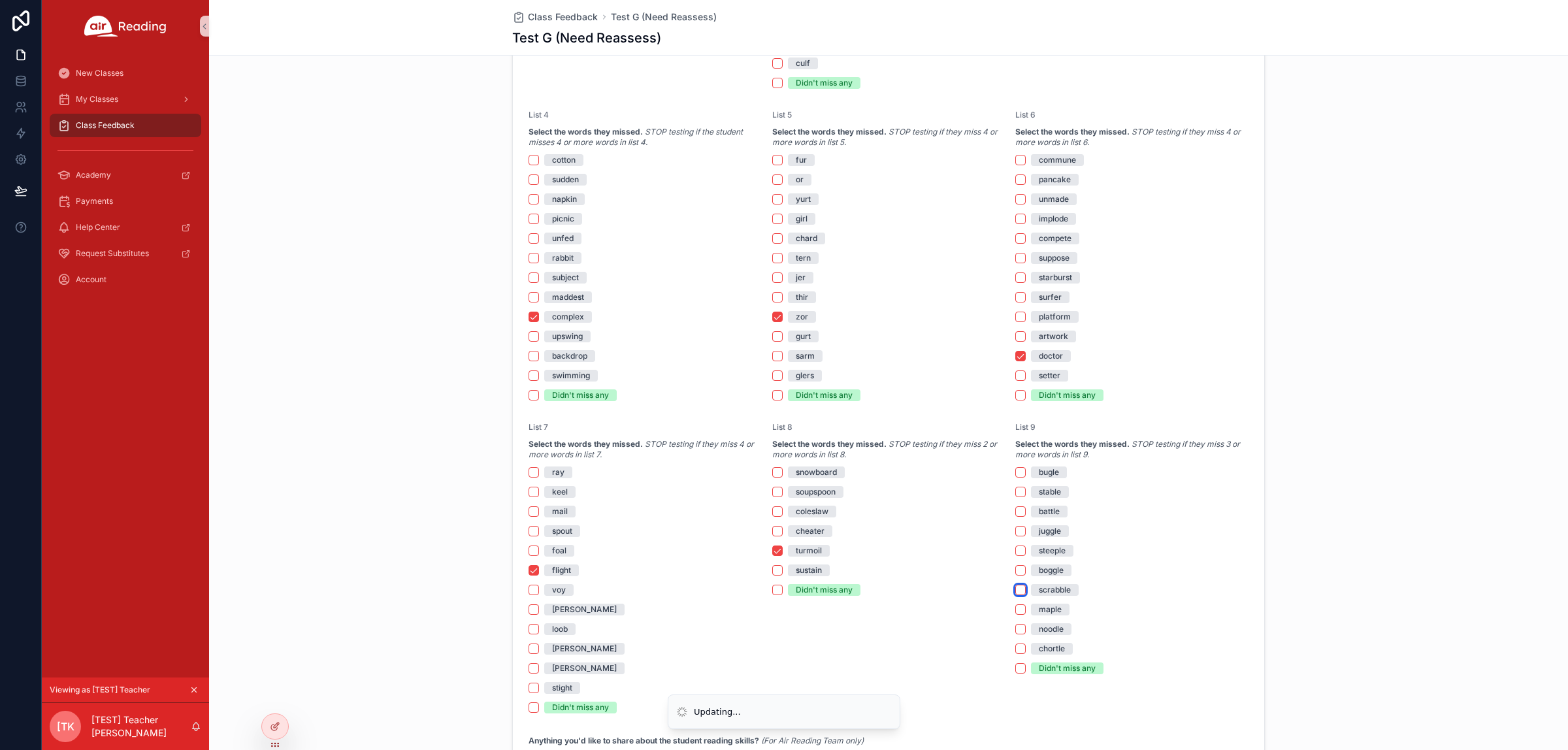
click at [1015, 592] on button "scrabble" at bounding box center [1020, 590] width 11 height 11
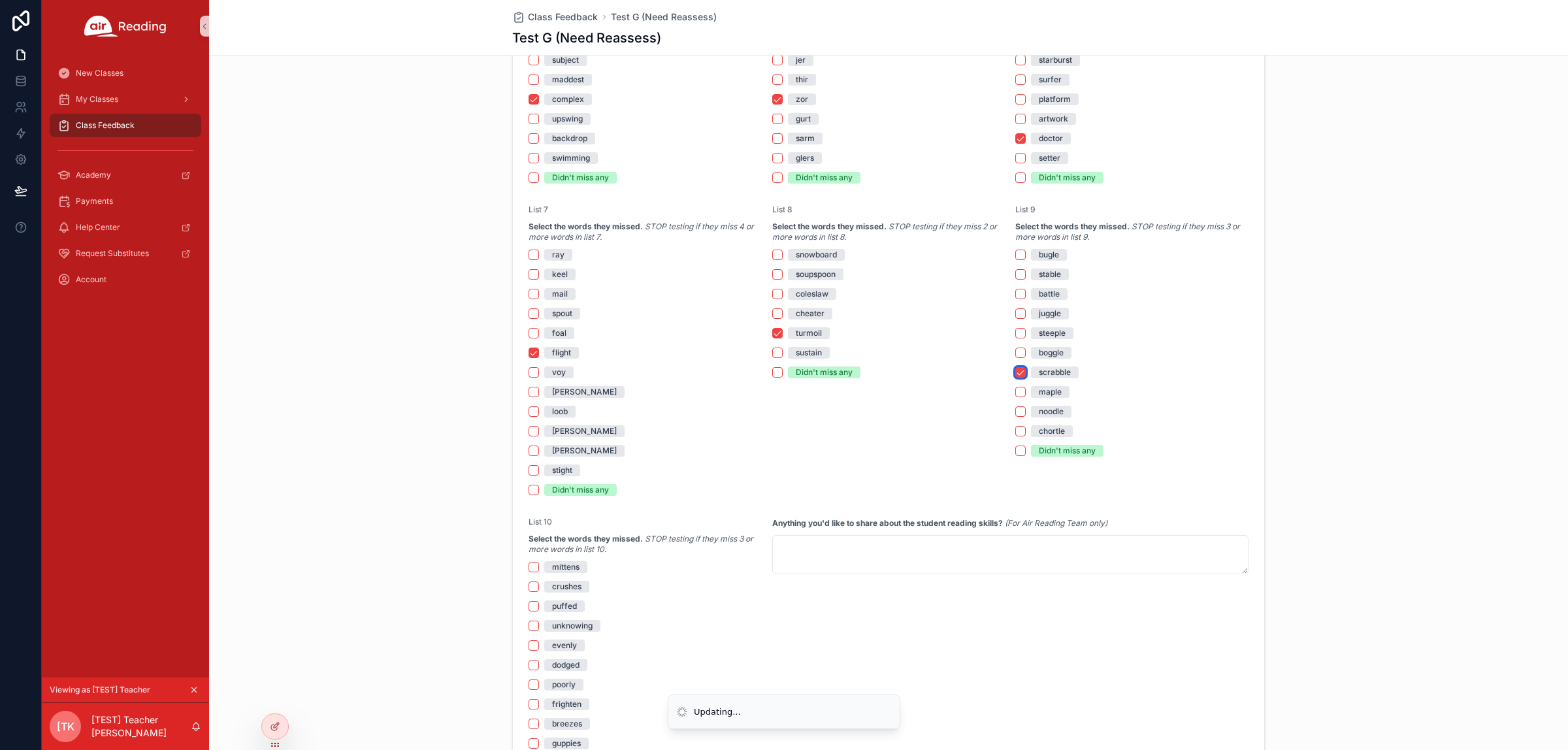
scroll to position [1746, 0]
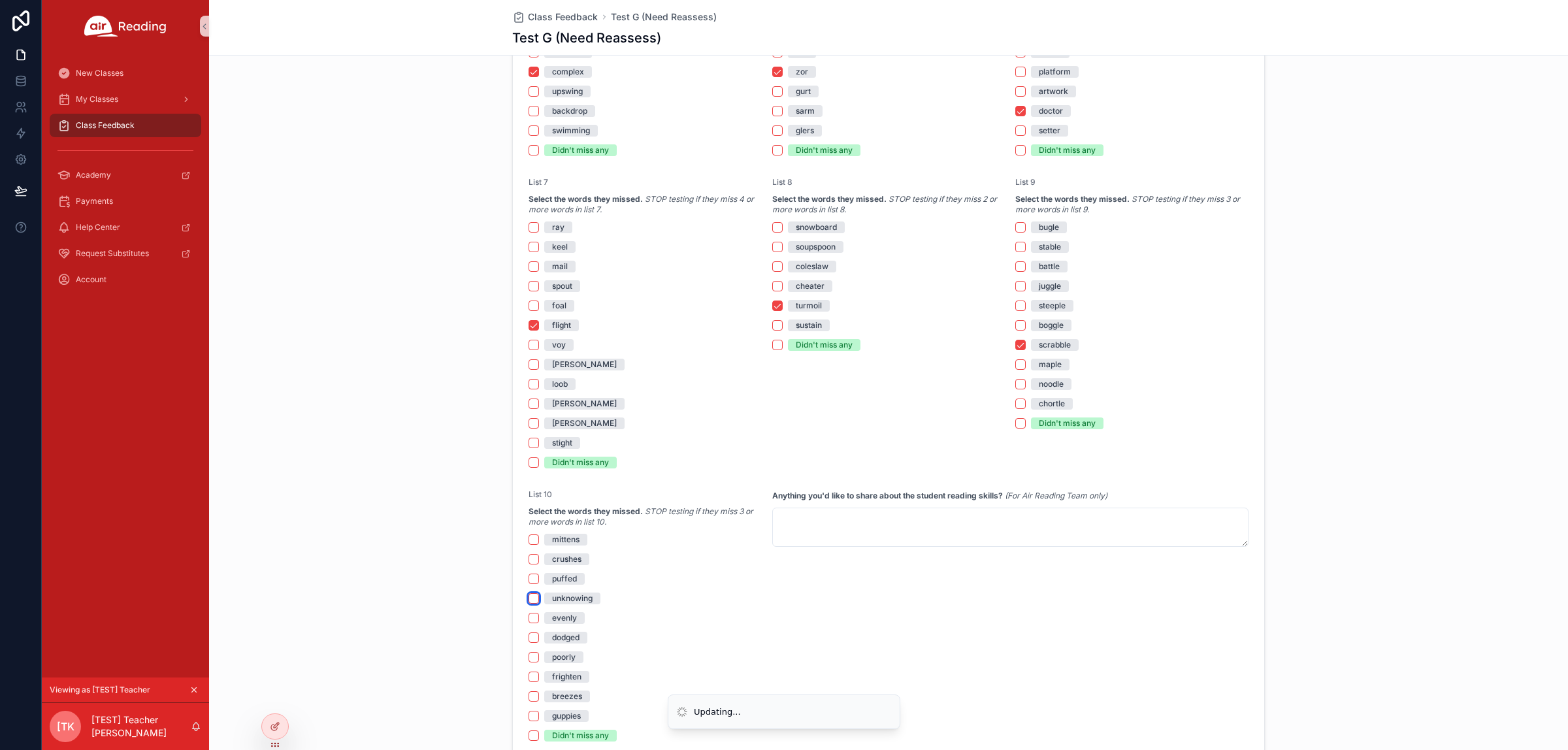
click at [529, 596] on button "unknowing" at bounding box center [534, 598] width 11 height 11
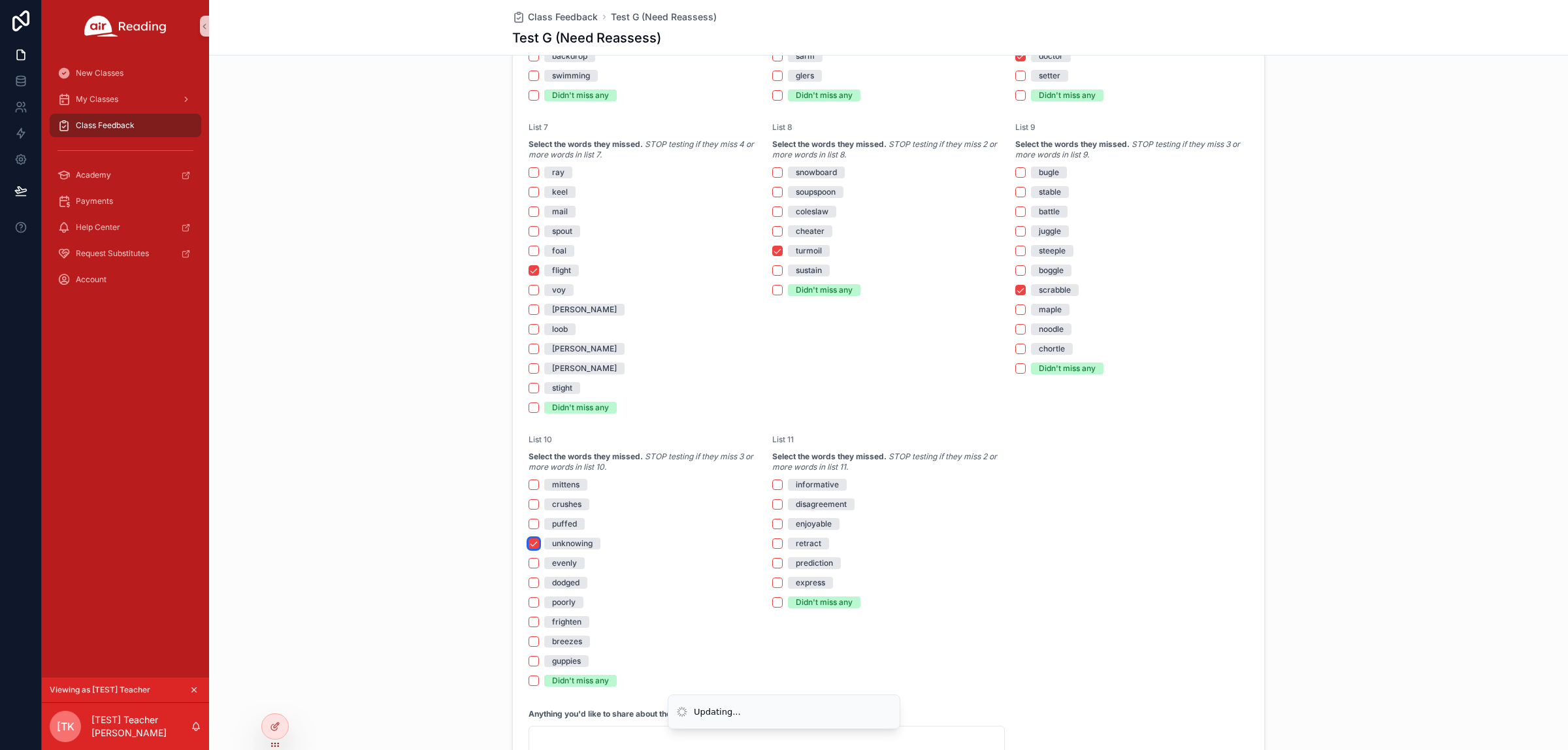
scroll to position [1991, 0]
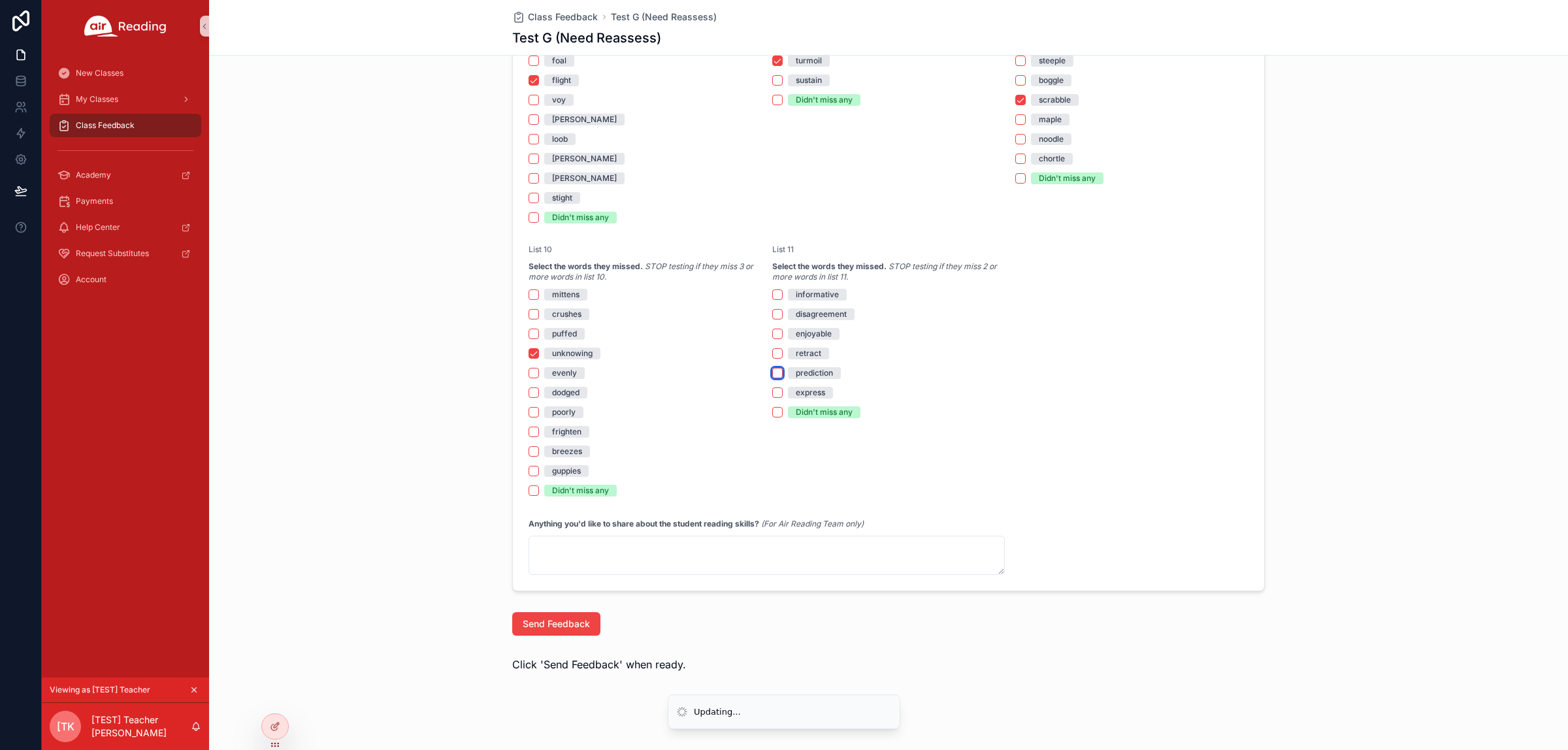
click at [772, 373] on button "prediction" at bounding box center [777, 373] width 11 height 11
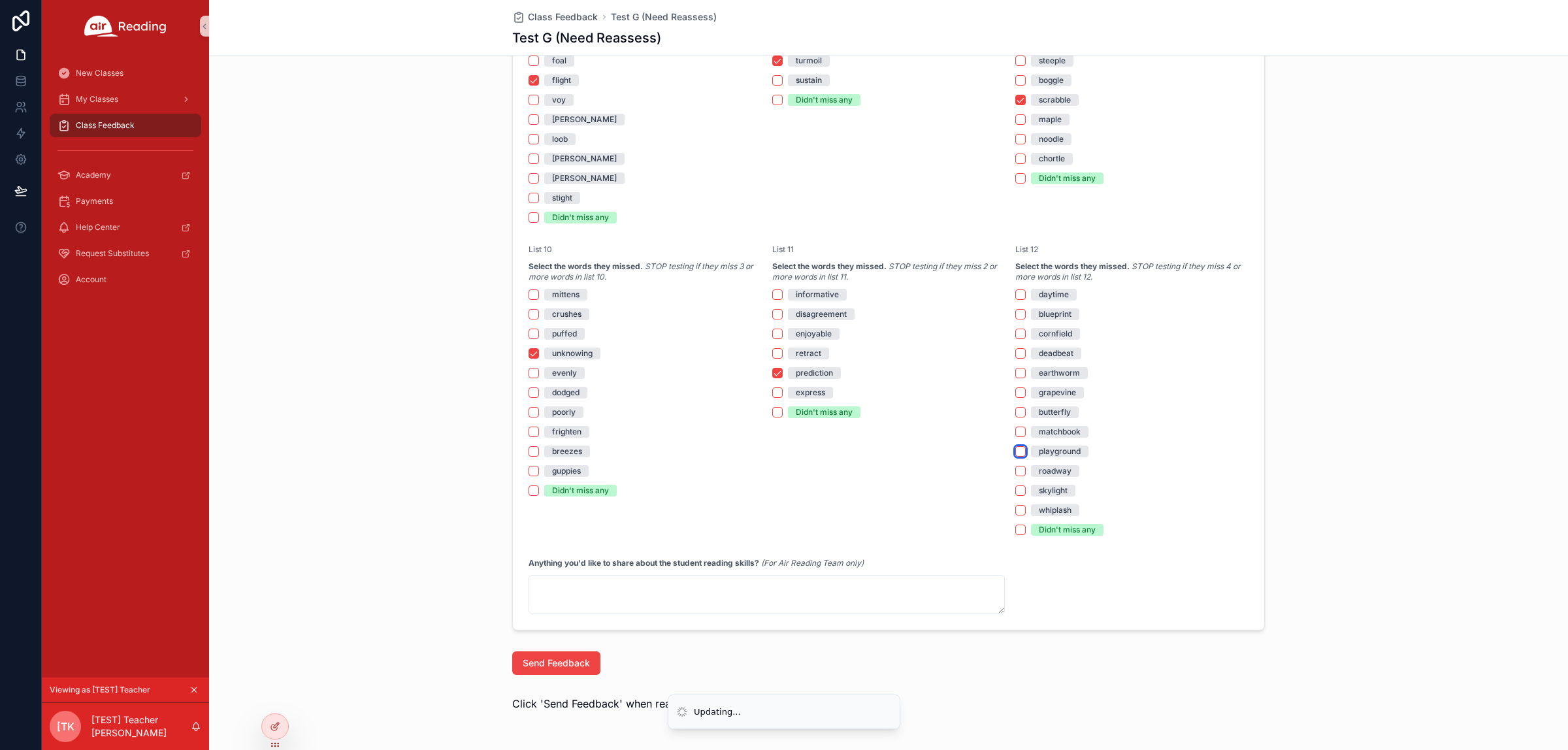
click at [1015, 452] on button "playground" at bounding box center [1020, 452] width 11 height 11
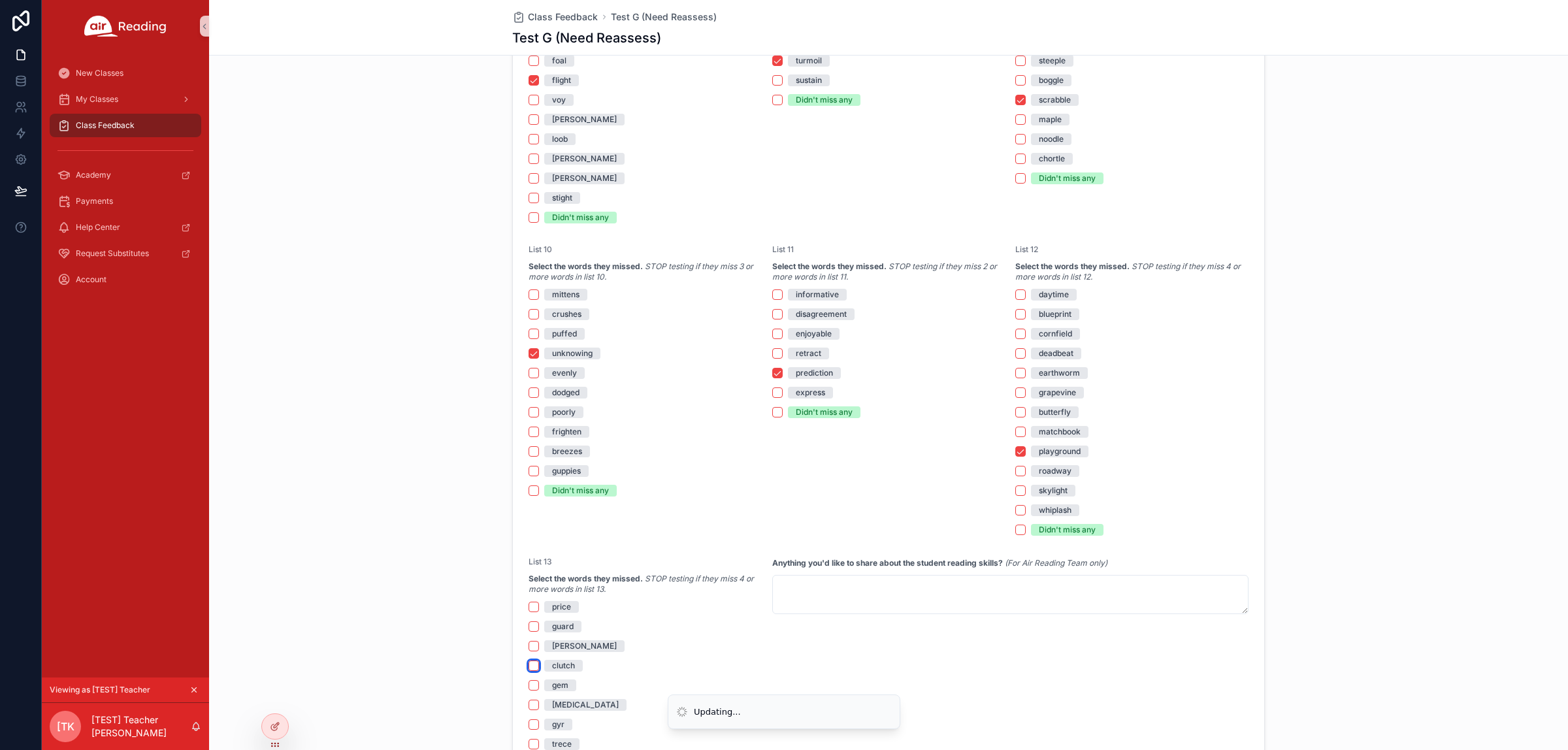
click at [529, 600] on button "clutch" at bounding box center [534, 665] width 11 height 11
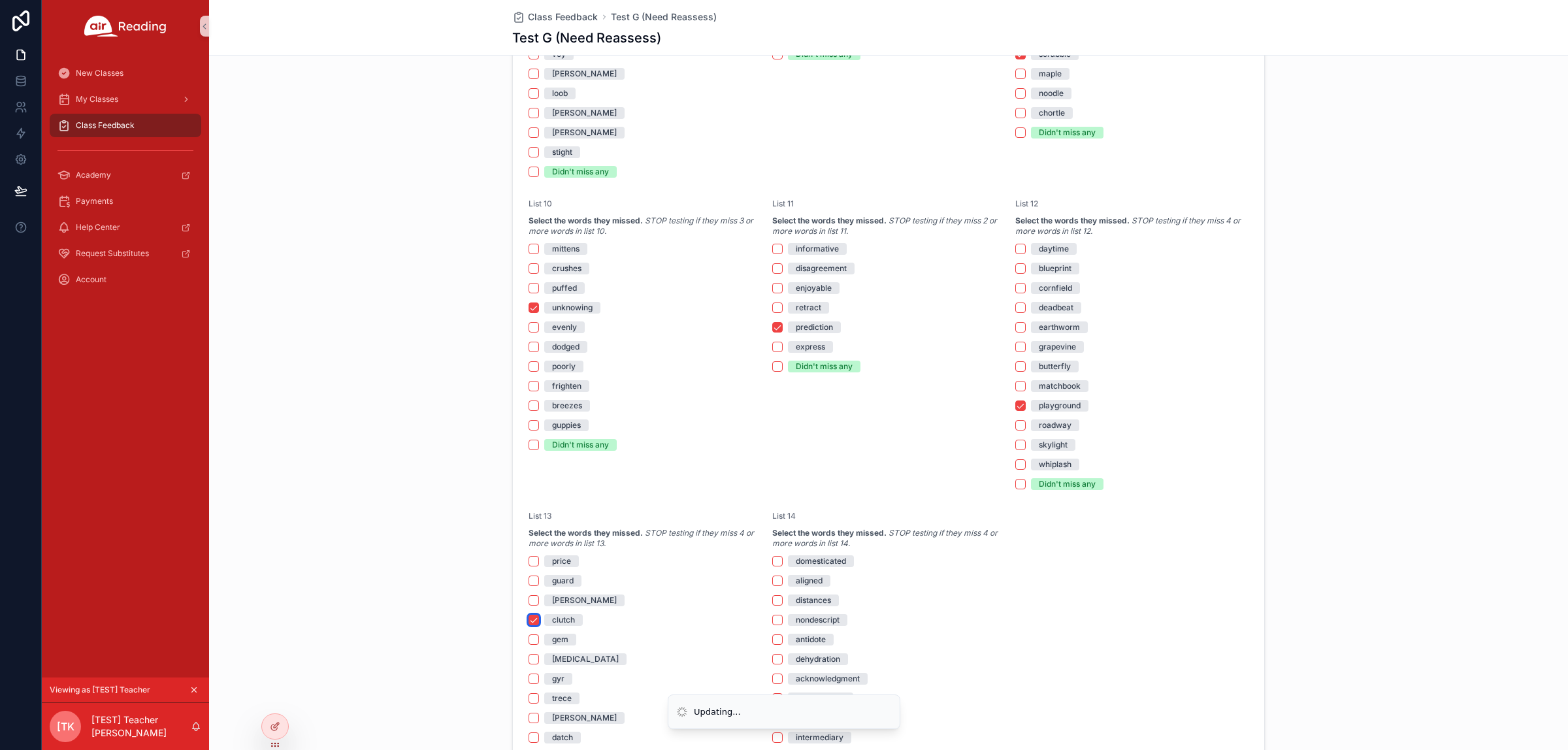
scroll to position [2073, 0]
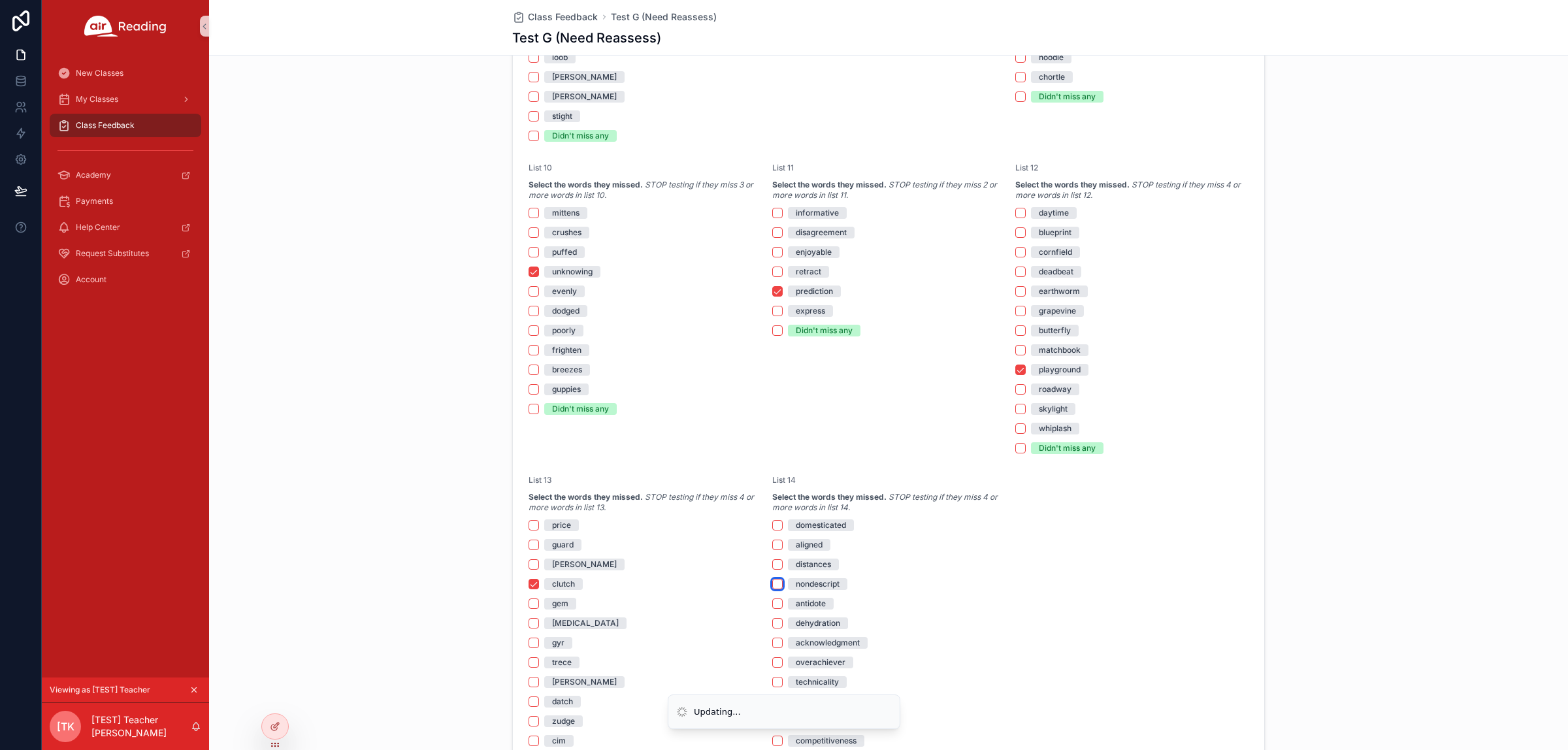
click at [772, 582] on button "nondescript" at bounding box center [777, 584] width 11 height 11
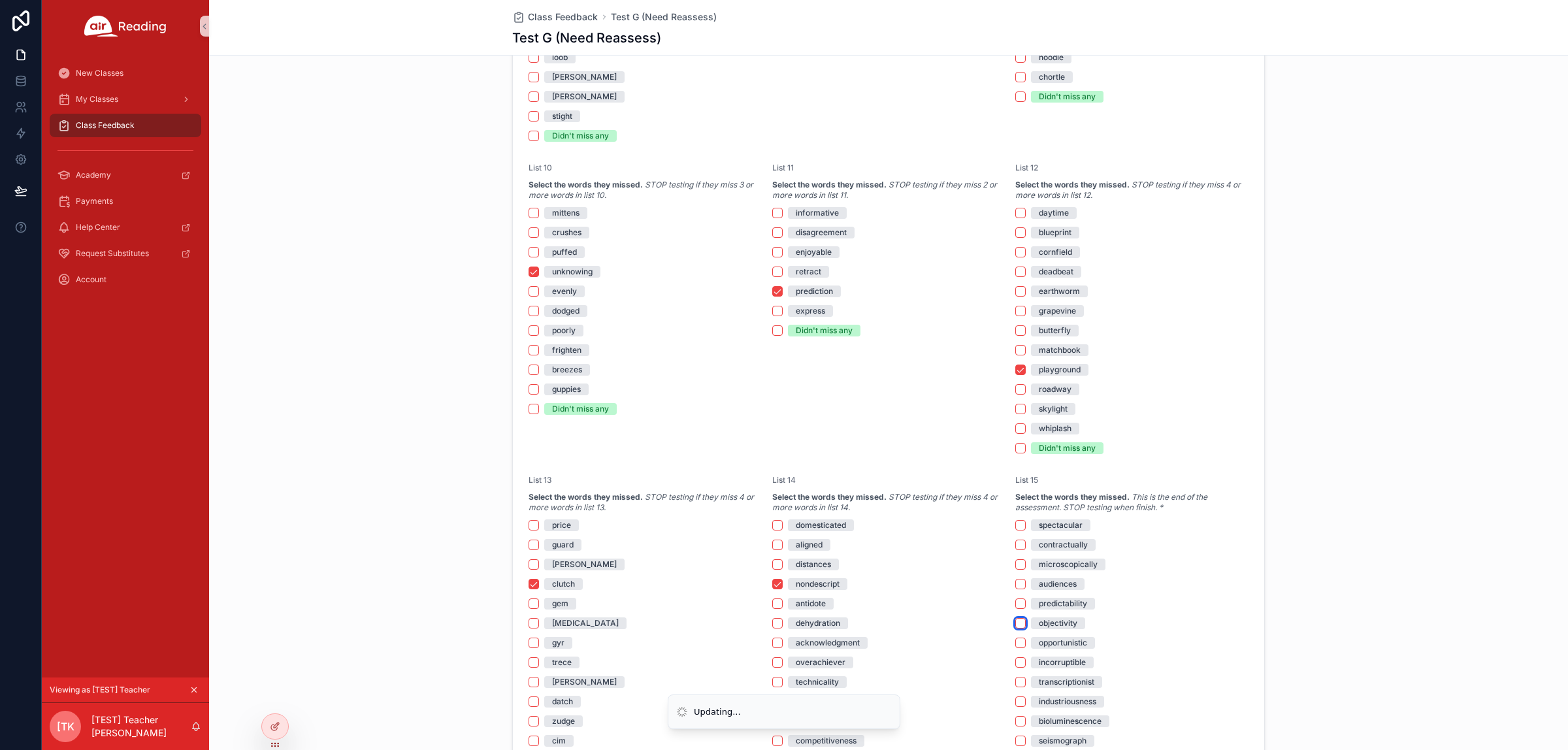
click at [1015, 600] on button "objectivity" at bounding box center [1020, 623] width 11 height 11
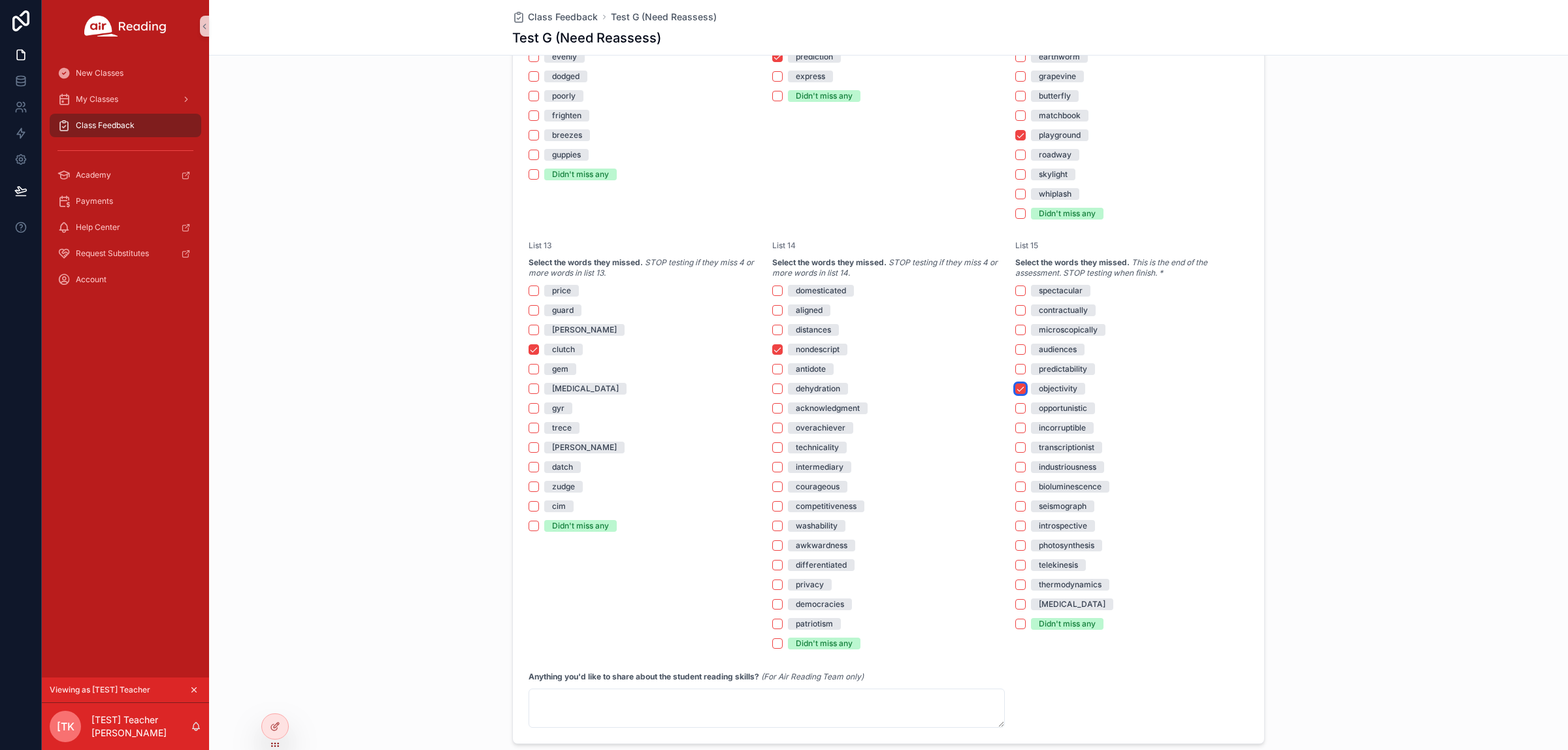
scroll to position [2225, 0]
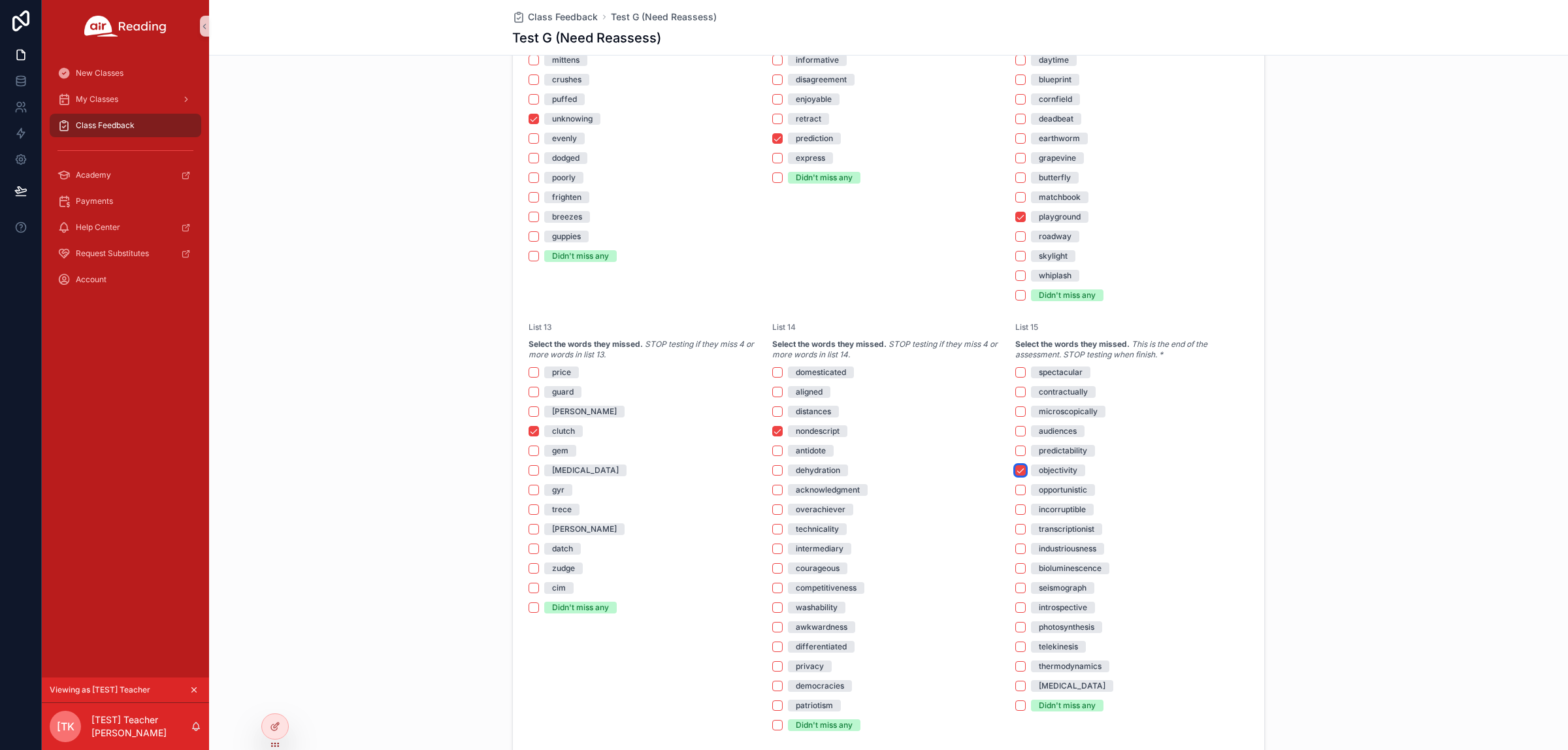
type button "on"
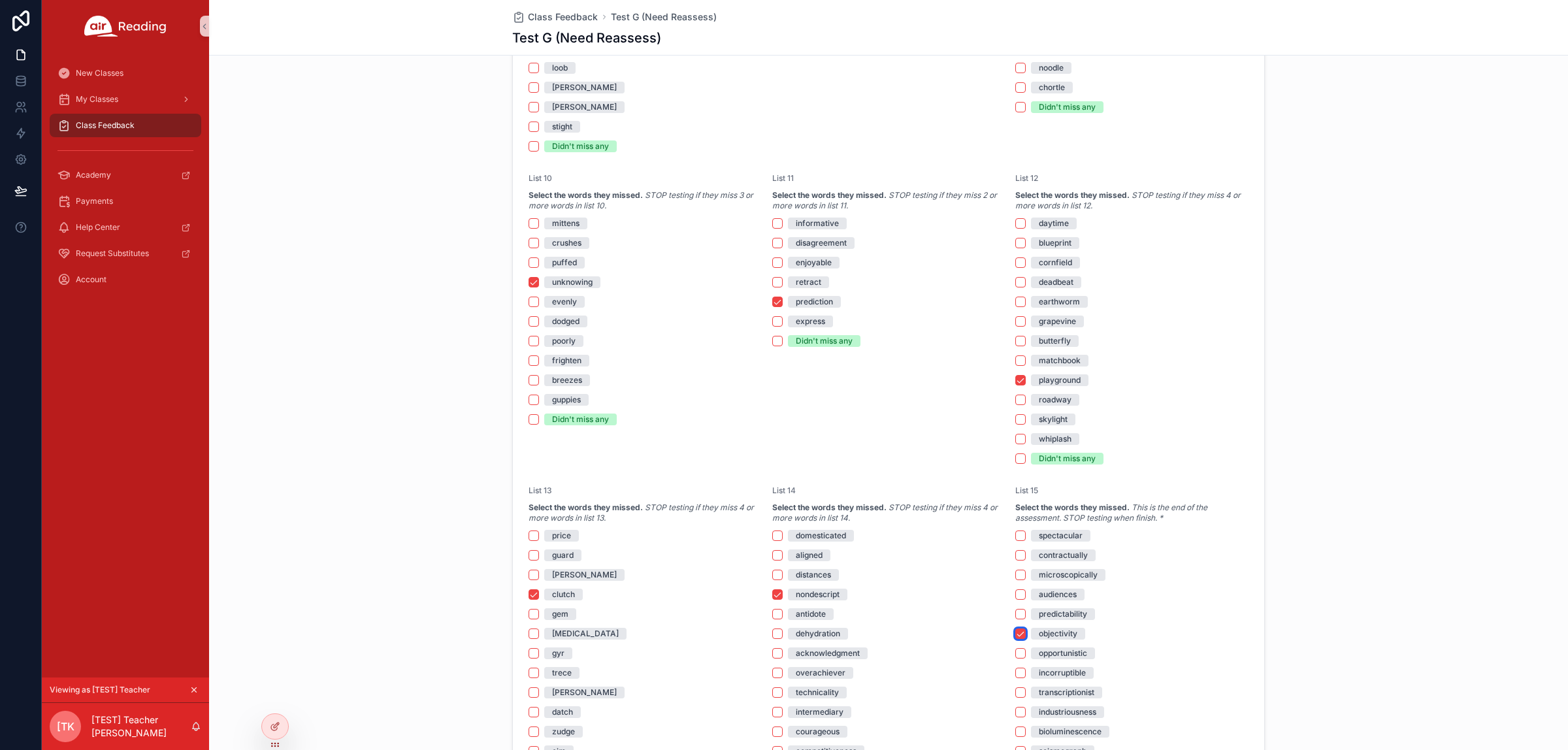
scroll to position [2471, 0]
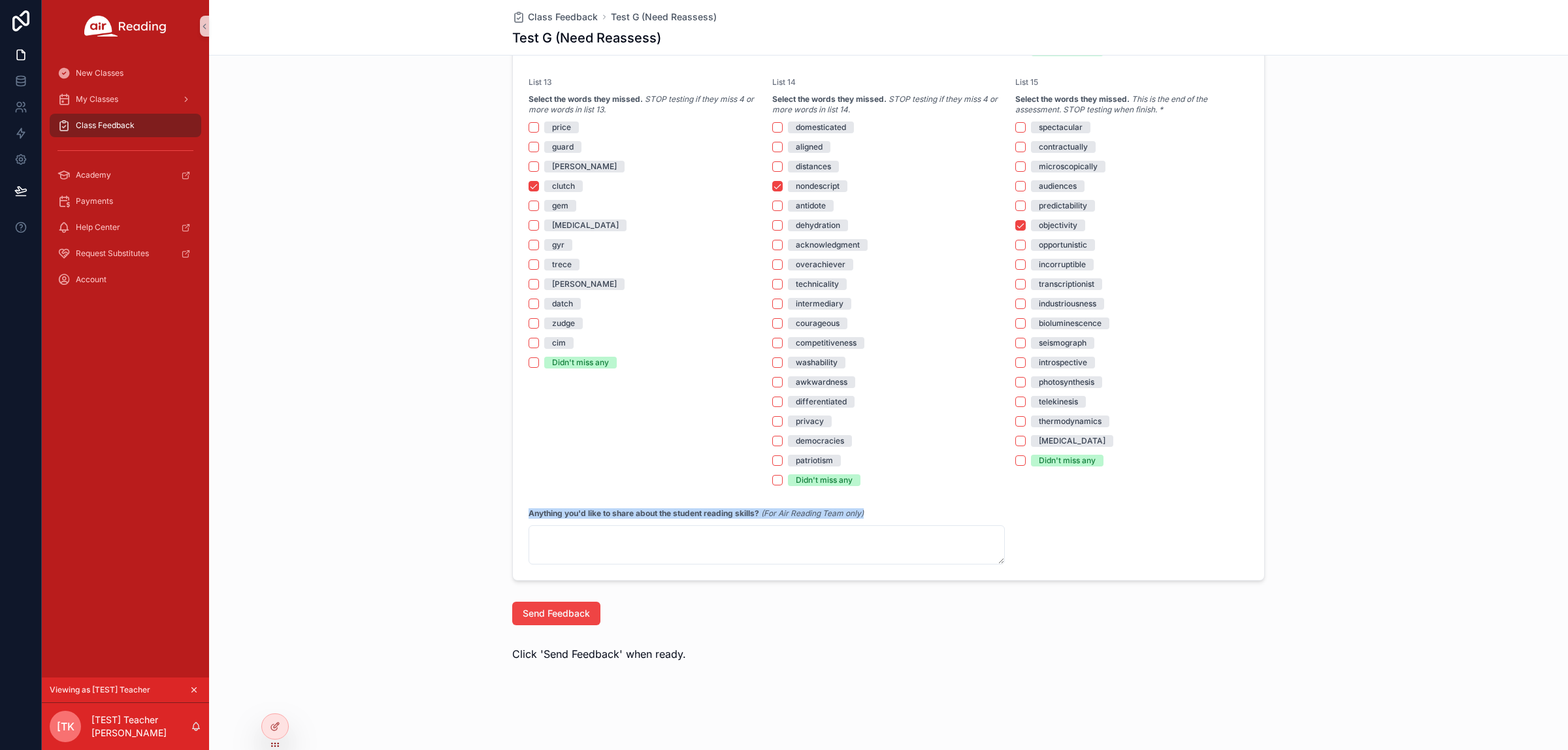
drag, startPoint x: 862, startPoint y: 514, endPoint x: 500, endPoint y: 504, distance: 362.1
copy span "Anything you'd like to share about the student reading skills? (For Air Reading…"
click at [1254, 600] on div "Send Feedback" at bounding box center [889, 613] width 1359 height 34
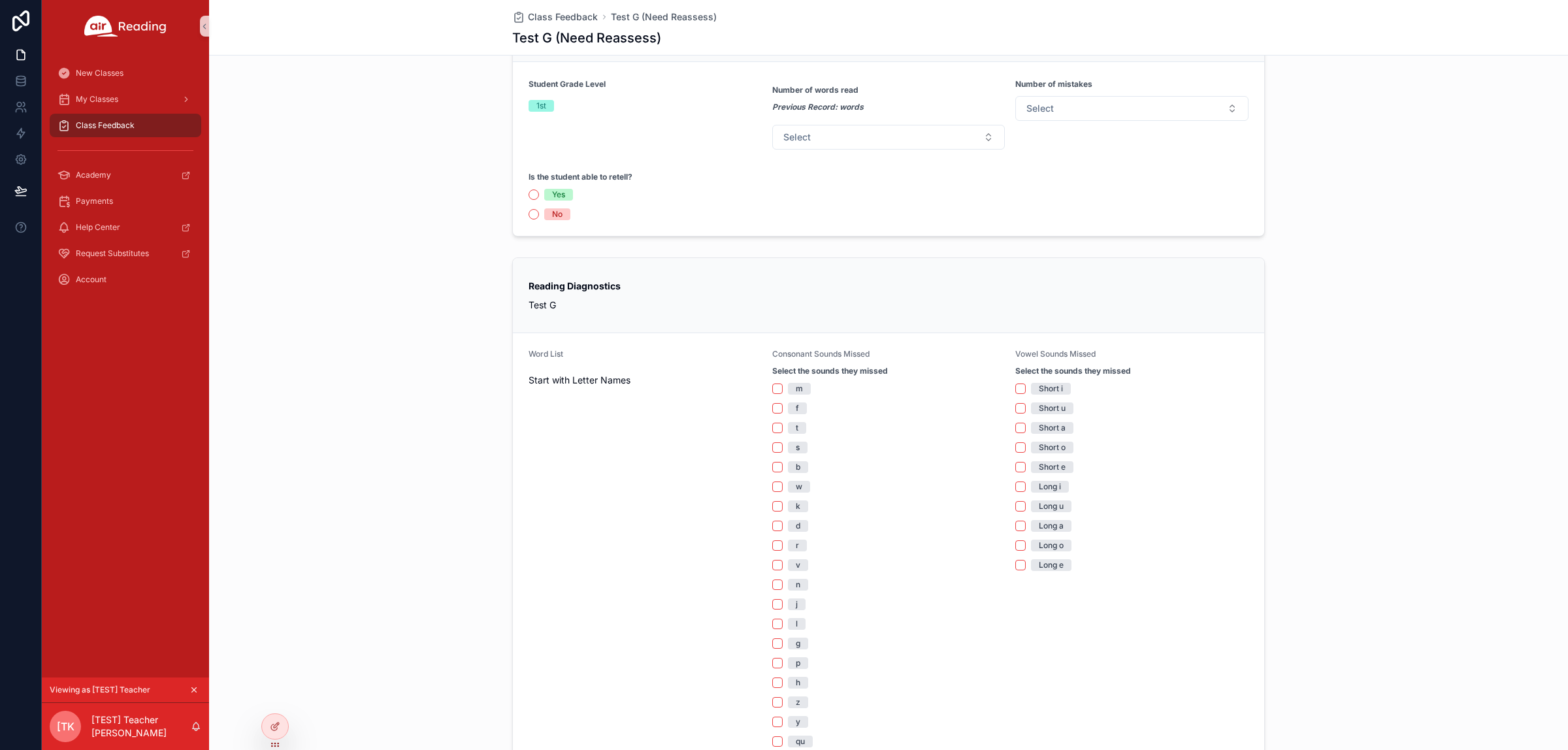
scroll to position [0, 0]
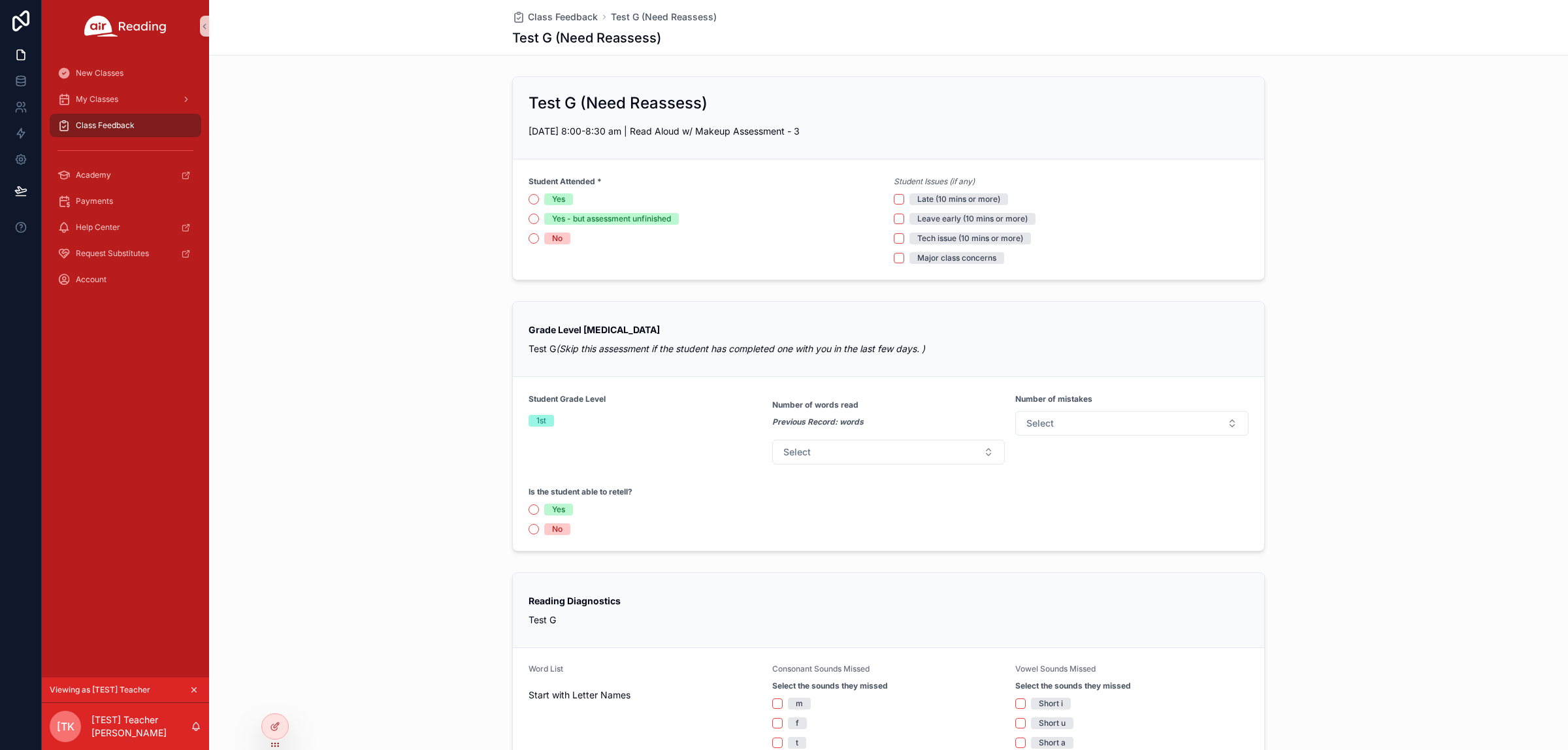
click at [108, 132] on div "Class Feedback" at bounding box center [125, 125] width 136 height 21
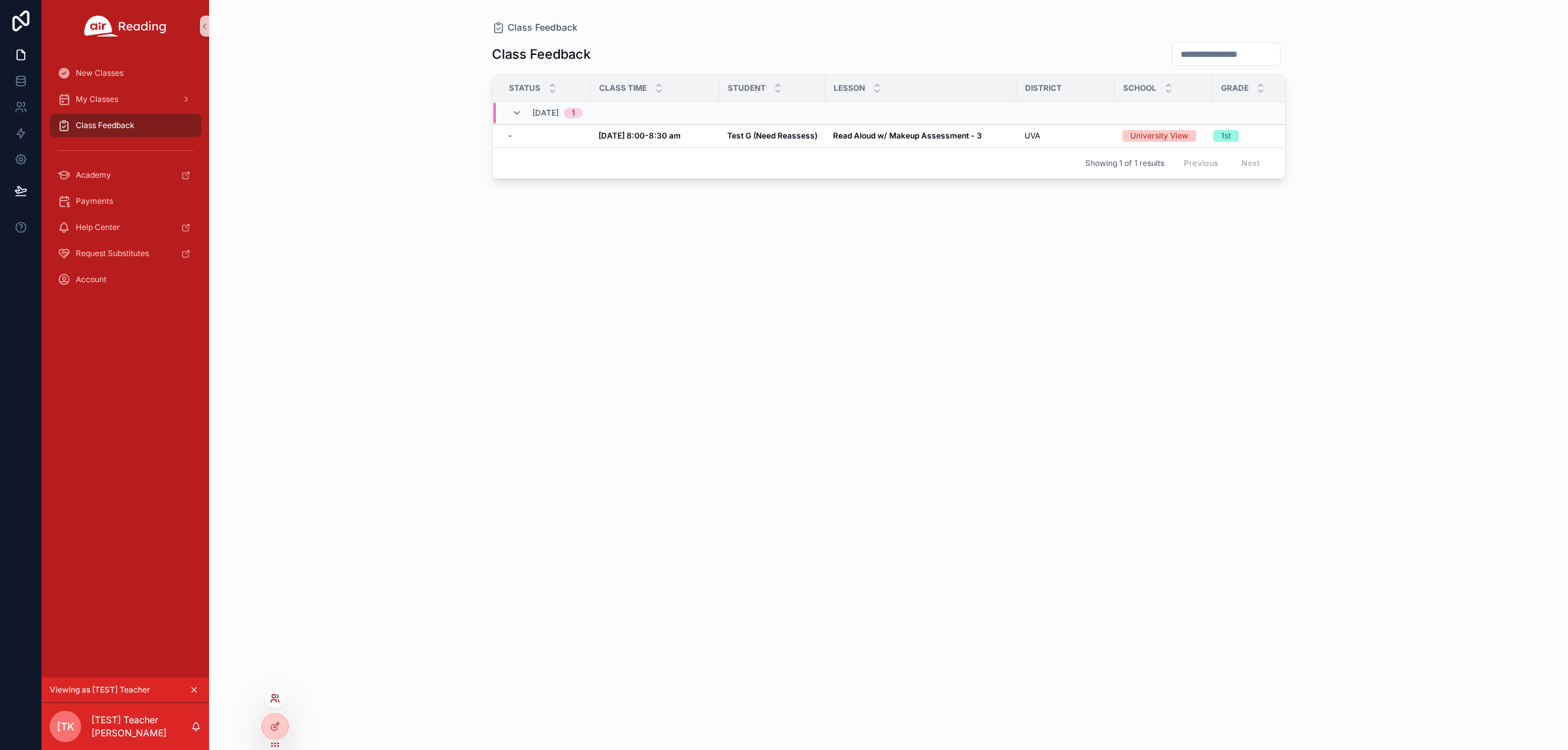
click at [278, 600] on icon at bounding box center [275, 698] width 11 height 11
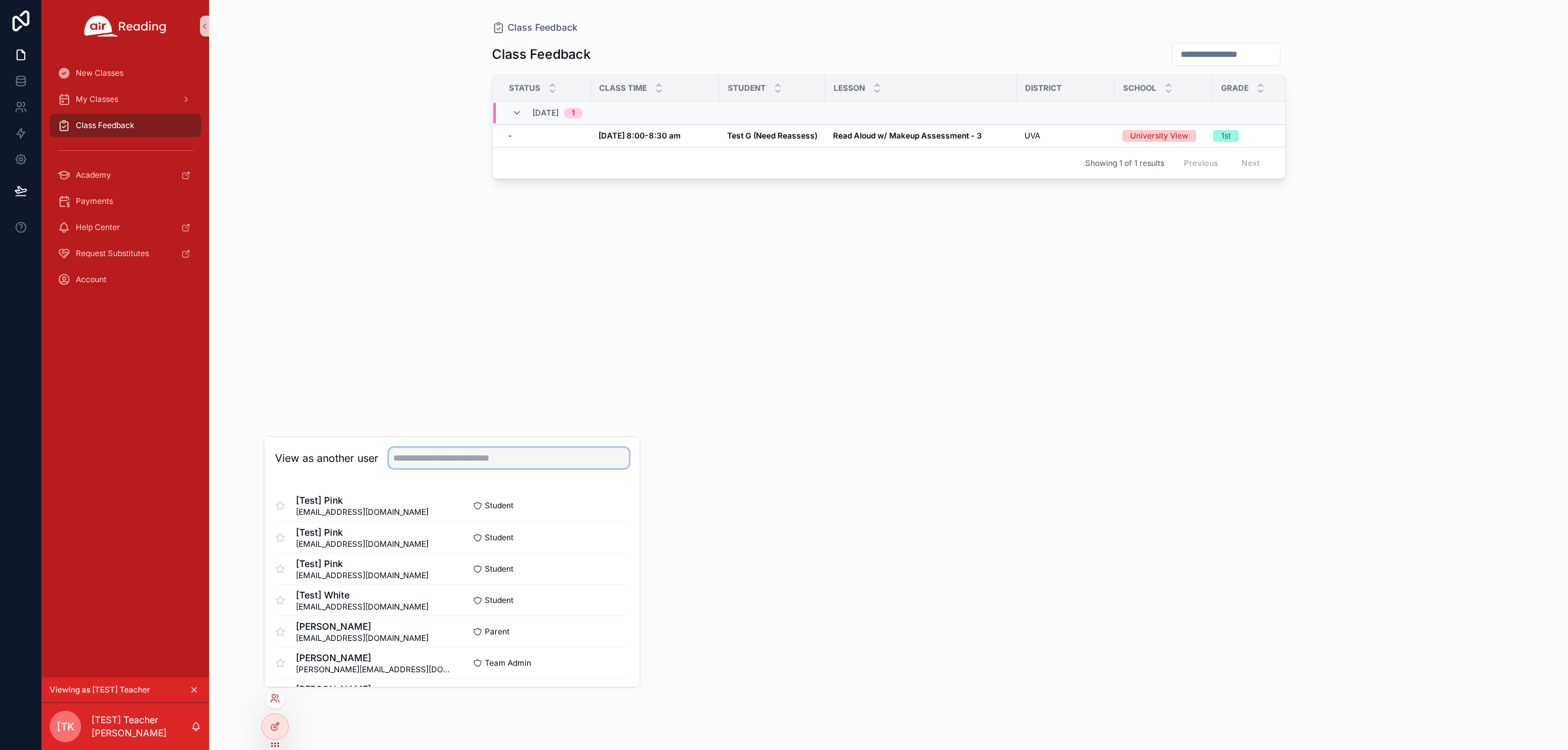
click at [447, 462] on input "text" at bounding box center [508, 458] width 240 height 21
paste input "**********"
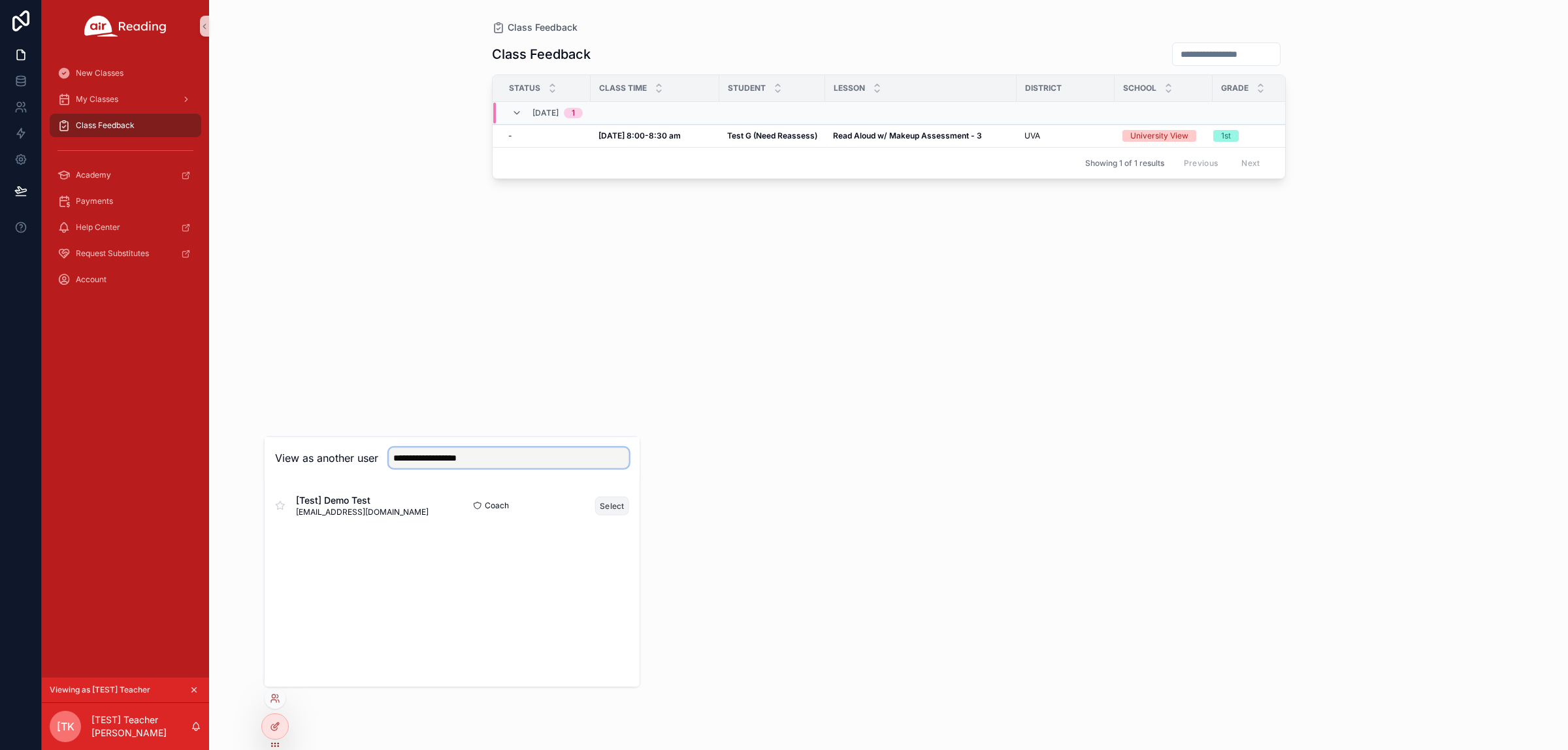
type input "**********"
click at [606, 510] on button "Select" at bounding box center [611, 505] width 34 height 19
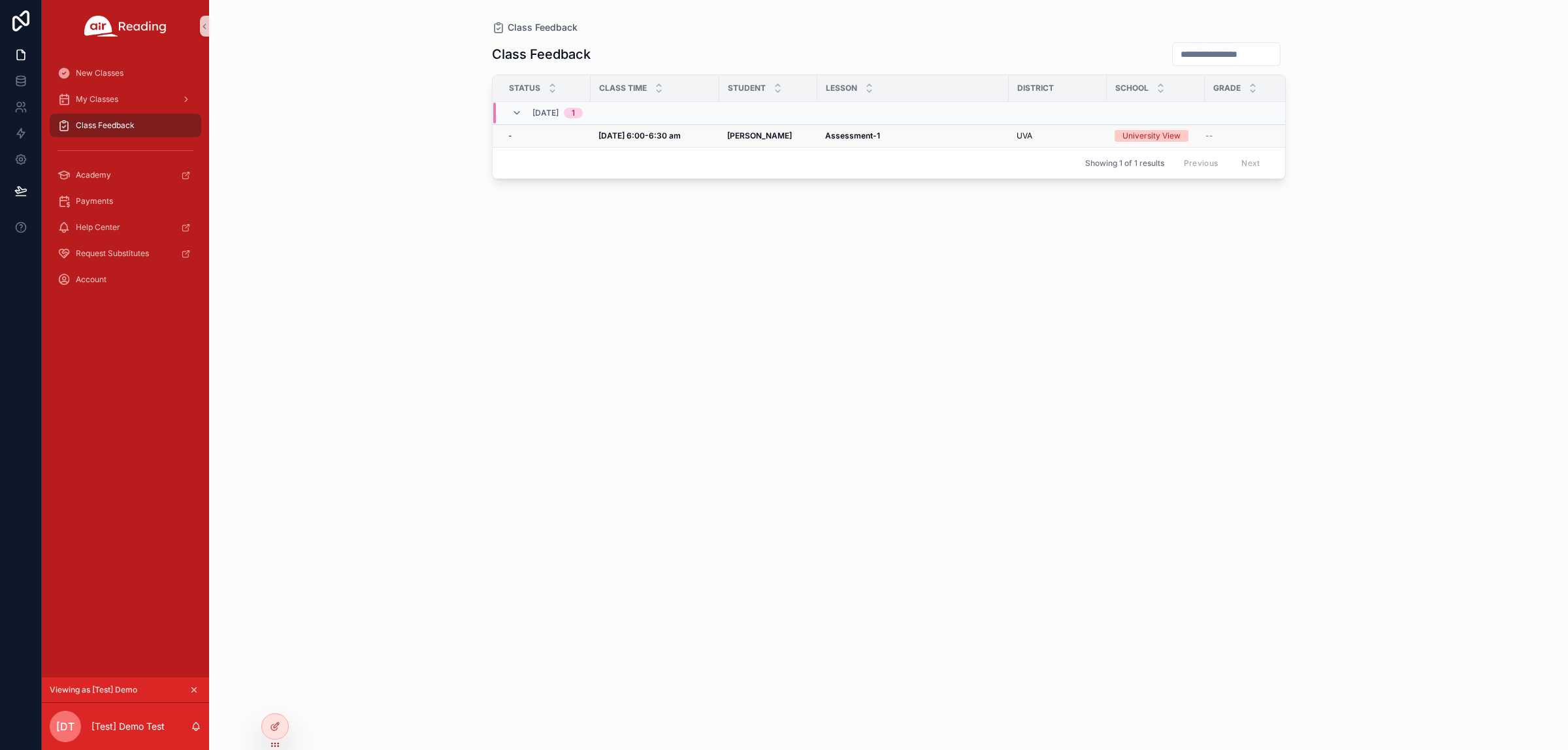
click at [771, 138] on div "[PERSON_NAME] P [PERSON_NAME] P" at bounding box center [768, 136] width 82 height 11
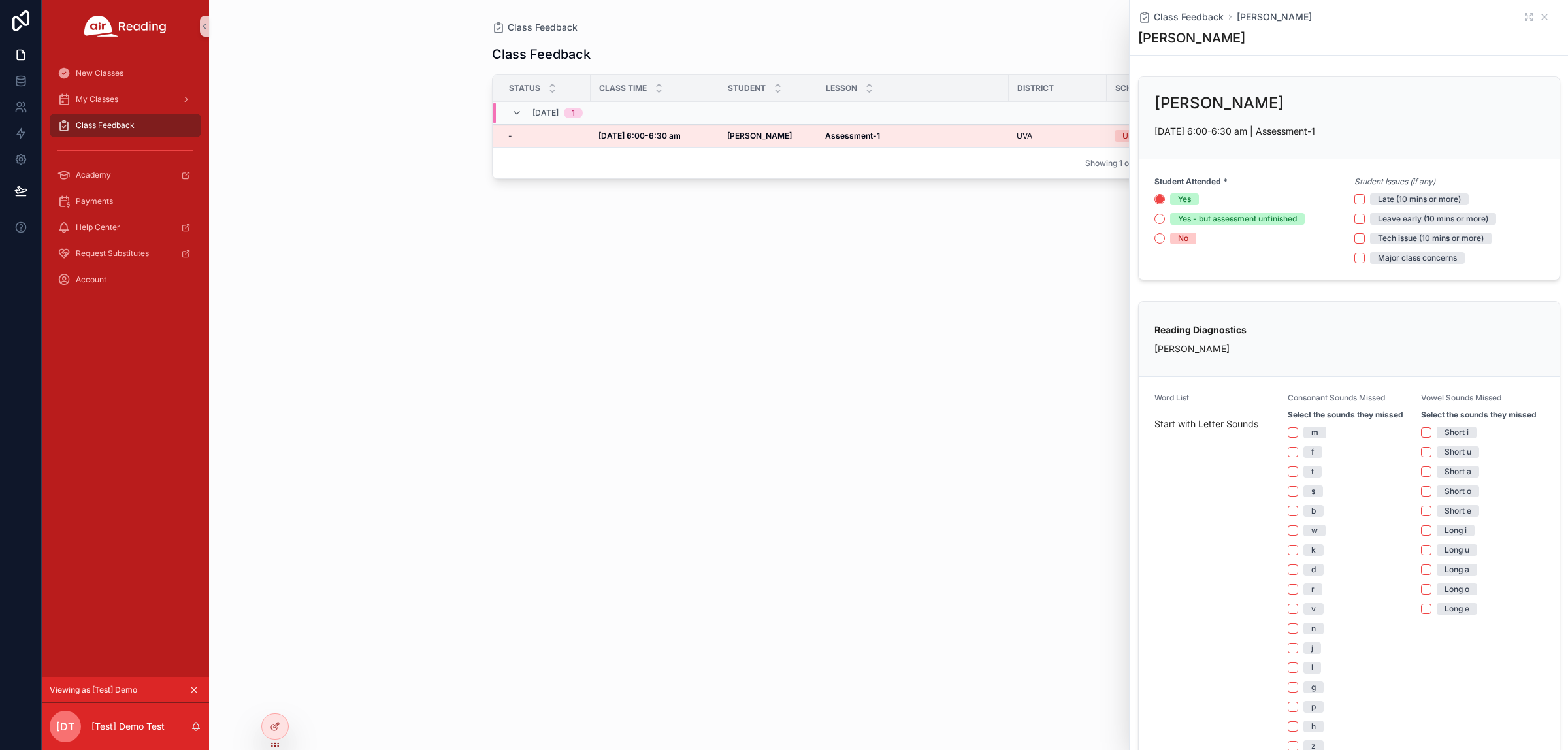
scroll to position [82, 0]
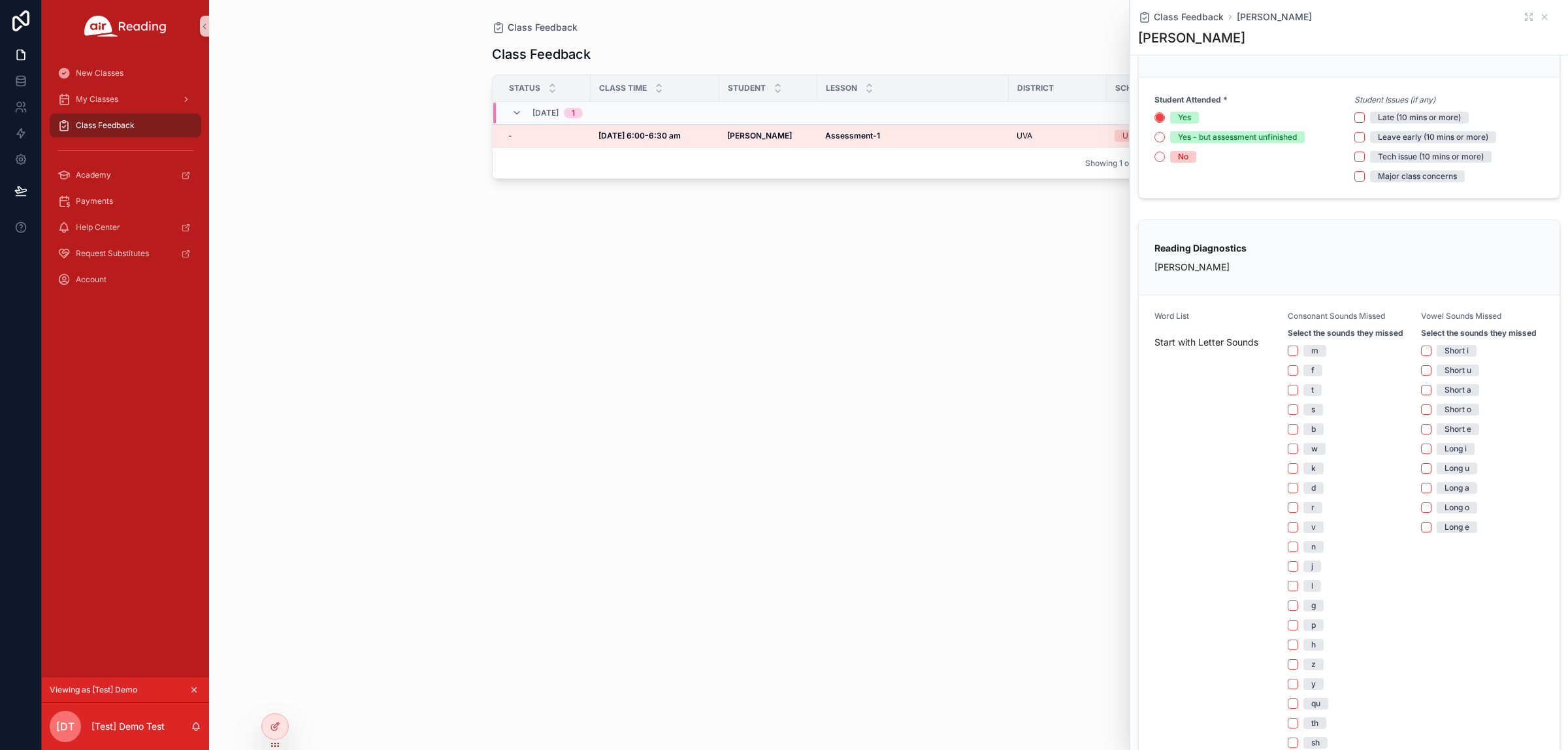
click at [854, 319] on div "Class Feedback Status Class Time Student [GEOGRAPHIC_DATA] Grade [DATE] 1 - - […" at bounding box center [888, 384] width 793 height 701
click at [1254, 19] on icon "scrollable content" at bounding box center [1544, 17] width 5 height 5
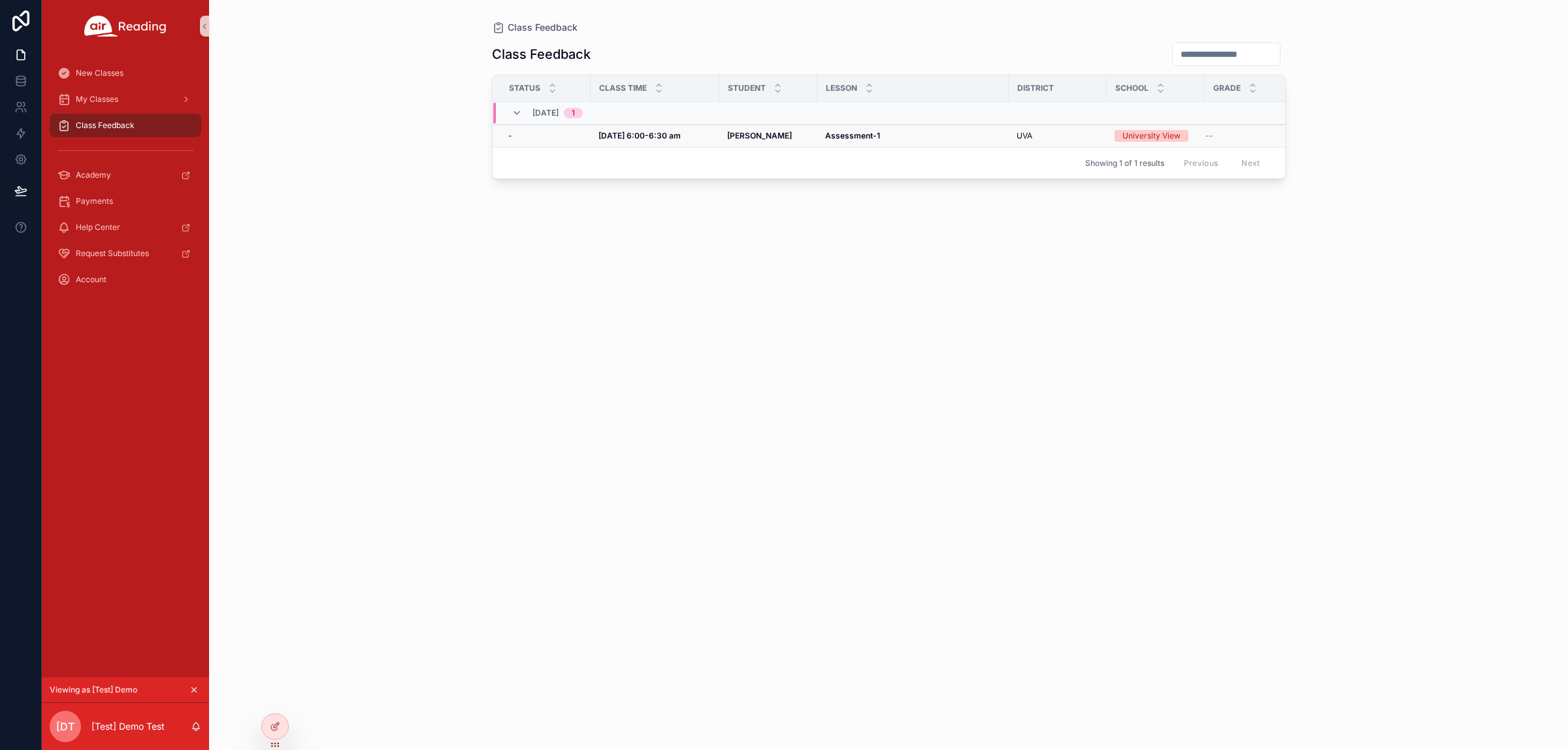
click at [925, 145] on td "Assessment-1 Assessment-1" at bounding box center [912, 136] width 191 height 23
click at [923, 135] on div "Assessment-1 Assessment-1" at bounding box center [912, 136] width 176 height 11
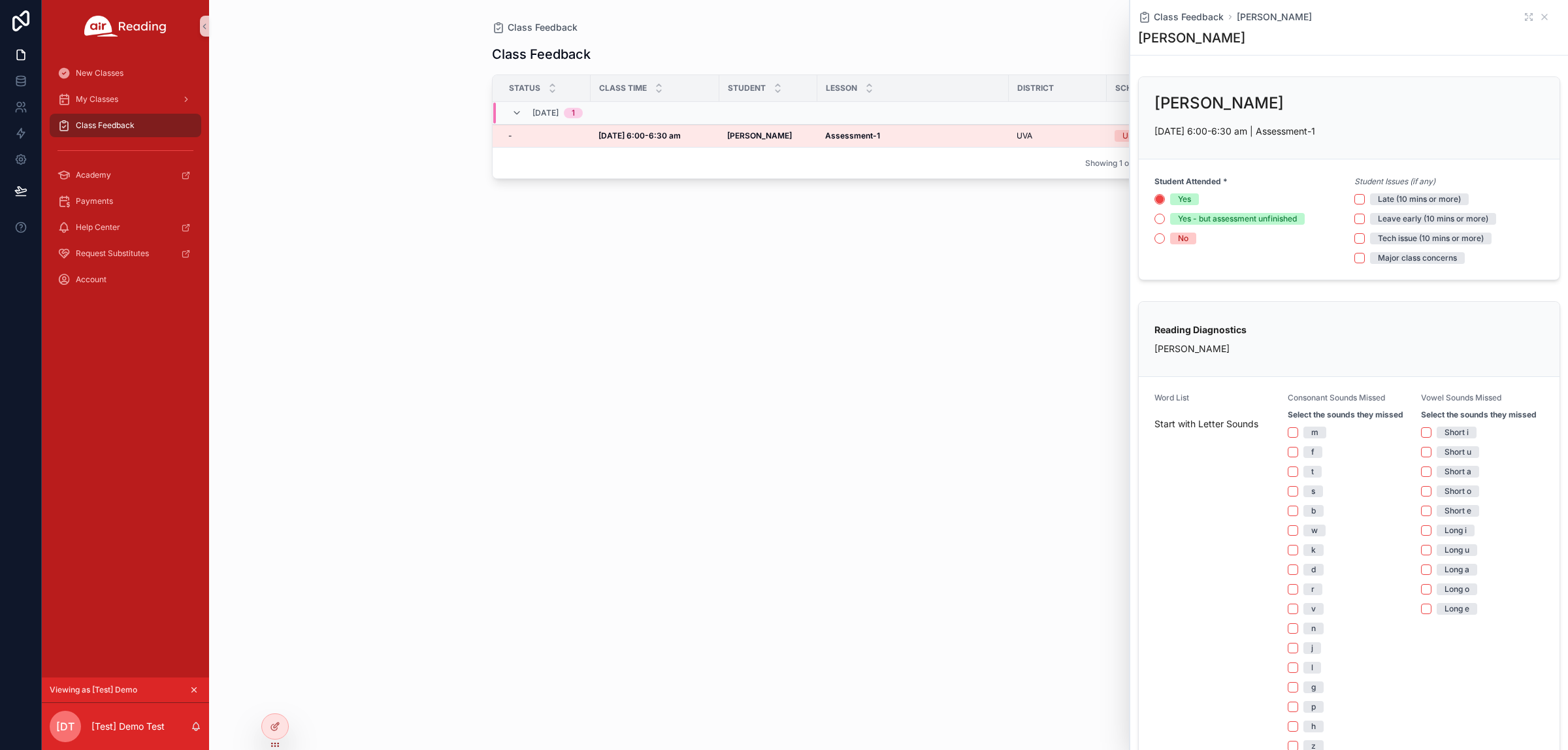
click at [1254, 23] on div "Class Feedback [PERSON_NAME]" at bounding box center [1349, 17] width 422 height 13
click at [1254, 15] on icon "scrollable content" at bounding box center [1527, 15] width 3 height 3
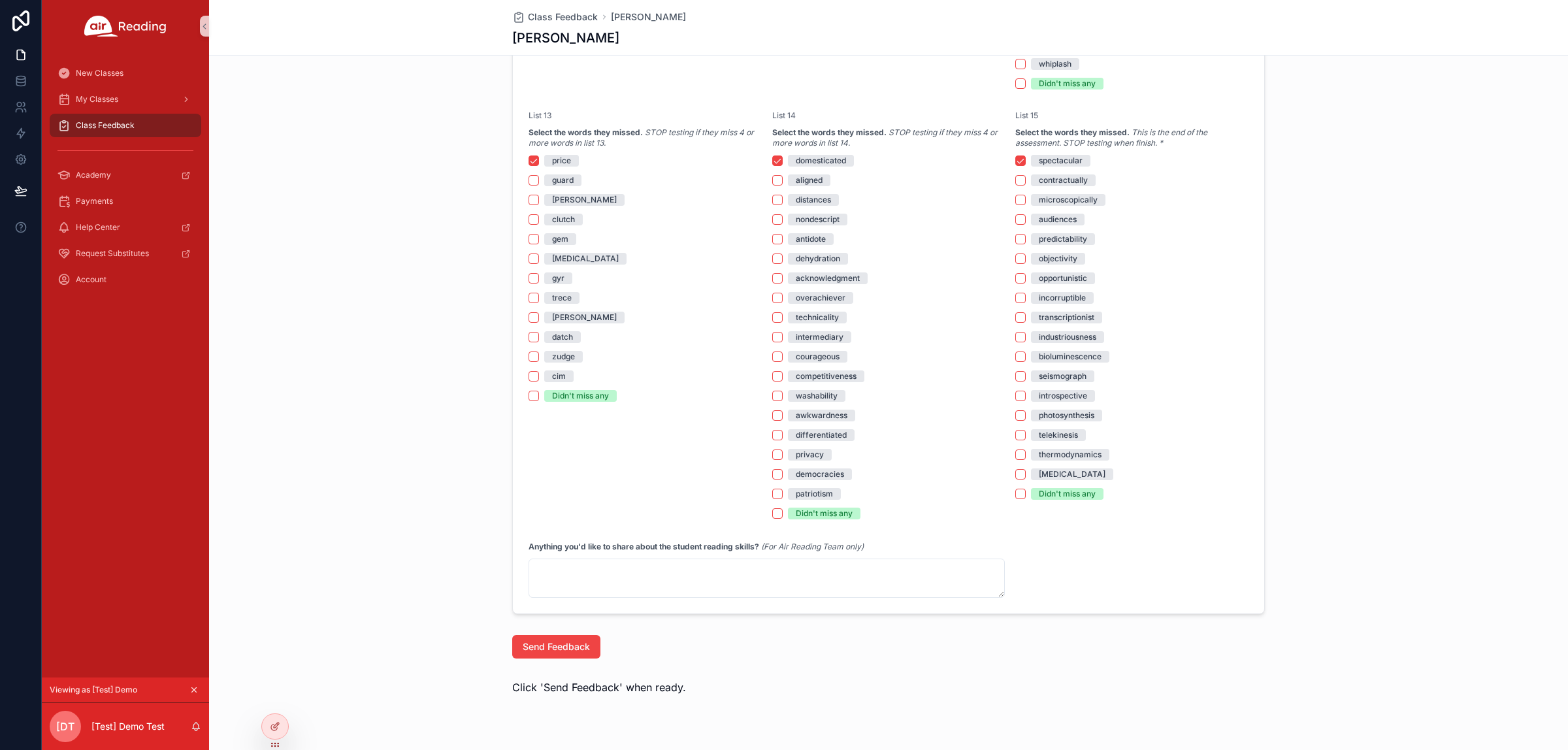
scroll to position [2199, 0]
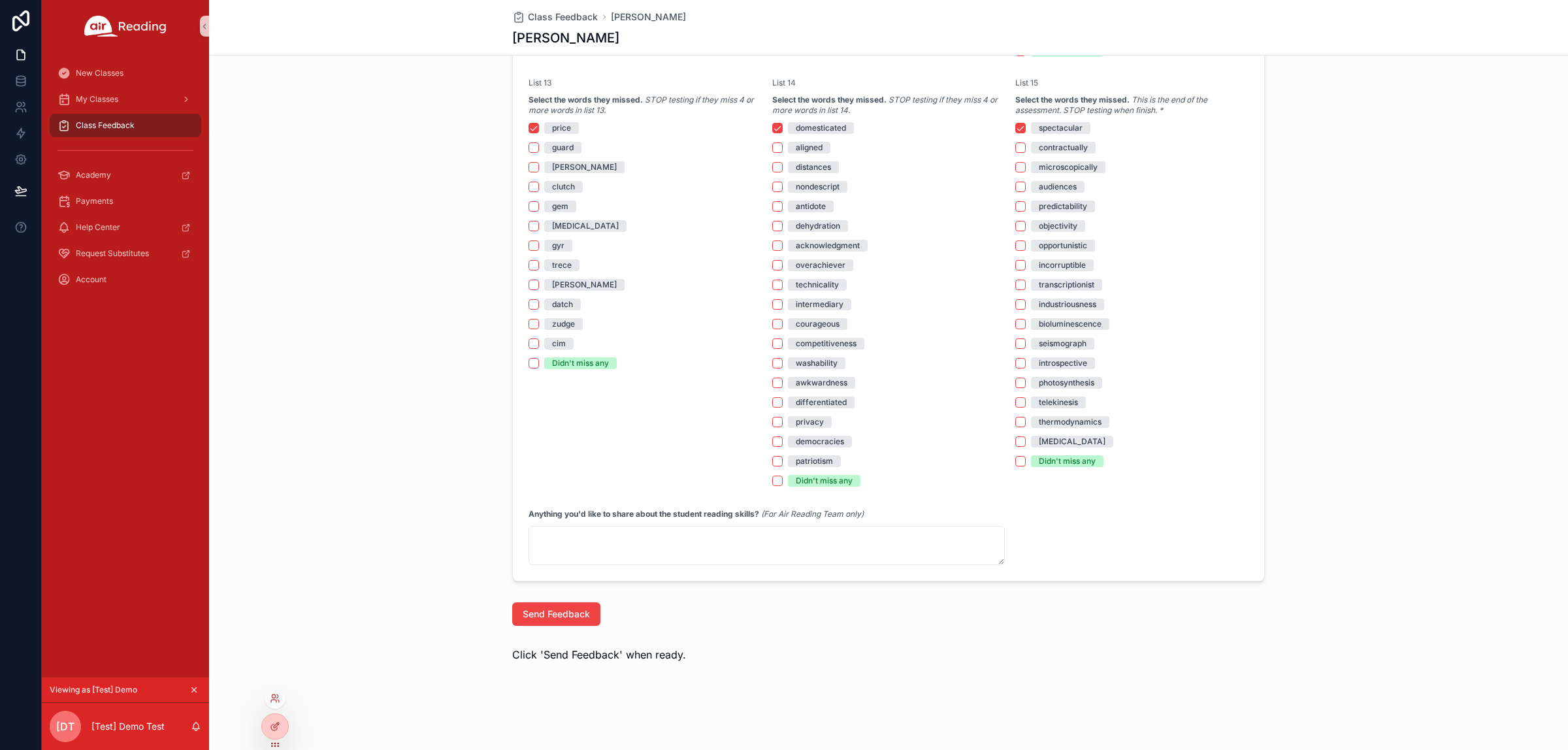
click at [282, 600] on div at bounding box center [275, 699] width 21 height 21
click at [275, 600] on icon at bounding box center [274, 696] width 4 height 4
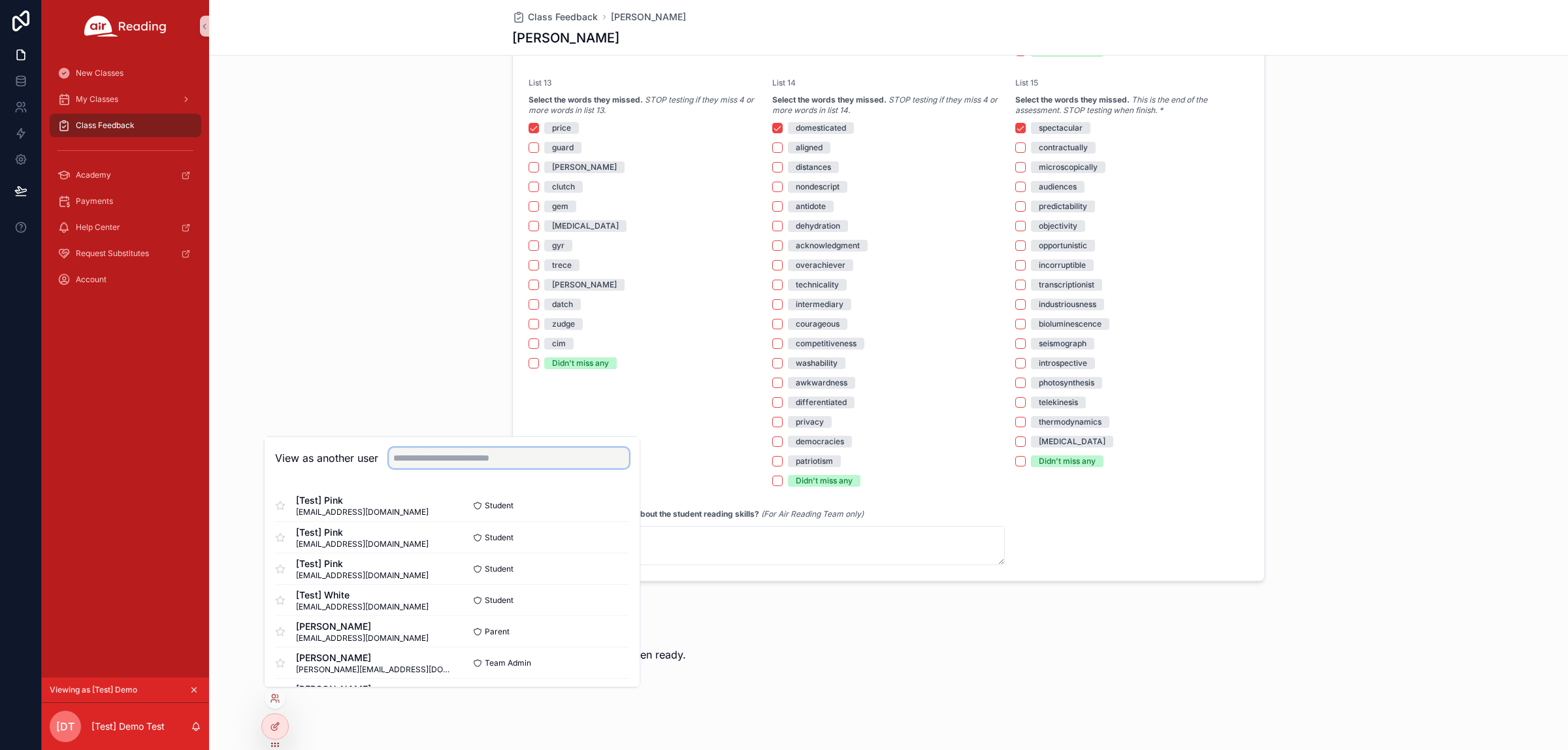
click at [469, 465] on input "text" at bounding box center [508, 458] width 240 height 21
paste input "**********"
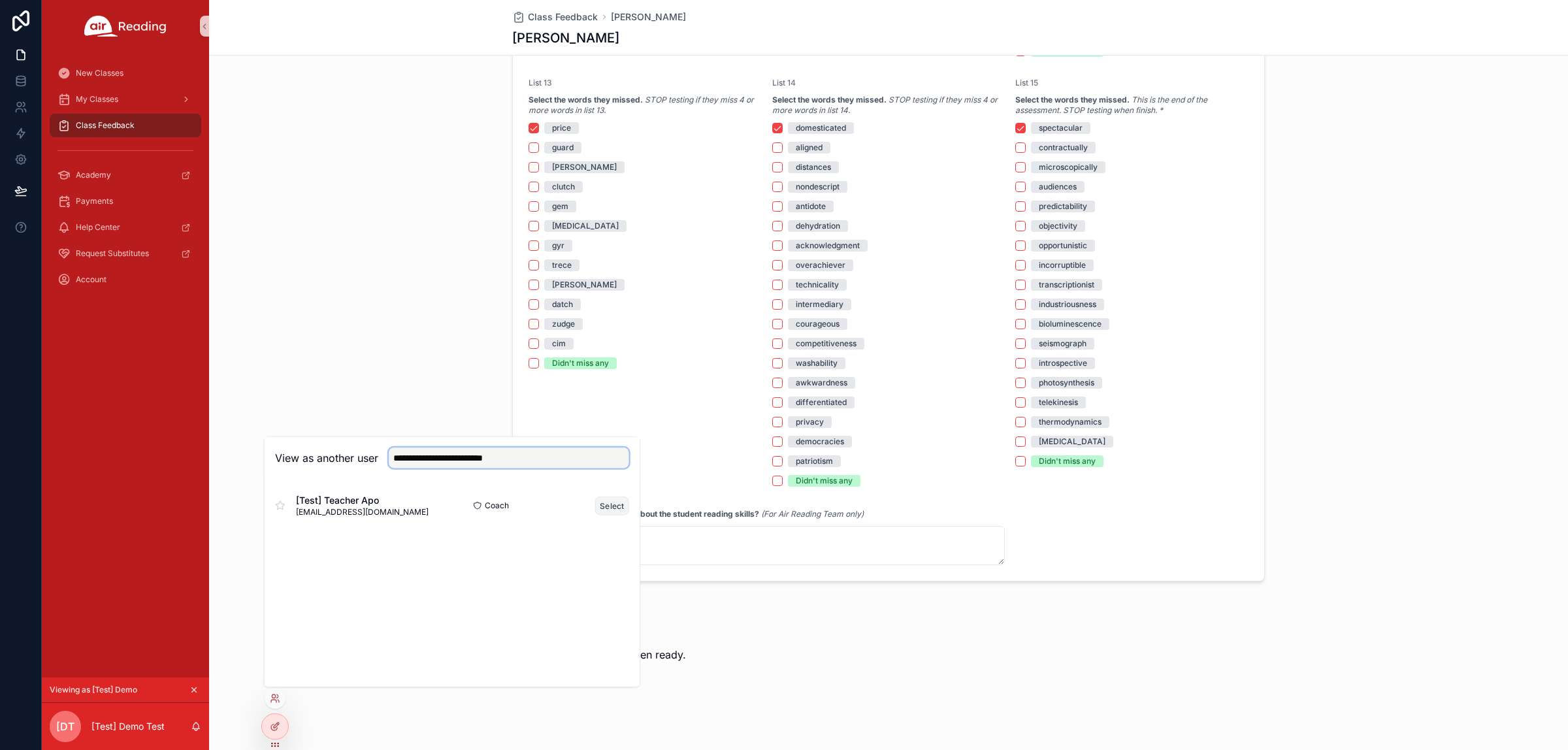
type input "**********"
click at [619, 512] on button "Select" at bounding box center [611, 505] width 34 height 19
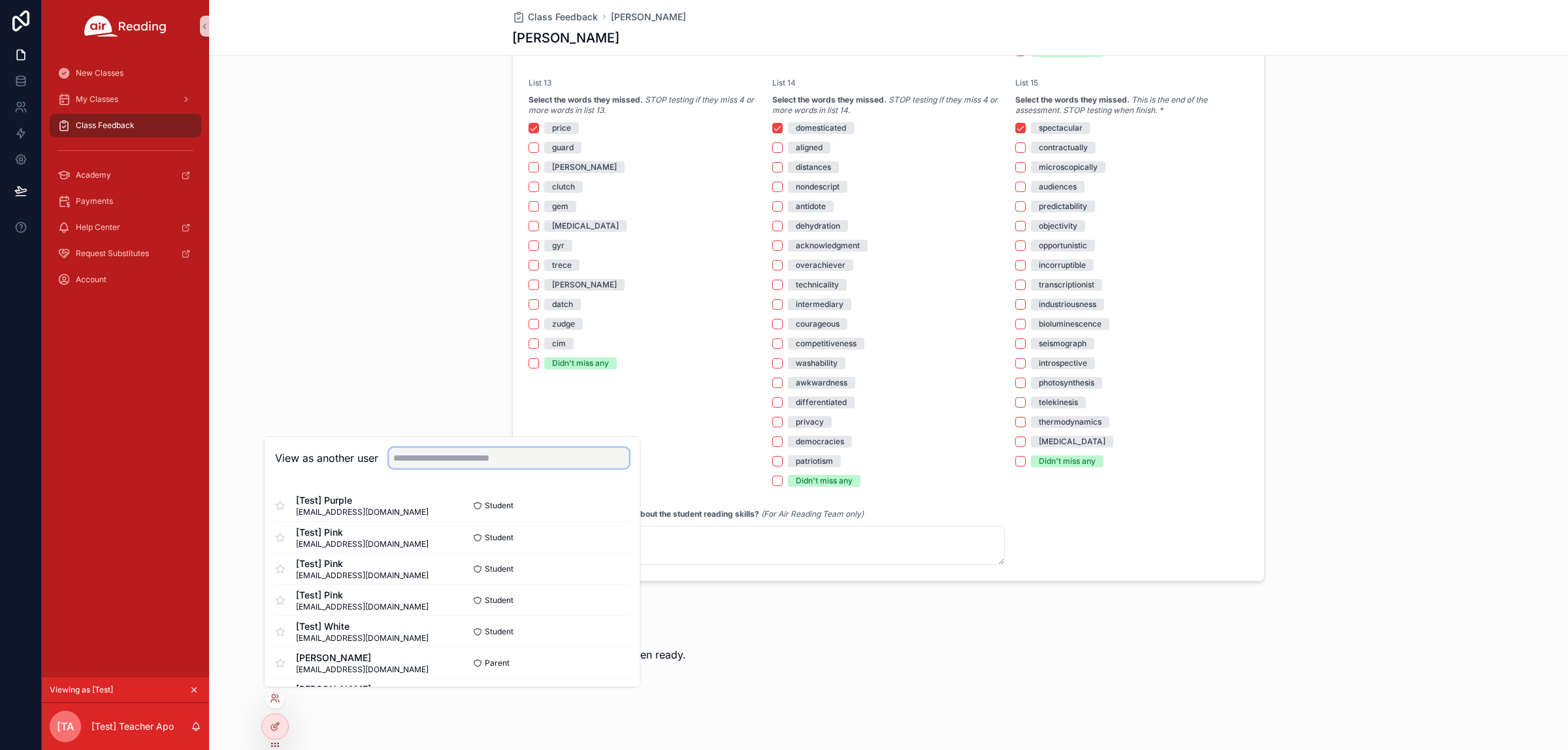
click at [468, 458] on input "text" at bounding box center [508, 458] width 240 height 21
paste input "**********"
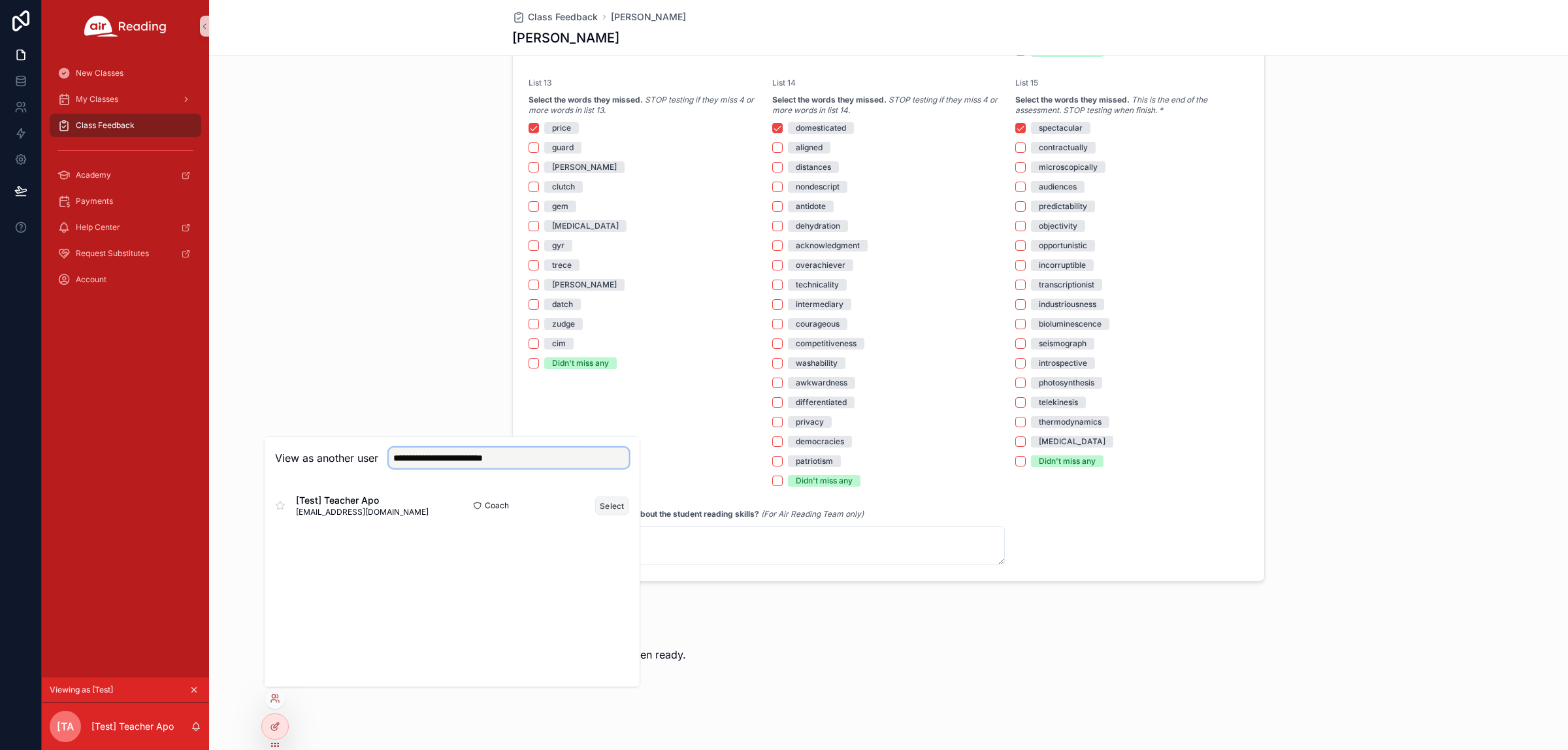
type input "**********"
click at [615, 505] on button "Select" at bounding box center [611, 505] width 34 height 19
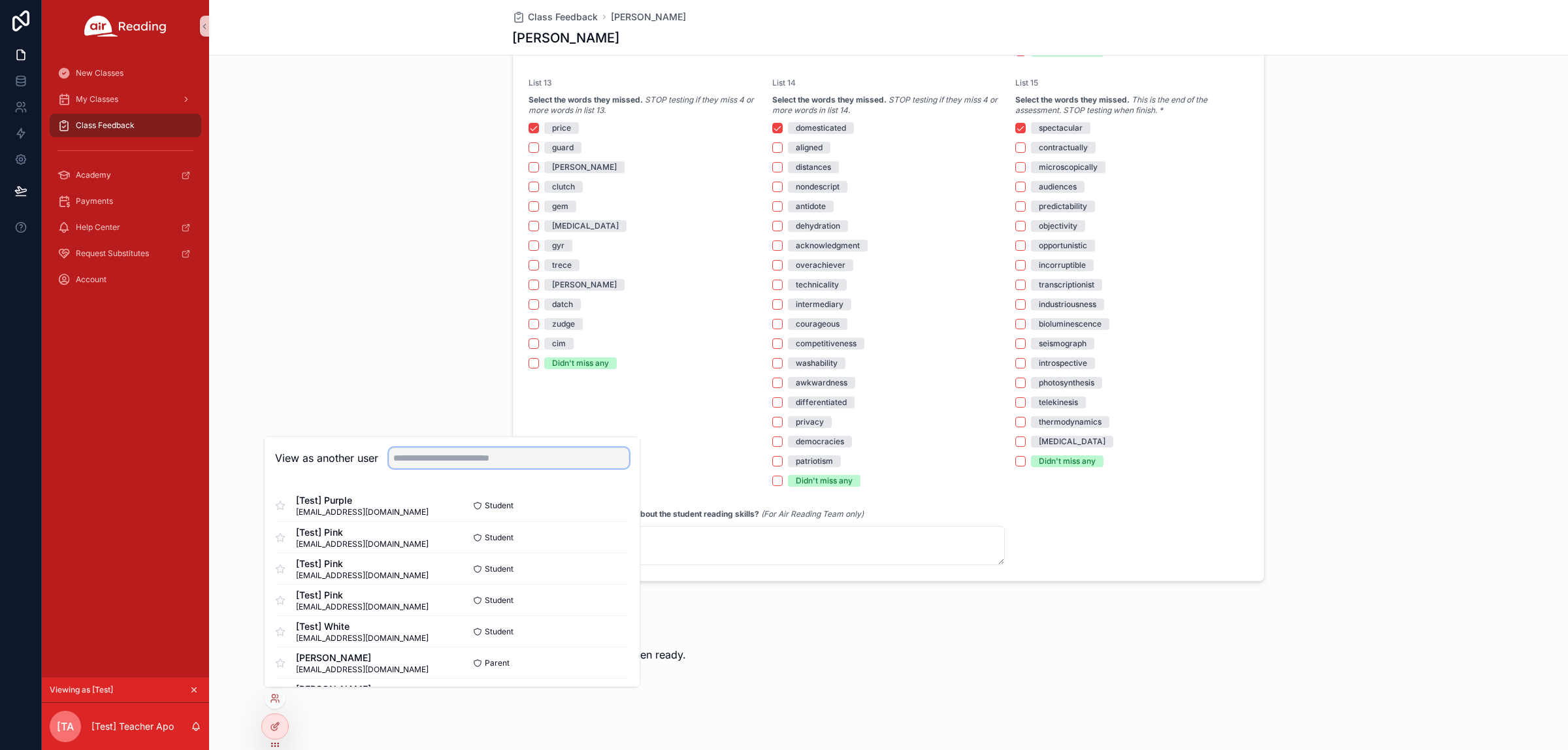
click at [484, 459] on input "text" at bounding box center [508, 458] width 240 height 21
paste input "**********"
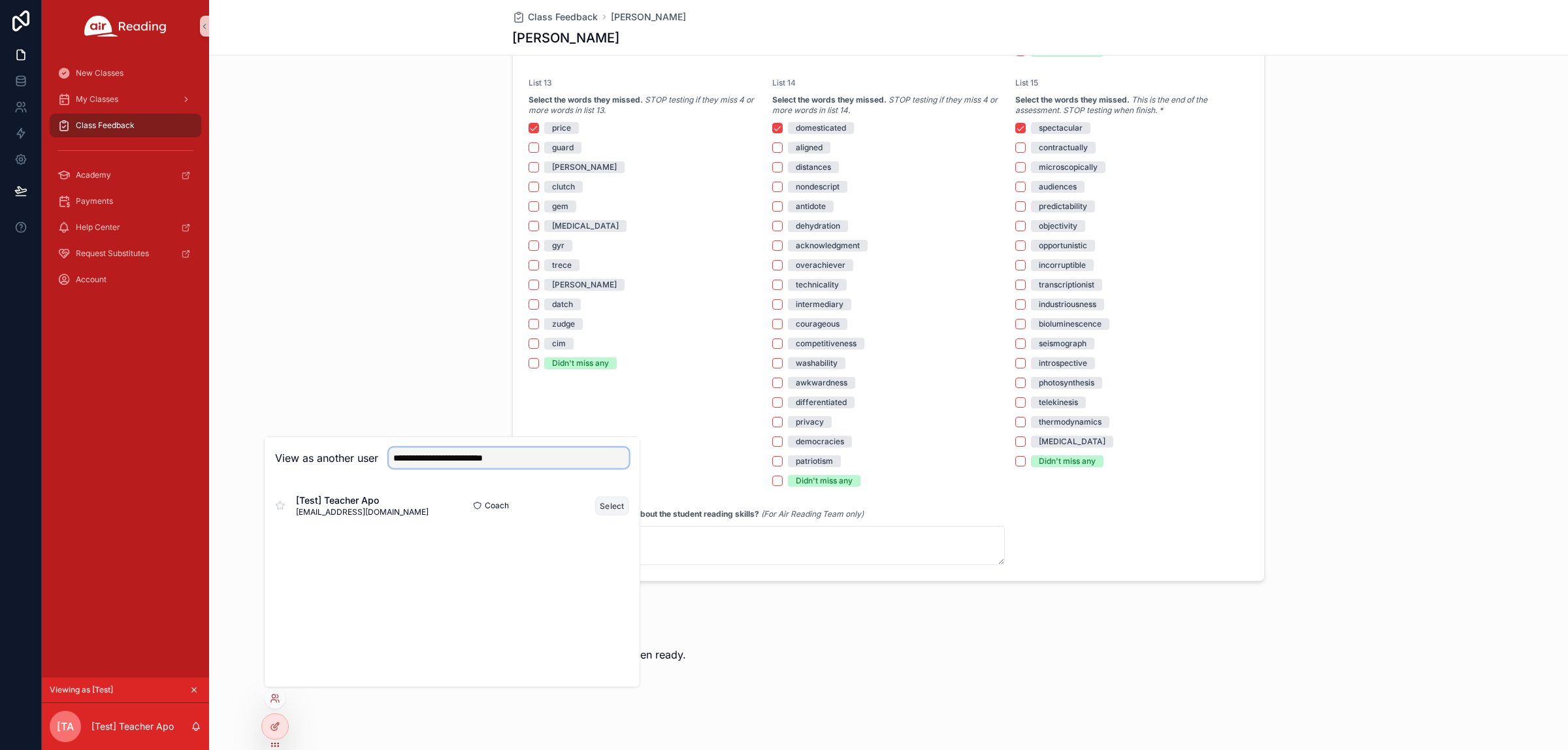
type input "**********"
click at [611, 506] on button "Select" at bounding box center [611, 505] width 34 height 19
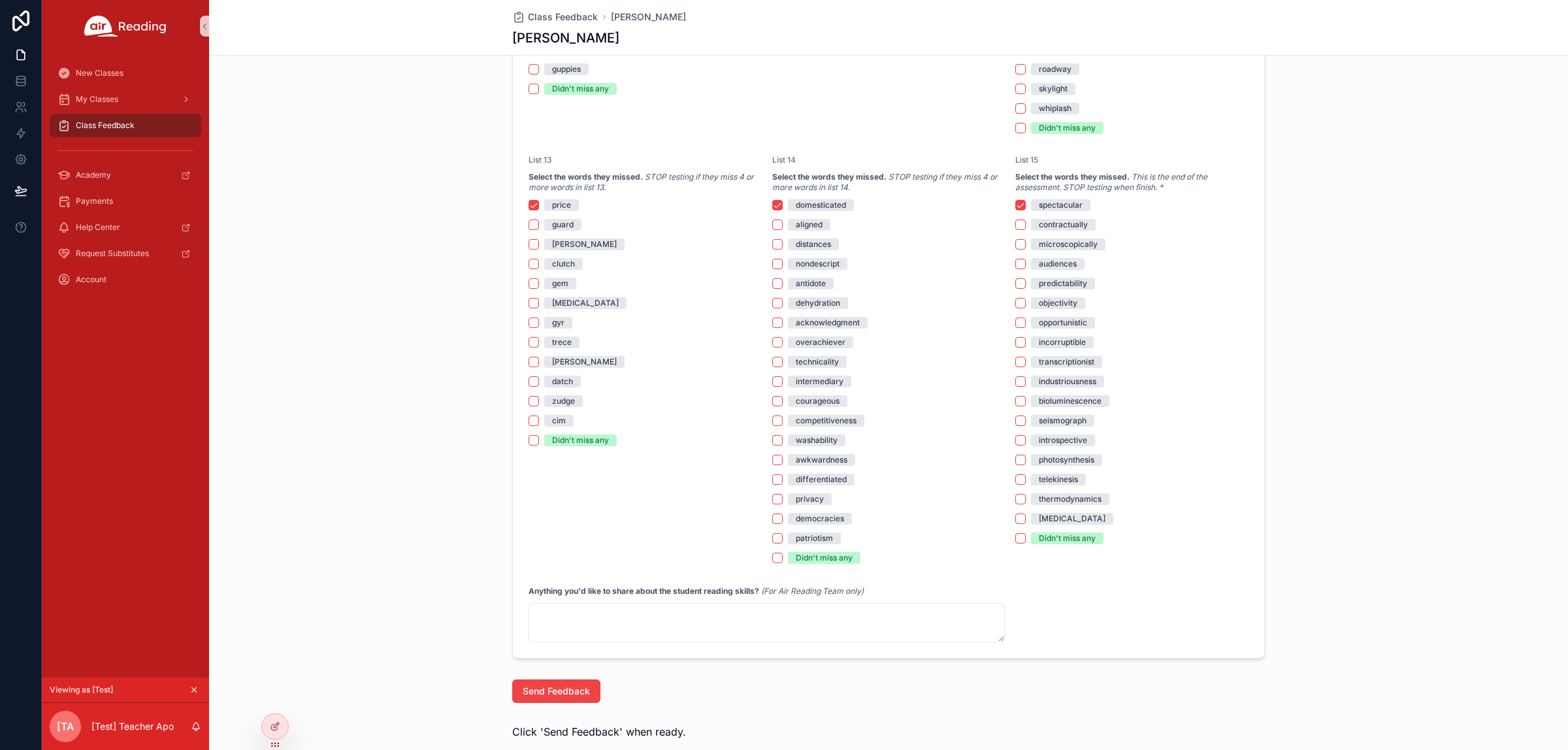
scroll to position [2117, 0]
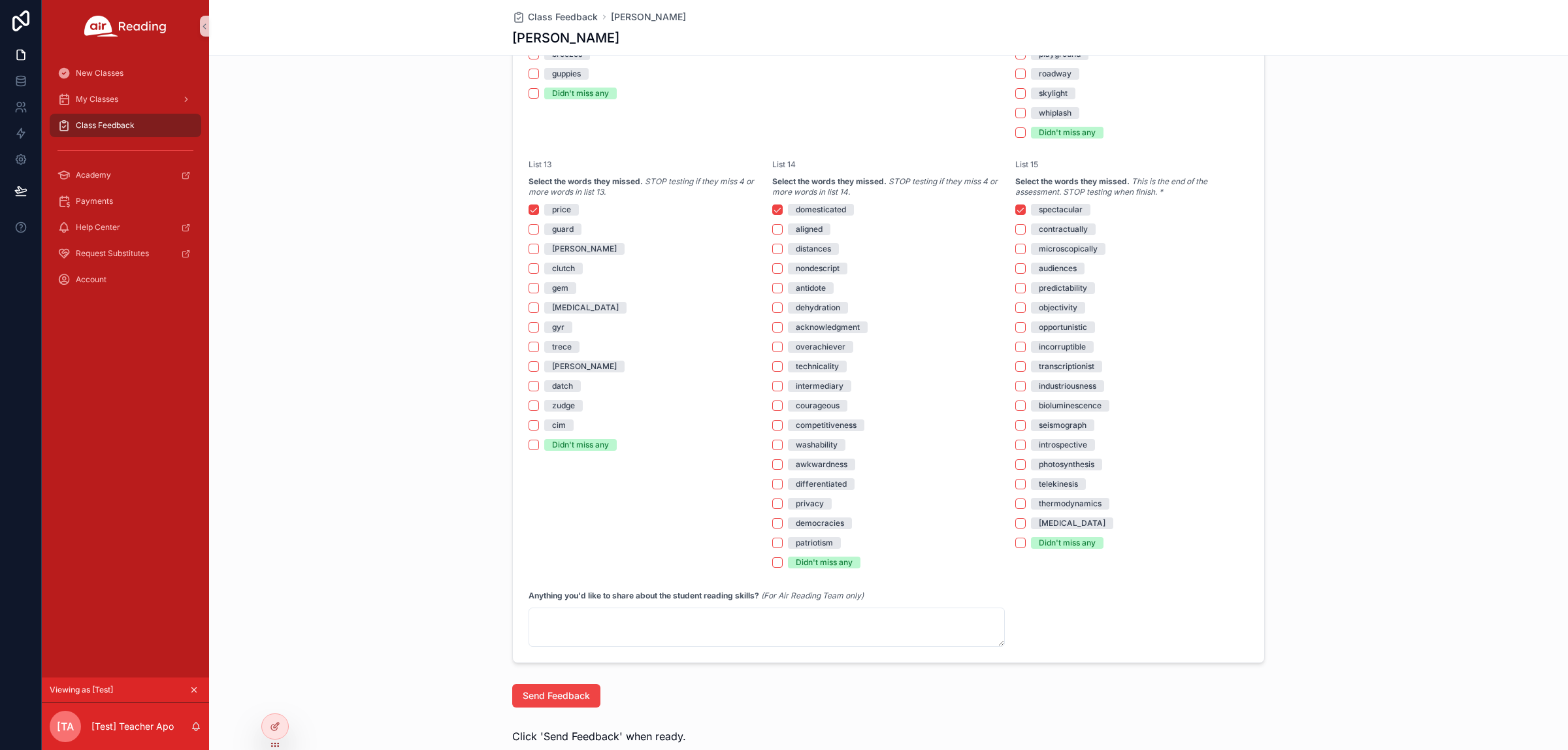
click at [108, 132] on div "Class Feedback" at bounding box center [125, 125] width 136 height 21
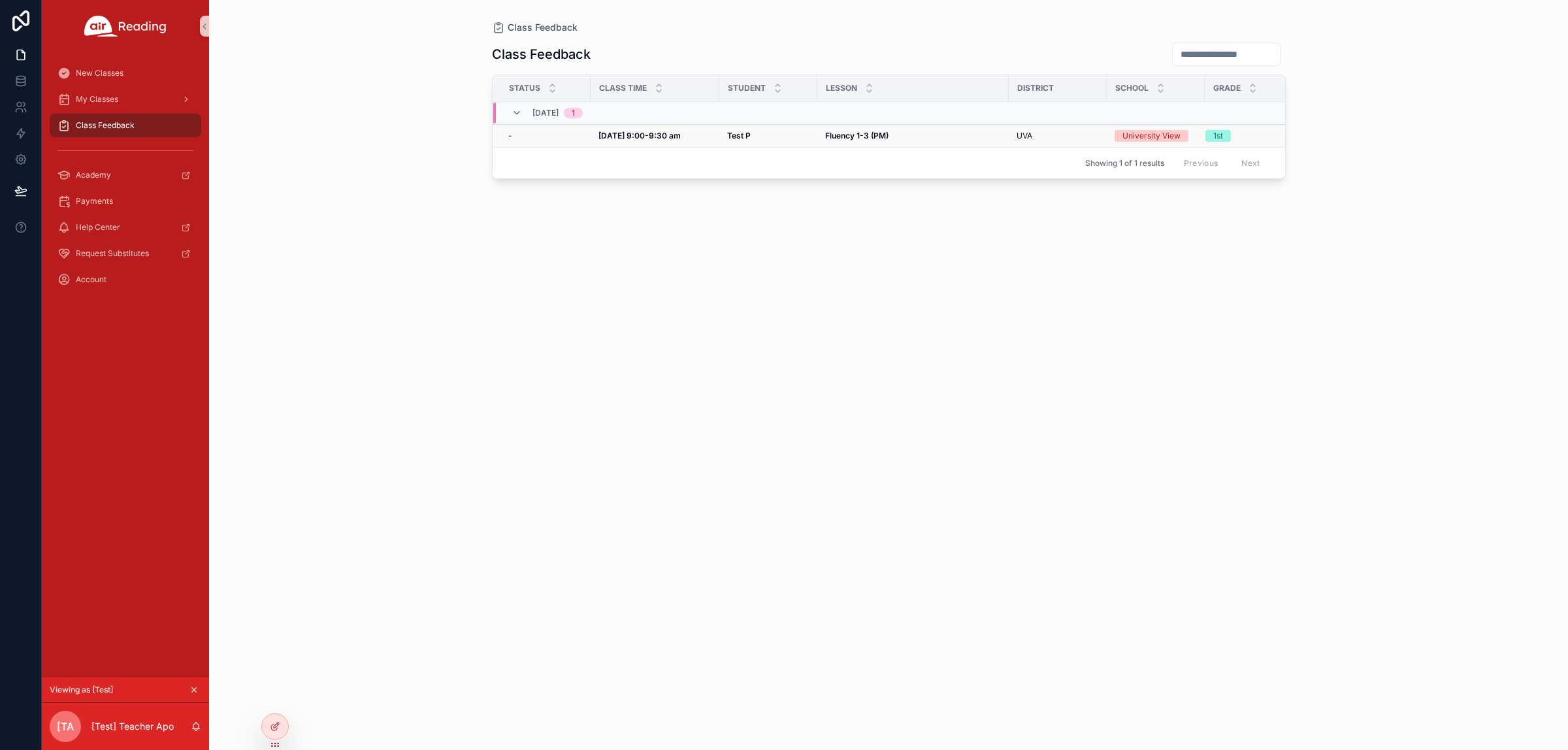
click at [843, 134] on strong "Fluency 1-3 (PM)" at bounding box center [857, 135] width 64 height 10
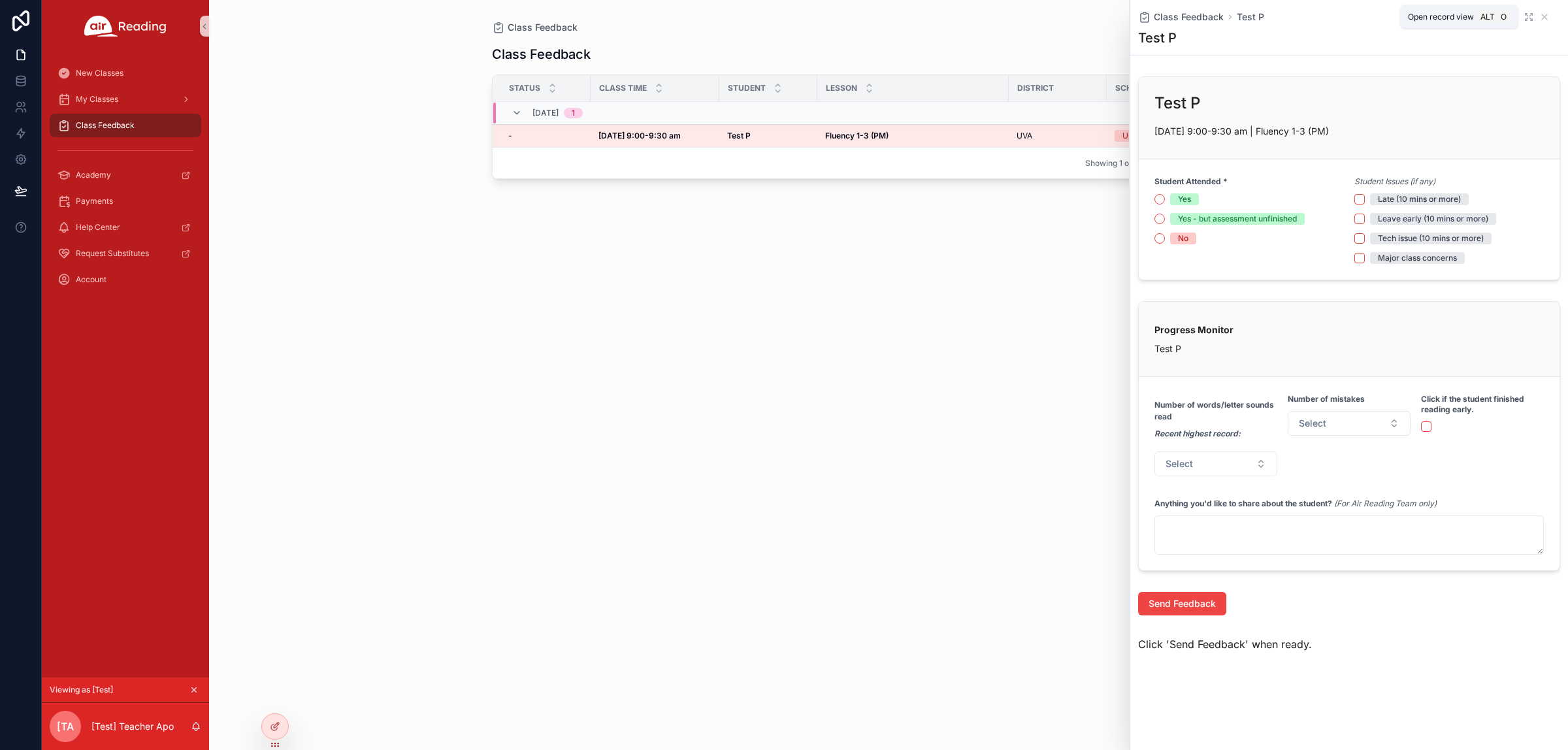
click at [1254, 17] on icon "scrollable content" at bounding box center [1528, 17] width 11 height 11
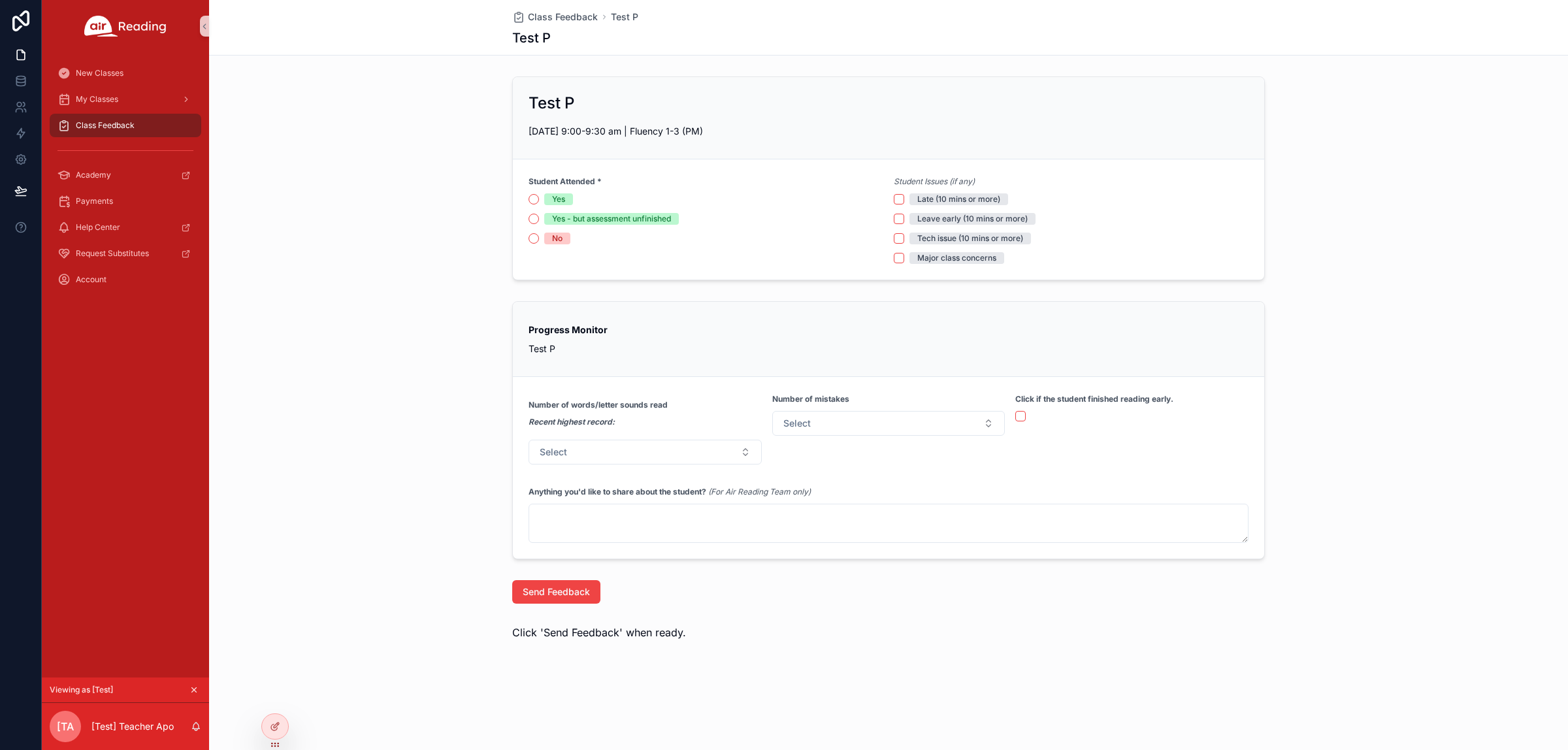
click at [531, 191] on div "Student Attended * Yes Yes - but assessment unfinished No" at bounding box center [706, 219] width 355 height 89
click at [534, 197] on button "Yes" at bounding box center [534, 199] width 11 height 11
click at [1254, 536] on div "Progress Monitor Test P Number of words/letter sounds read Recent highest recor…" at bounding box center [889, 430] width 1359 height 268
drag, startPoint x: 523, startPoint y: 403, endPoint x: 676, endPoint y: 407, distance: 153.1
click at [676, 407] on form "Number of words/letter sounds read Recent highest record: Select Number of mist…" at bounding box center [888, 468] width 751 height 182
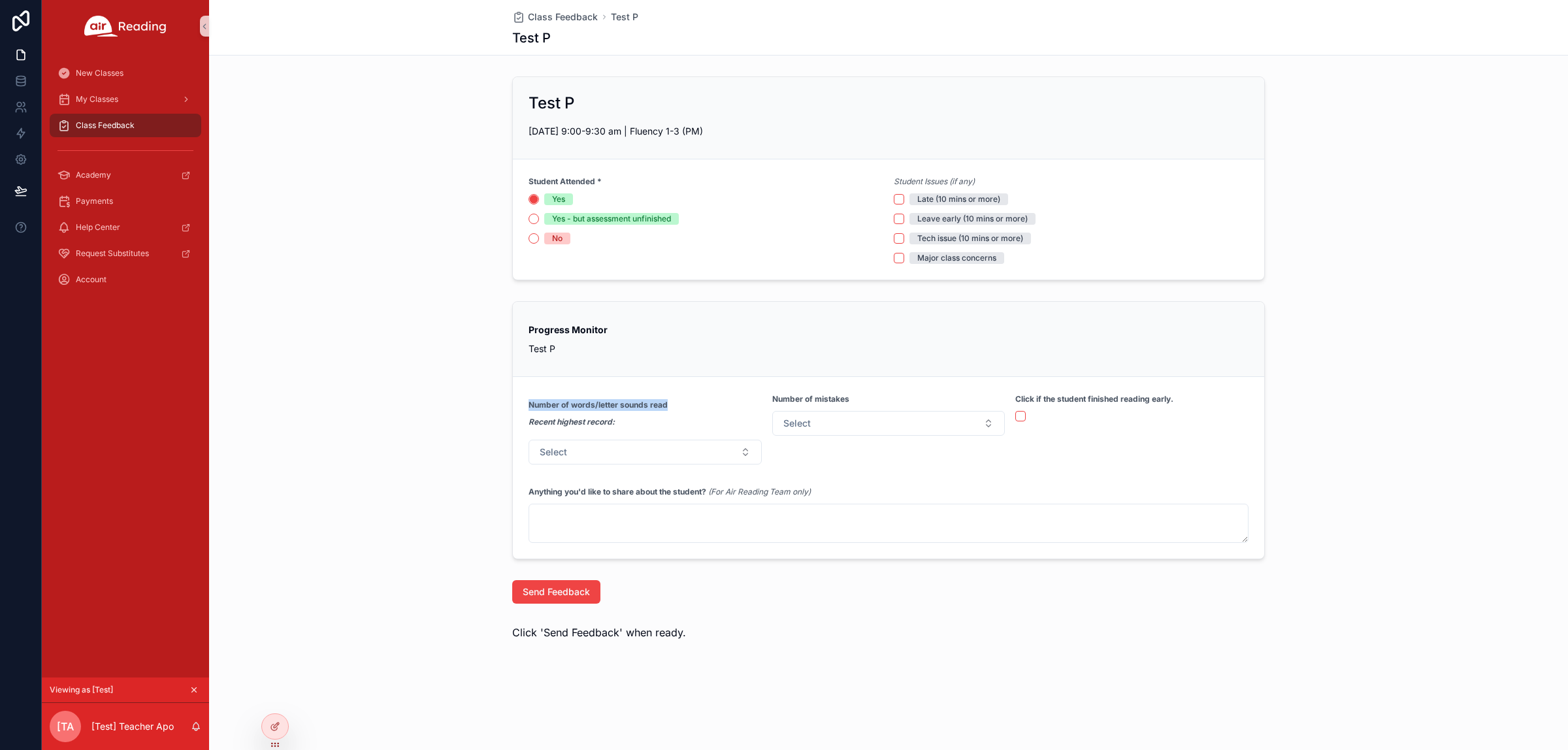
copy strong "Number of words/letter sounds read"
drag, startPoint x: 552, startPoint y: 219, endPoint x: 686, endPoint y: 220, distance: 134.0
click at [686, 220] on div "Yes - but assessment unfinished" at bounding box center [706, 218] width 355 height 11
copy div "Yes - but assessment unfinished"
